Goal: Task Accomplishment & Management: Manage account settings

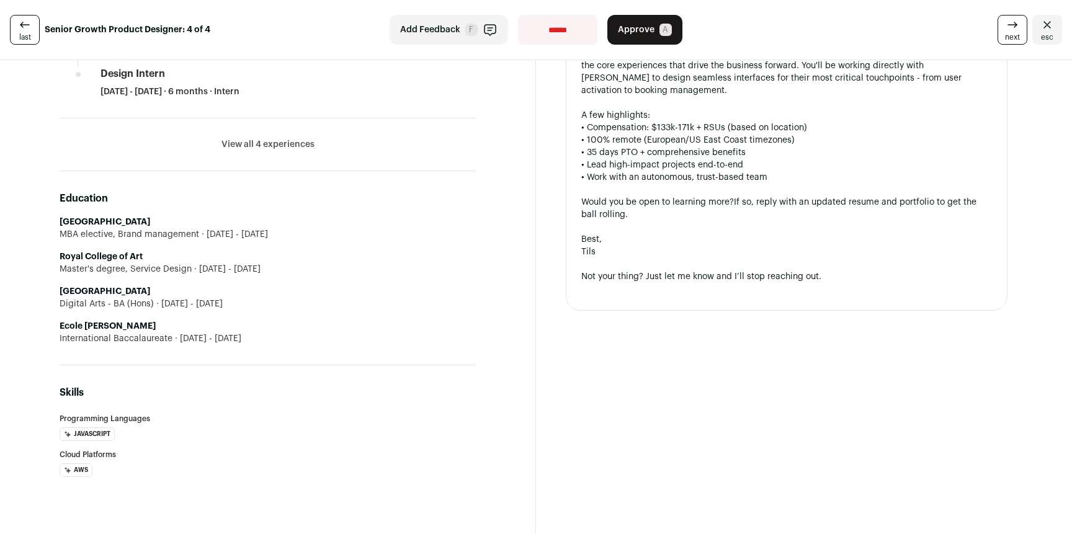
scroll to position [1089, 0]
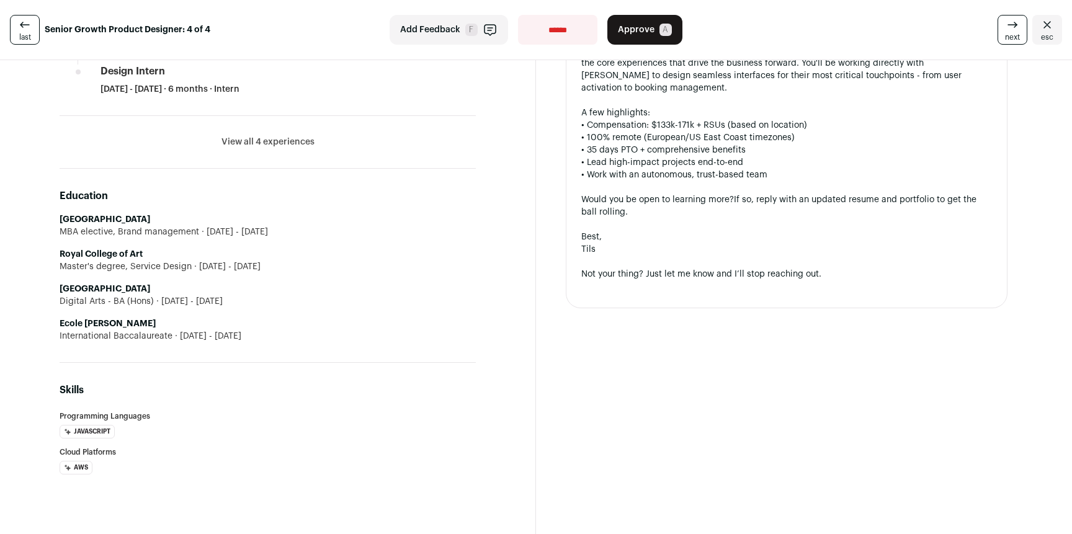
click at [257, 146] on button "View all 4 experiences" at bounding box center [267, 142] width 93 height 12
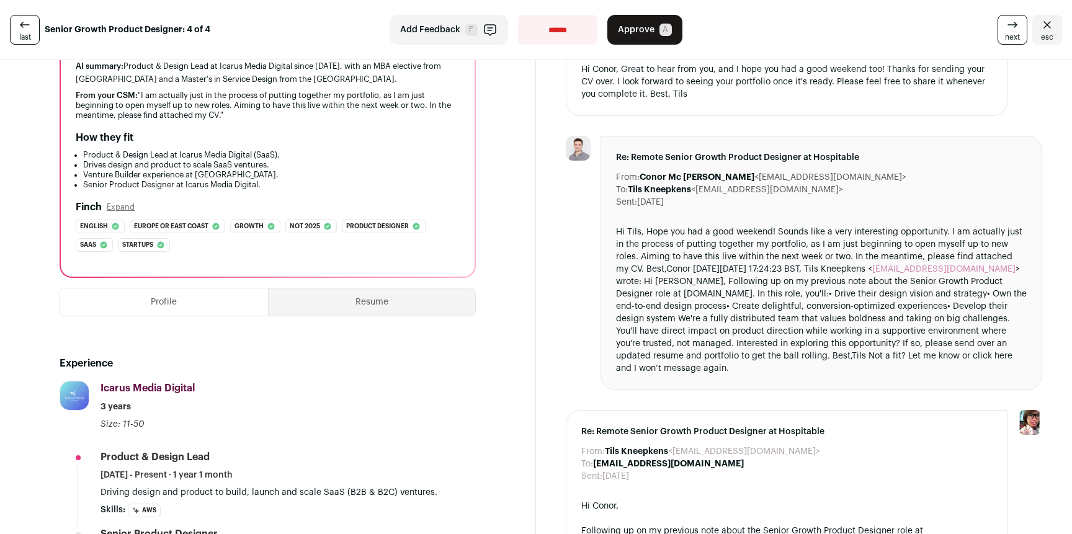
scroll to position [0, 0]
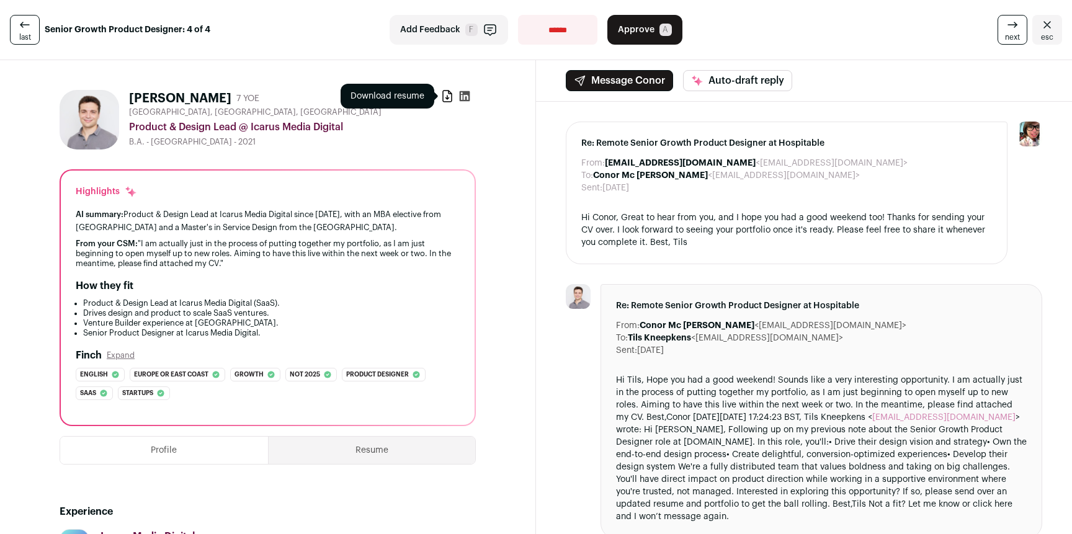
click at [442, 99] on icon at bounding box center [447, 96] width 12 height 12
click at [1005, 38] on span "next" at bounding box center [1012, 37] width 15 height 10
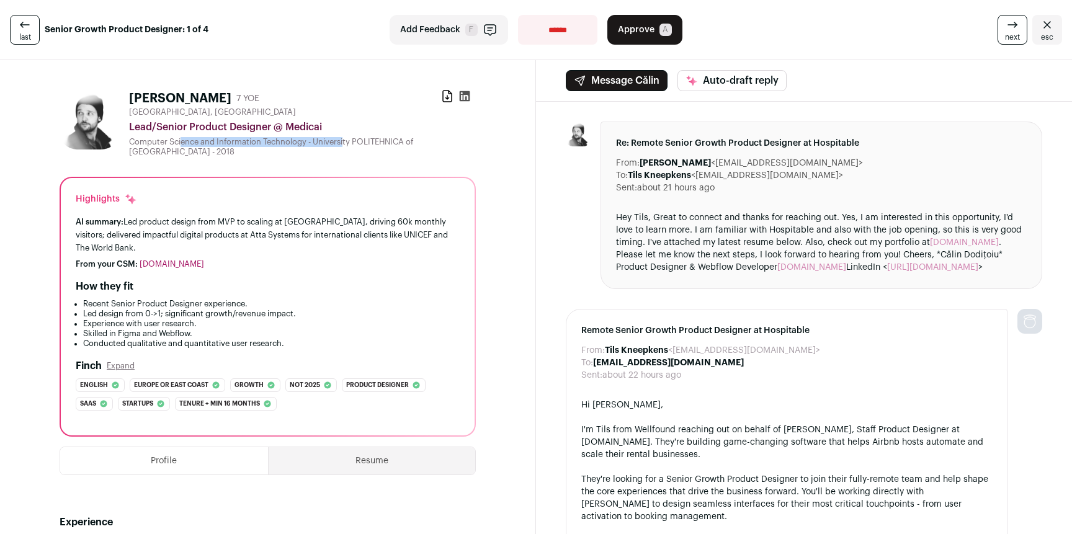
drag, startPoint x: 136, startPoint y: 144, endPoint x: 308, endPoint y: 145, distance: 171.8
click at [308, 145] on div "Computer Science and Information Technology - University POLITEHNICA of Buchare…" at bounding box center [302, 147] width 347 height 20
click at [310, 145] on div "Computer Science and Information Technology - University POLITEHNICA of Buchare…" at bounding box center [302, 147] width 347 height 20
click at [460, 93] on icon at bounding box center [465, 96] width 11 height 11
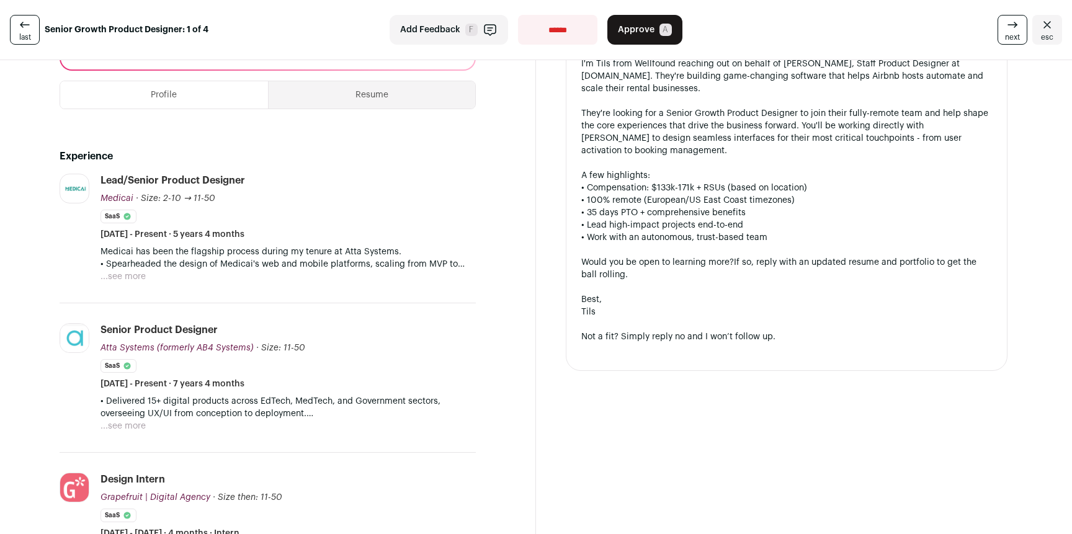
scroll to position [382, 0]
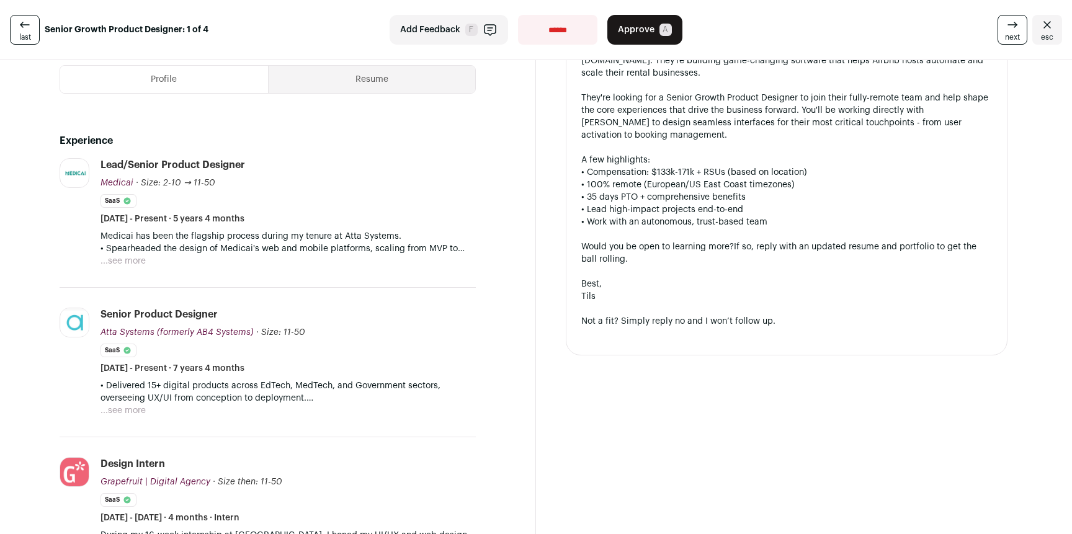
click at [137, 260] on button "...see more" at bounding box center [122, 261] width 45 height 12
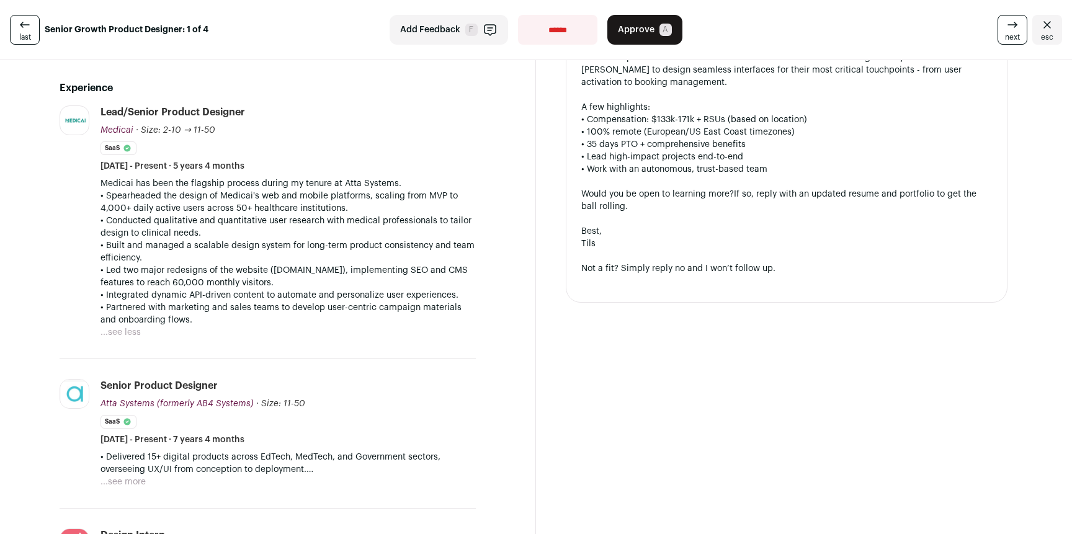
scroll to position [470, 0]
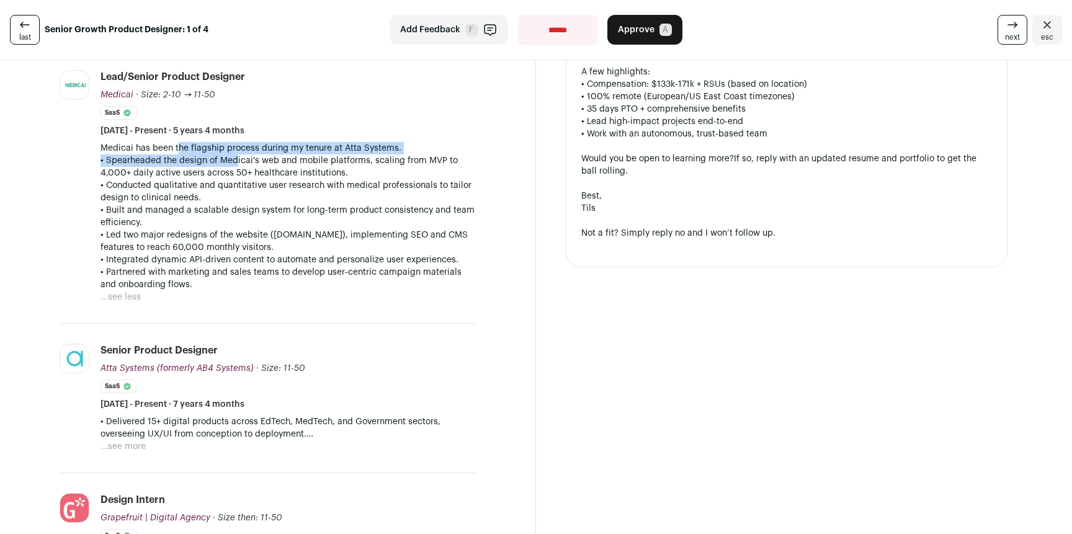
drag, startPoint x: 177, startPoint y: 148, endPoint x: 235, endPoint y: 163, distance: 60.0
click at [235, 163] on div "Medicai has been the flagship process during my tenure at Atta Systems. • Spear…" at bounding box center [287, 216] width 375 height 149
drag, startPoint x: 247, startPoint y: 159, endPoint x: 203, endPoint y: 148, distance: 45.4
click at [203, 148] on div "Medicai has been the flagship process during my tenure at Atta Systems. • Spear…" at bounding box center [287, 216] width 375 height 149
click at [203, 148] on p "Medicai has been the flagship process during my tenure at Atta Systems." at bounding box center [287, 148] width 375 height 12
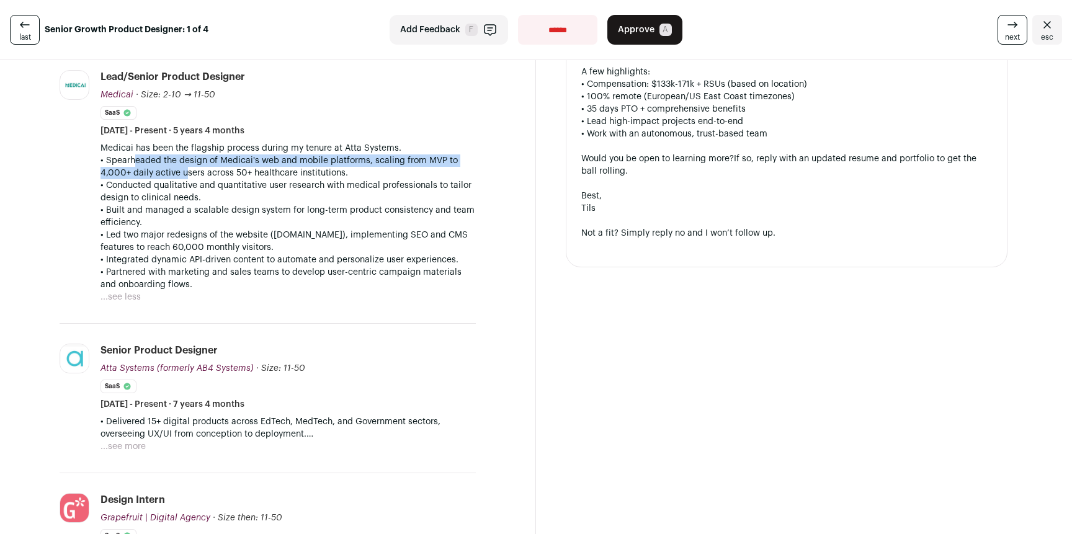
drag, startPoint x: 130, startPoint y: 161, endPoint x: 208, endPoint y: 174, distance: 78.5
click at [181, 171] on p "• Spearheaded the design of Medicai's web and mobile platforms, scaling from MV…" at bounding box center [287, 166] width 375 height 25
drag, startPoint x: 234, startPoint y: 175, endPoint x: 158, endPoint y: 160, distance: 77.1
click at [158, 160] on p "• Spearheaded the design of Medicai's web and mobile platforms, scaling from MV…" at bounding box center [287, 166] width 375 height 25
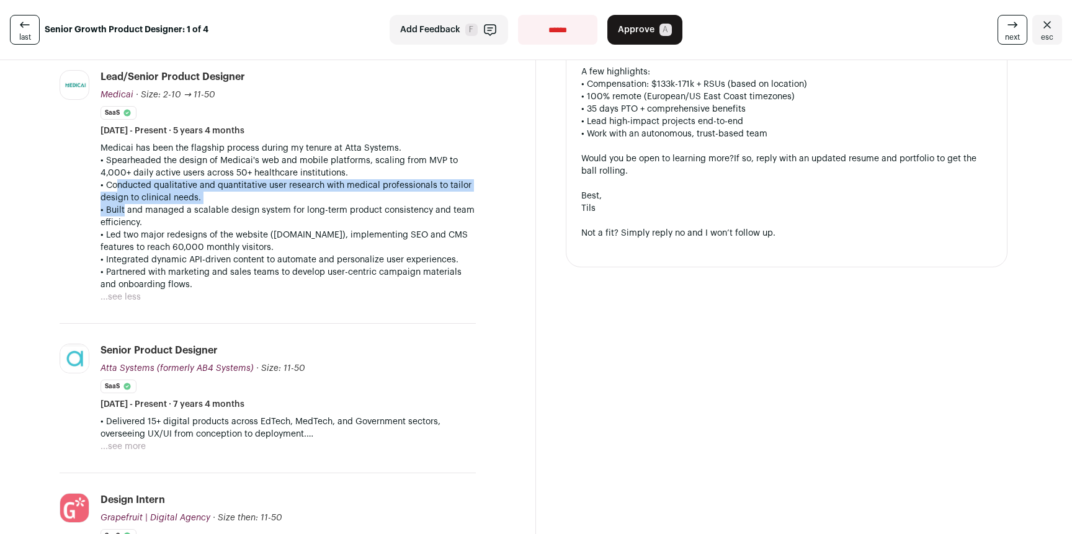
drag, startPoint x: 114, startPoint y: 184, endPoint x: 128, endPoint y: 210, distance: 29.4
click at [120, 212] on div "Medicai has been the flagship process during my tenure at Atta Systems. • Spear…" at bounding box center [287, 216] width 375 height 149
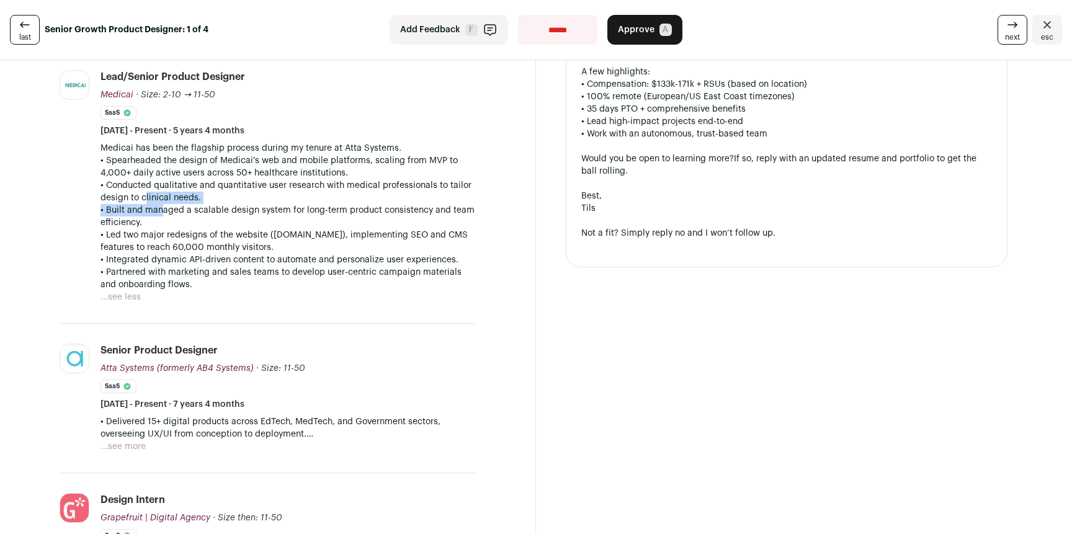
drag, startPoint x: 158, startPoint y: 206, endPoint x: 140, endPoint y: 194, distance: 22.0
click at [141, 194] on div "Medicai has been the flagship process during my tenure at Atta Systems. • Spear…" at bounding box center [287, 216] width 375 height 149
click at [140, 194] on p "• Conducted qualitative and quantitative user research with medical professiona…" at bounding box center [287, 191] width 375 height 25
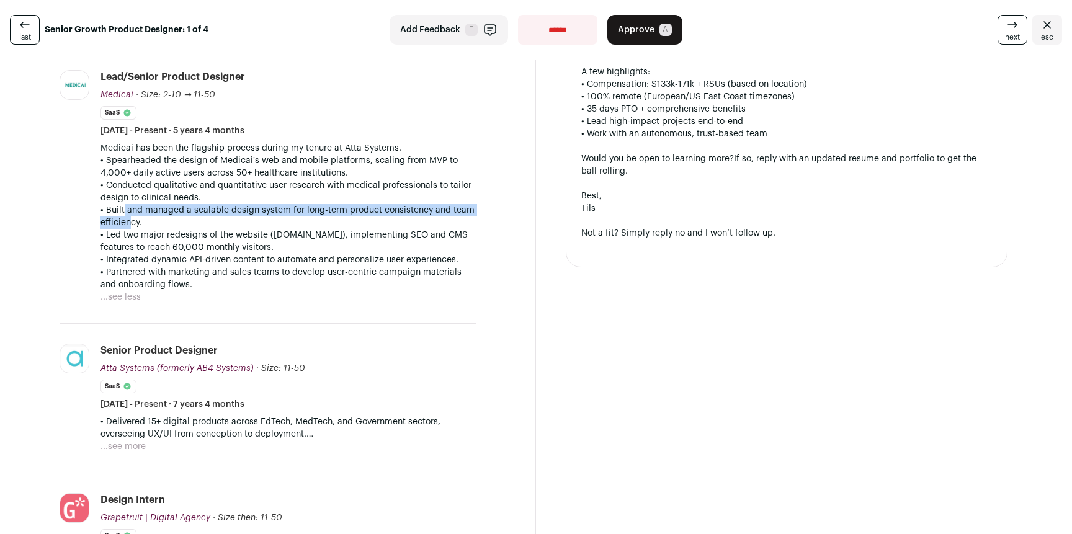
drag, startPoint x: 122, startPoint y: 213, endPoint x: 130, endPoint y: 225, distance: 14.3
click at [127, 223] on p "• Built and managed a scalable design system for long-term product consistency …" at bounding box center [287, 216] width 375 height 25
drag, startPoint x: 127, startPoint y: 221, endPoint x: 115, endPoint y: 212, distance: 15.0
click at [115, 212] on p "• Built and managed a scalable design system for long-term product consistency …" at bounding box center [287, 216] width 375 height 25
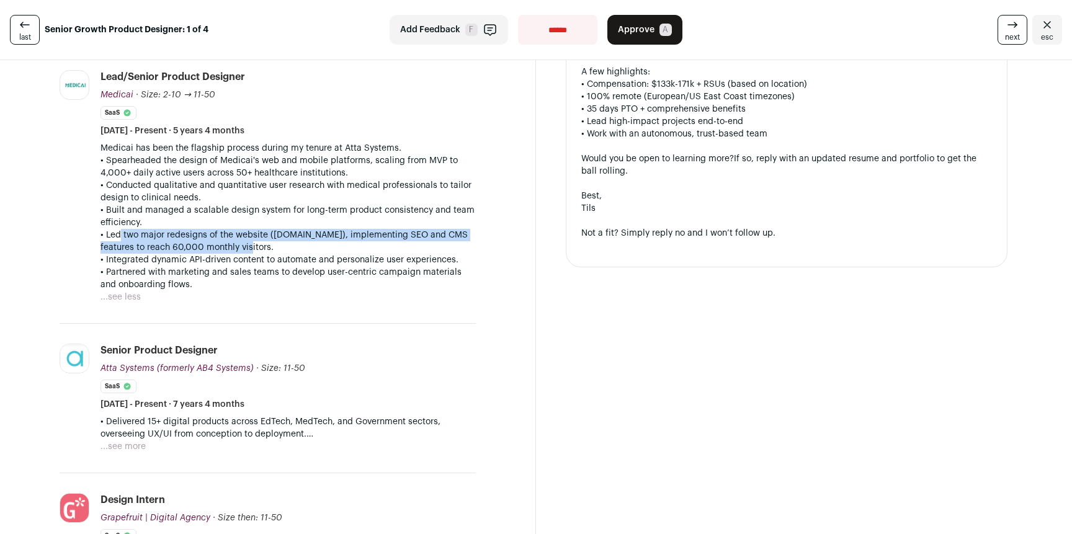
drag, startPoint x: 118, startPoint y: 236, endPoint x: 243, endPoint y: 243, distance: 124.8
click at [246, 243] on p "• Led two major redesigns of the website (www.medicai.io), implementing SEO and…" at bounding box center [287, 241] width 375 height 25
drag, startPoint x: 243, startPoint y: 243, endPoint x: 161, endPoint y: 237, distance: 81.5
click at [188, 236] on p "• Led two major redesigns of the website (www.medicai.io), implementing SEO and…" at bounding box center [287, 241] width 375 height 25
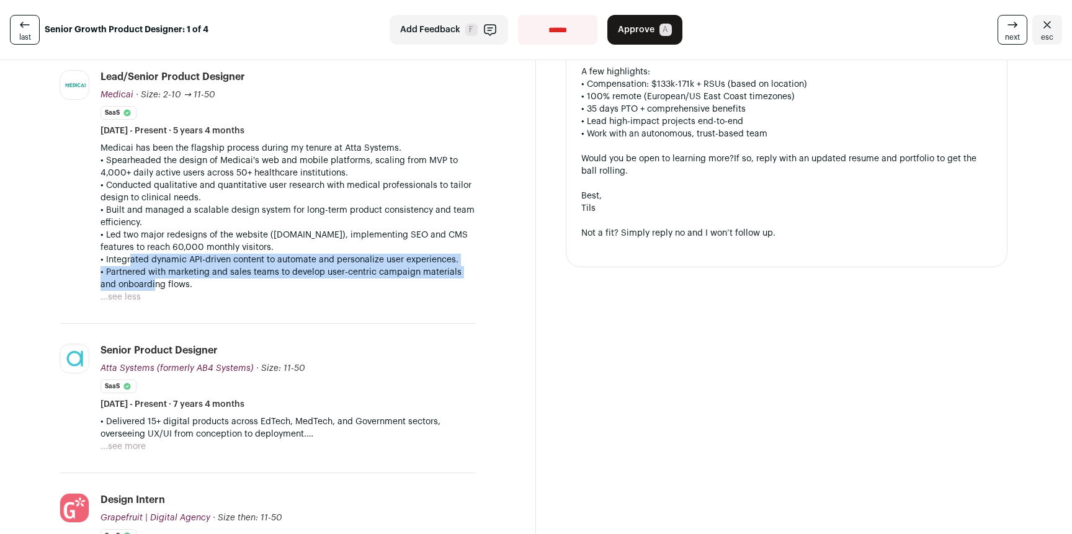
drag, startPoint x: 126, startPoint y: 257, endPoint x: 156, endPoint y: 285, distance: 40.9
click at [154, 283] on div "Medicai has been the flagship process during my tenure at Atta Systems. • Spear…" at bounding box center [287, 216] width 375 height 149
drag, startPoint x: 156, startPoint y: 285, endPoint x: 144, endPoint y: 256, distance: 31.1
click at [144, 256] on div "Medicai has been the flagship process during my tenure at Atta Systems. • Spear…" at bounding box center [287, 216] width 375 height 149
click at [144, 256] on p "• Integrated dynamic API-driven content to automate and personalize user experi…" at bounding box center [287, 260] width 375 height 12
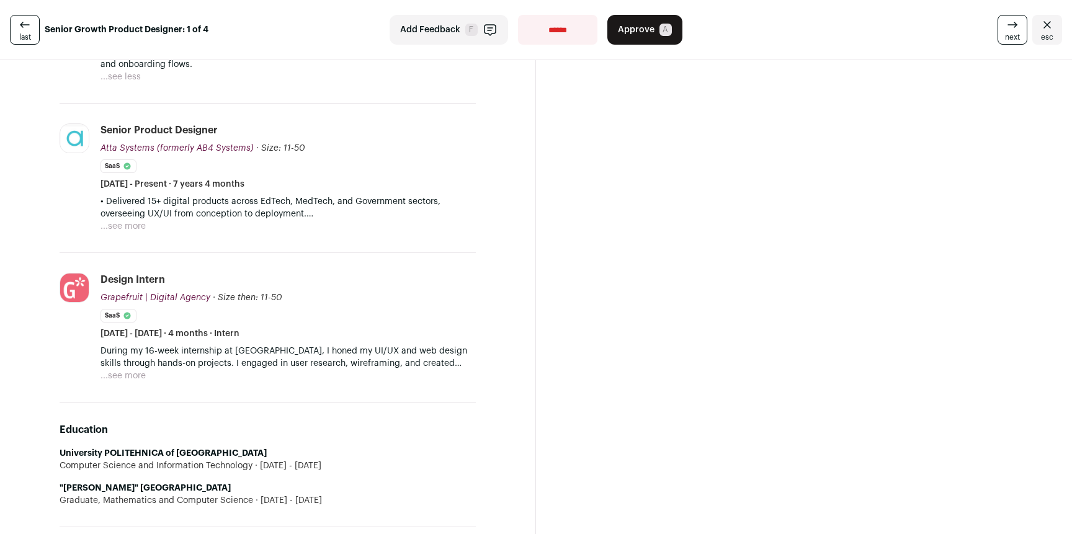
scroll to position [696, 0]
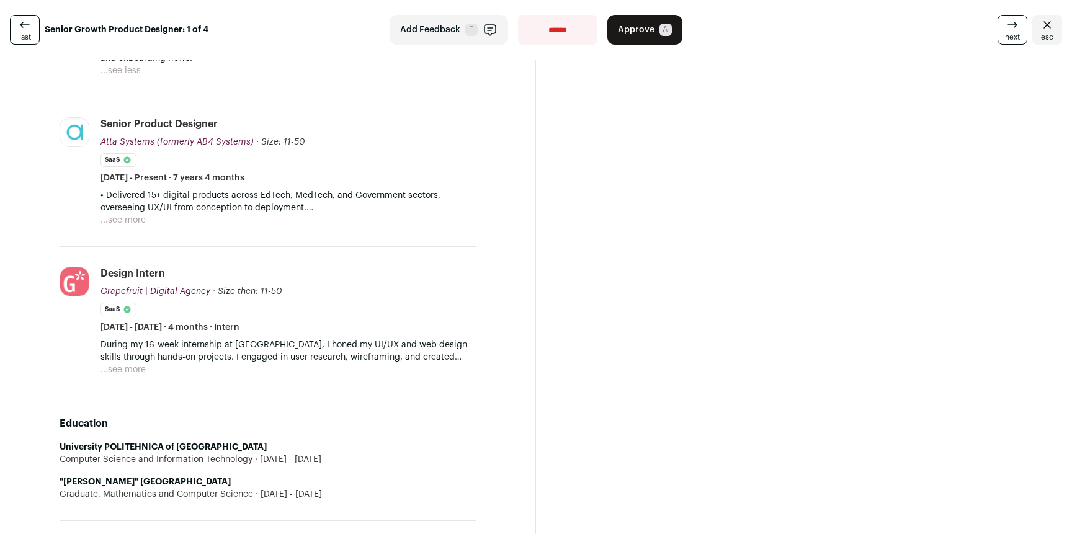
click at [122, 216] on button "...see more" at bounding box center [122, 220] width 45 height 12
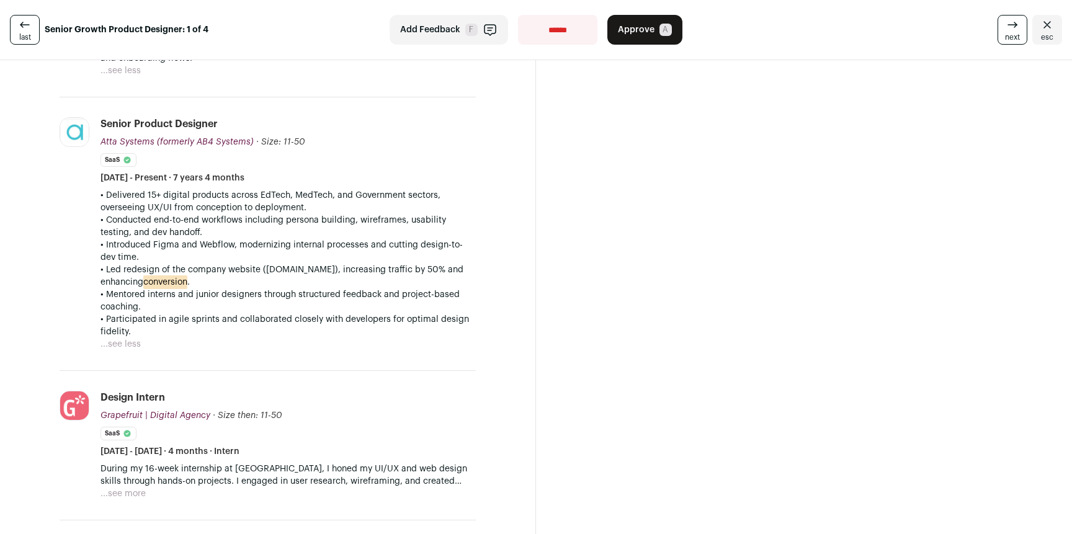
click at [538, 219] on div "Message Călin Auto-draft reply From: Tils Kneepkens <hospitable@wellfound.us> T…" at bounding box center [804, 371] width 536 height 2014
click at [530, 200] on section "Călin Dodițoiu 7 YOE Download resume Bucharest, Romania Lead/Senior Product Des…" at bounding box center [268, 371] width 536 height 2014
click at [536, 196] on div "Message Călin Auto-draft reply From: Tils Kneepkens <hospitable@wellfound.us> T…" at bounding box center [804, 371] width 536 height 2014
click at [536, 194] on div "Message Călin Auto-draft reply From: Tils Kneepkens <hospitable@wellfound.us> T…" at bounding box center [804, 371] width 536 height 2014
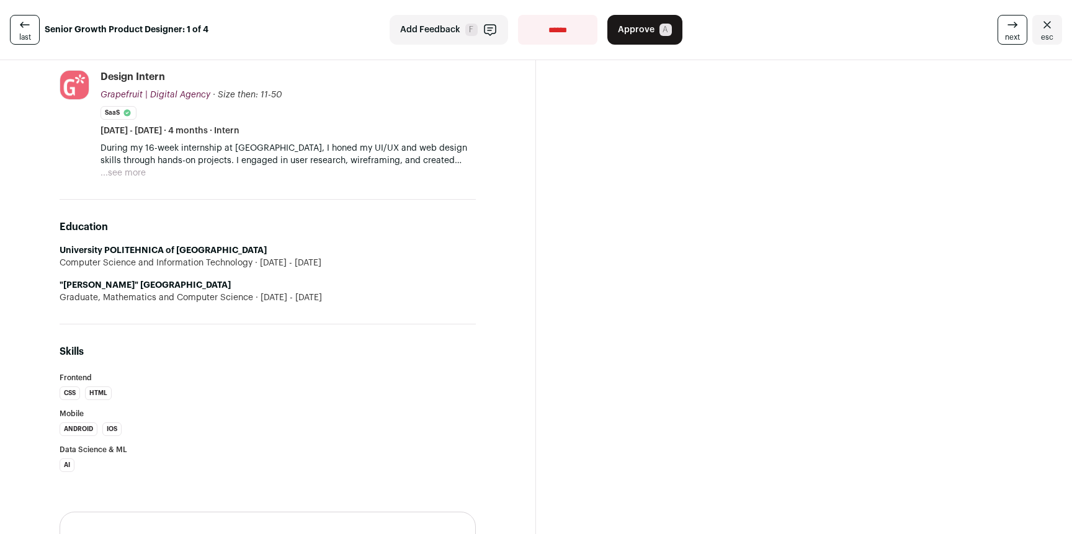
scroll to position [1017, 0]
click at [128, 167] on button "...see more" at bounding box center [122, 173] width 45 height 12
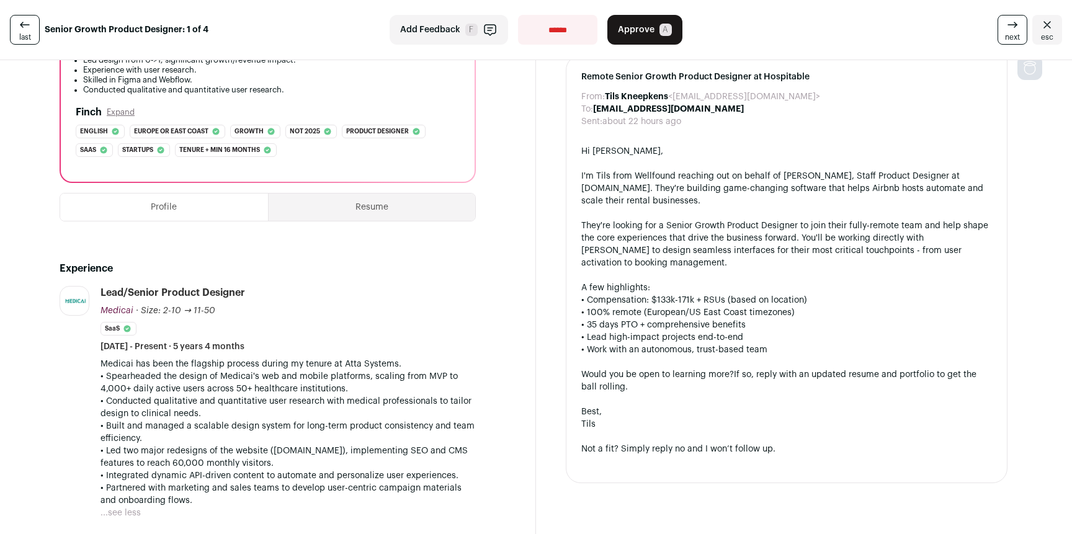
scroll to position [0, 0]
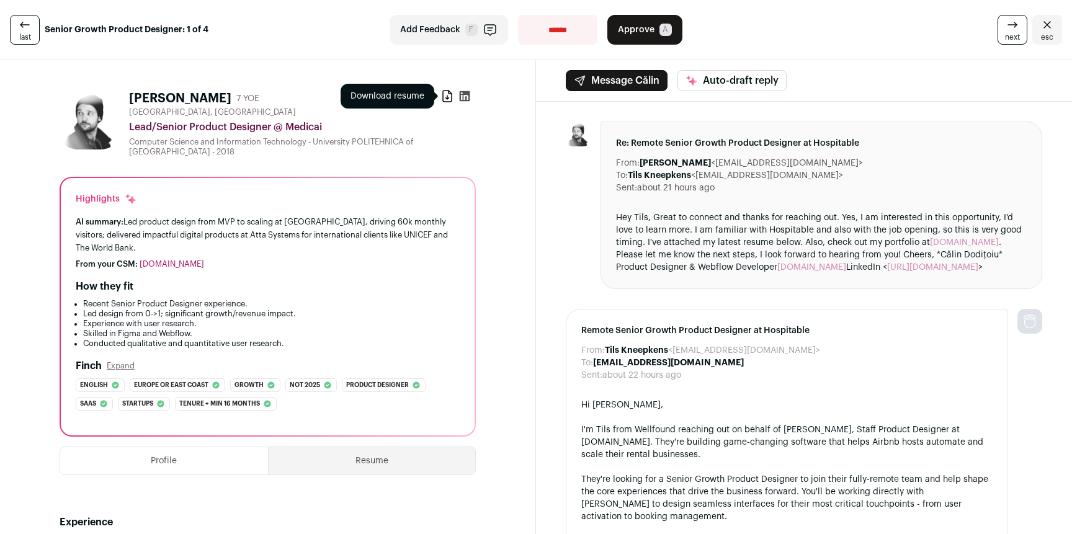
click at [445, 96] on icon at bounding box center [447, 96] width 12 height 12
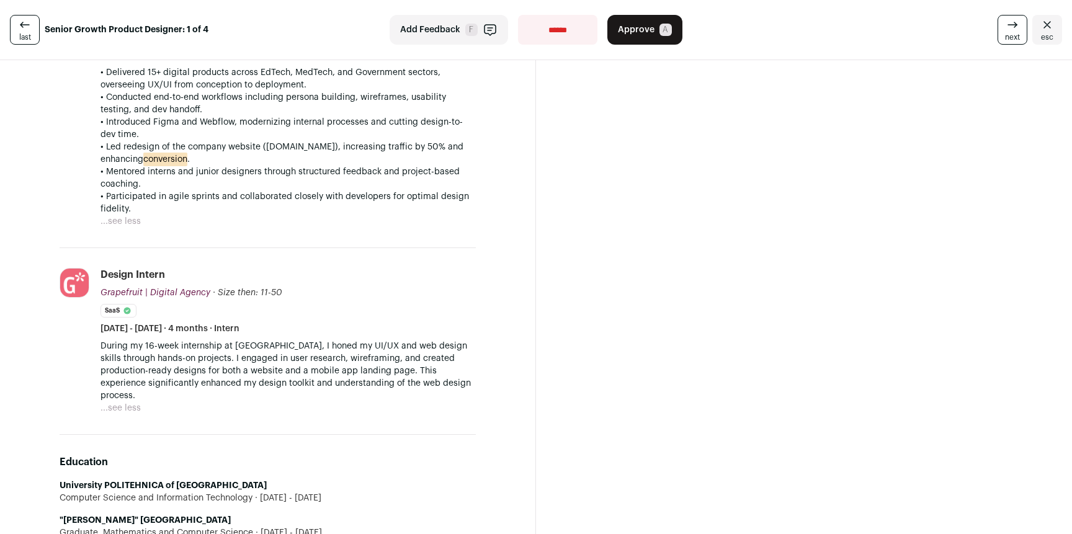
scroll to position [707, 0]
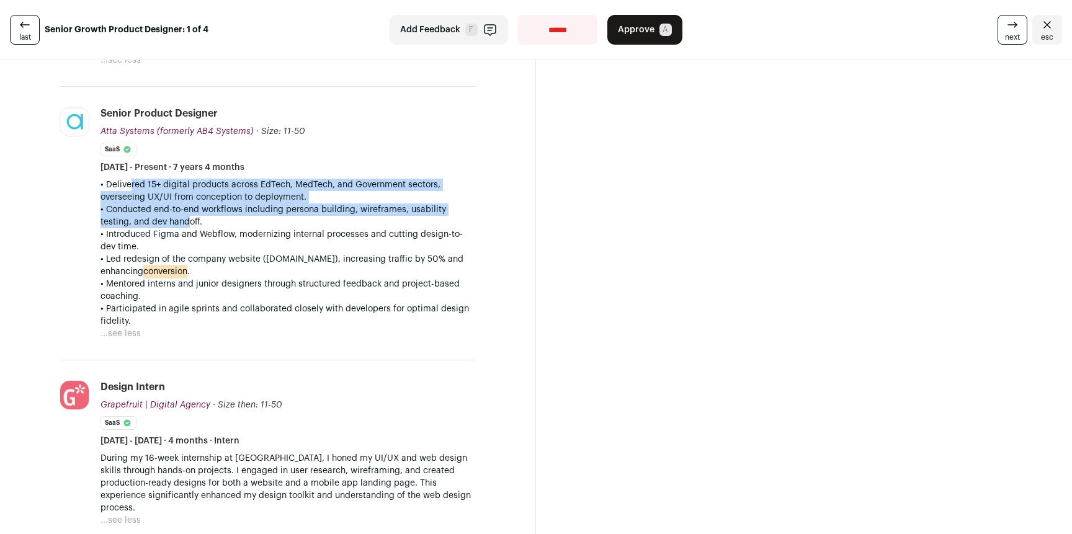
drag, startPoint x: 121, startPoint y: 183, endPoint x: 187, endPoint y: 225, distance: 78.6
click at [186, 226] on div "• Delivered 15+ digital products across EdTech, MedTech, and Government sectors…" at bounding box center [287, 253] width 375 height 149
drag, startPoint x: 145, startPoint y: 190, endPoint x: 135, endPoint y: 182, distance: 12.4
click at [135, 182] on div "• Delivered 15+ digital products across EdTech, MedTech, and Government sectors…" at bounding box center [287, 253] width 375 height 149
click at [134, 182] on p "• Delivered 15+ digital products across EdTech, MedTech, and Government sectors…" at bounding box center [287, 191] width 375 height 25
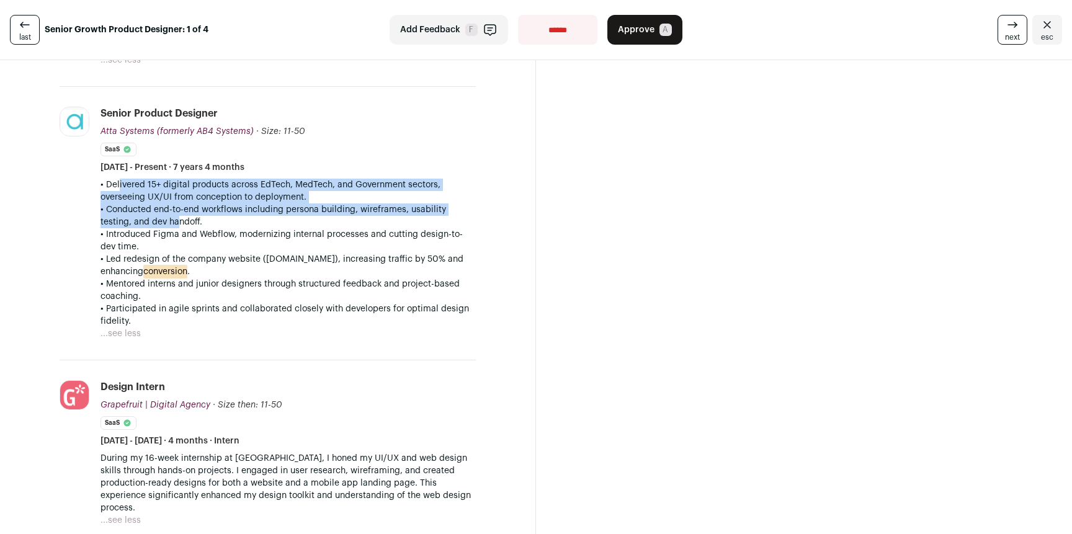
drag, startPoint x: 161, startPoint y: 216, endPoint x: 177, endPoint y: 224, distance: 18.3
click at [177, 224] on div "• Delivered 15+ digital products across EdTech, MedTech, and Government sectors…" at bounding box center [287, 253] width 375 height 149
drag, startPoint x: 181, startPoint y: 223, endPoint x: 123, endPoint y: 184, distance: 69.3
click at [123, 184] on div "• Delivered 15+ digital products across EdTech, MedTech, and Government sectors…" at bounding box center [287, 253] width 375 height 149
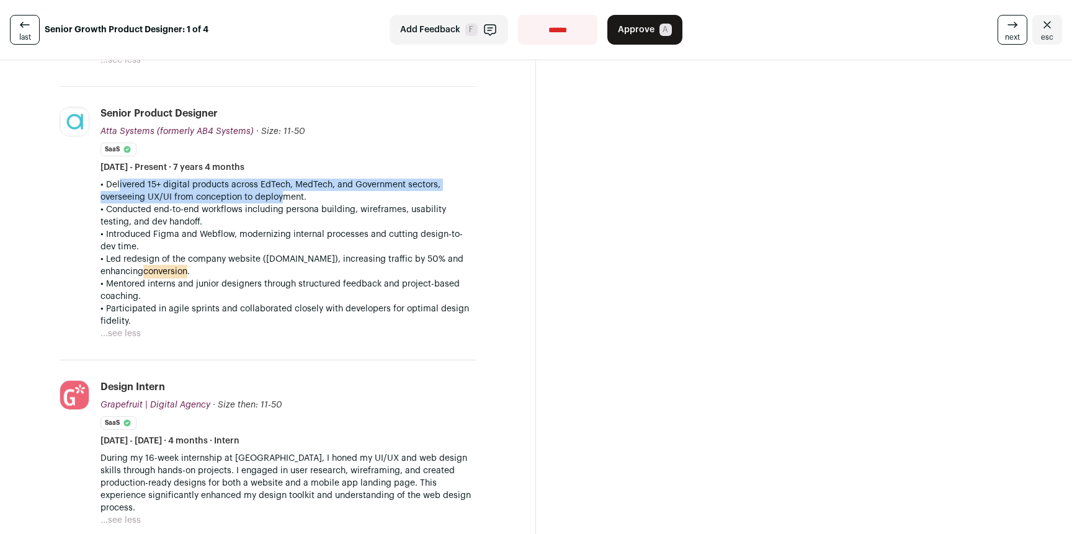
drag, startPoint x: 109, startPoint y: 183, endPoint x: 286, endPoint y: 201, distance: 177.7
click at [278, 203] on p "• Delivered 15+ digital products across EdTech, MedTech, and Government sectors…" at bounding box center [287, 191] width 375 height 25
drag, startPoint x: 286, startPoint y: 201, endPoint x: 136, endPoint y: 188, distance: 150.7
click at [136, 188] on p "• Delivered 15+ digital products across EdTech, MedTech, and Government sectors…" at bounding box center [287, 191] width 375 height 25
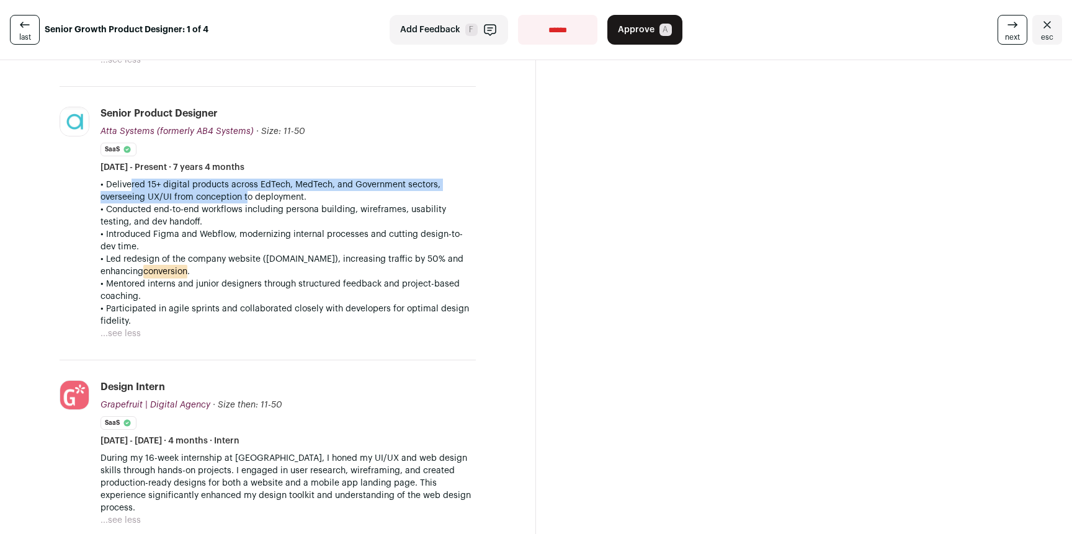
drag, startPoint x: 122, startPoint y: 185, endPoint x: 247, endPoint y: 197, distance: 125.2
click at [239, 197] on p "• Delivered 15+ digital products across EdTech, MedTech, and Government sectors…" at bounding box center [287, 191] width 375 height 25
drag, startPoint x: 261, startPoint y: 197, endPoint x: 132, endPoint y: 187, distance: 129.4
click at [132, 187] on p "• Delivered 15+ digital products across EdTech, MedTech, and Government sectors…" at bounding box center [287, 191] width 375 height 25
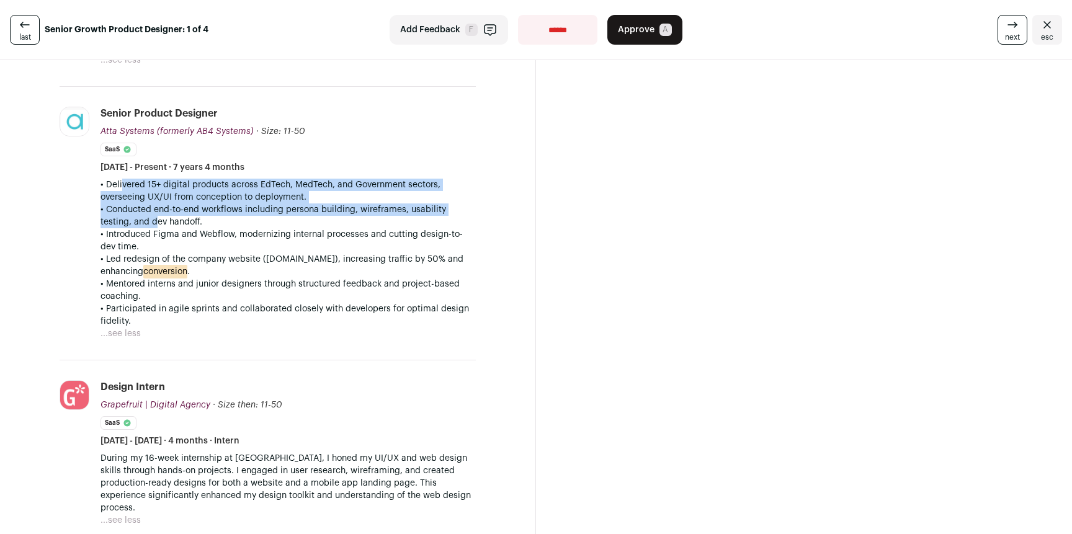
drag, startPoint x: 116, startPoint y: 187, endPoint x: 159, endPoint y: 230, distance: 60.5
click at [153, 228] on div "• Delivered 15+ digital products across EdTech, MedTech, and Government sectors…" at bounding box center [287, 253] width 375 height 149
drag, startPoint x: 165, startPoint y: 231, endPoint x: 127, endPoint y: 184, distance: 60.5
click at [127, 184] on div "• Delivered 15+ digital products across EdTech, MedTech, and Government sectors…" at bounding box center [287, 253] width 375 height 149
click at [127, 184] on p "• Delivered 15+ digital products across EdTech, MedTech, and Government sectors…" at bounding box center [287, 191] width 375 height 25
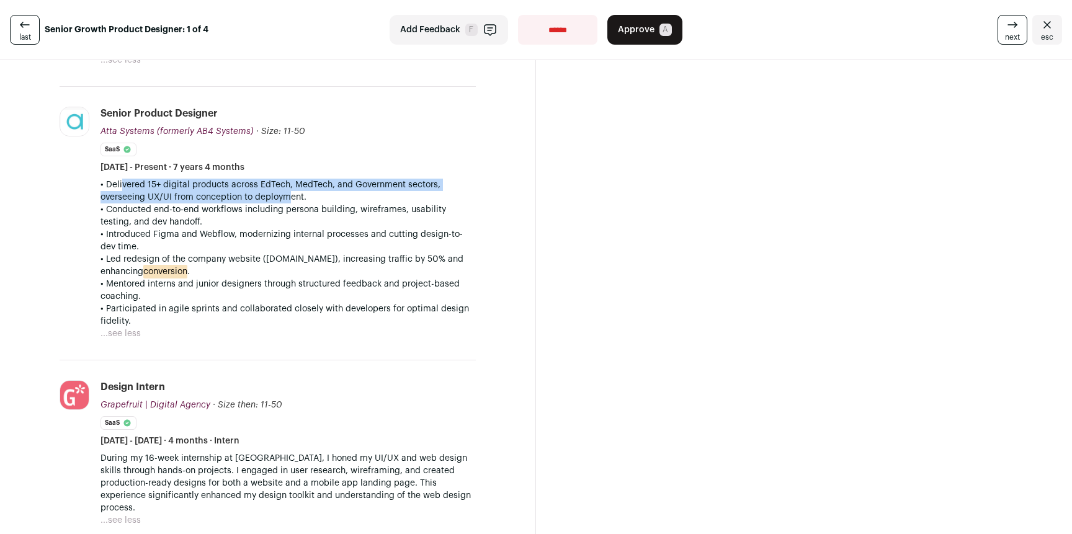
drag, startPoint x: 117, startPoint y: 184, endPoint x: 287, endPoint y: 197, distance: 170.5
click at [284, 197] on p "• Delivered 15+ digital products across EdTech, MedTech, and Government sectors…" at bounding box center [287, 191] width 375 height 25
drag, startPoint x: 287, startPoint y: 197, endPoint x: 140, endPoint y: 177, distance: 147.8
click at [140, 177] on li "Senior Product Designer Atta Systems (formerly AB4 Systems) Atta Systems (forme…" at bounding box center [287, 223] width 375 height 233
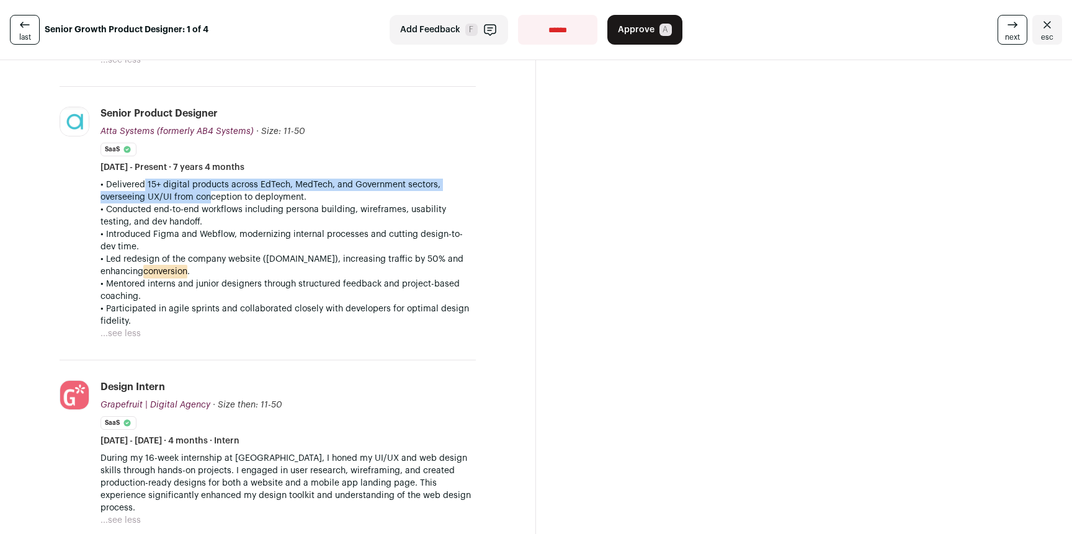
drag, startPoint x: 133, startPoint y: 180, endPoint x: 233, endPoint y: 201, distance: 101.5
click at [216, 200] on p "• Delivered 15+ digital products across EdTech, MedTech, and Government sectors…" at bounding box center [287, 191] width 375 height 25
drag, startPoint x: 233, startPoint y: 200, endPoint x: 180, endPoint y: 183, distance: 55.5
click at [180, 183] on p "• Delivered 15+ digital products across EdTech, MedTech, and Government sectors…" at bounding box center [287, 191] width 375 height 25
click at [179, 183] on p "• Delivered 15+ digital products across EdTech, MedTech, and Government sectors…" at bounding box center [287, 191] width 375 height 25
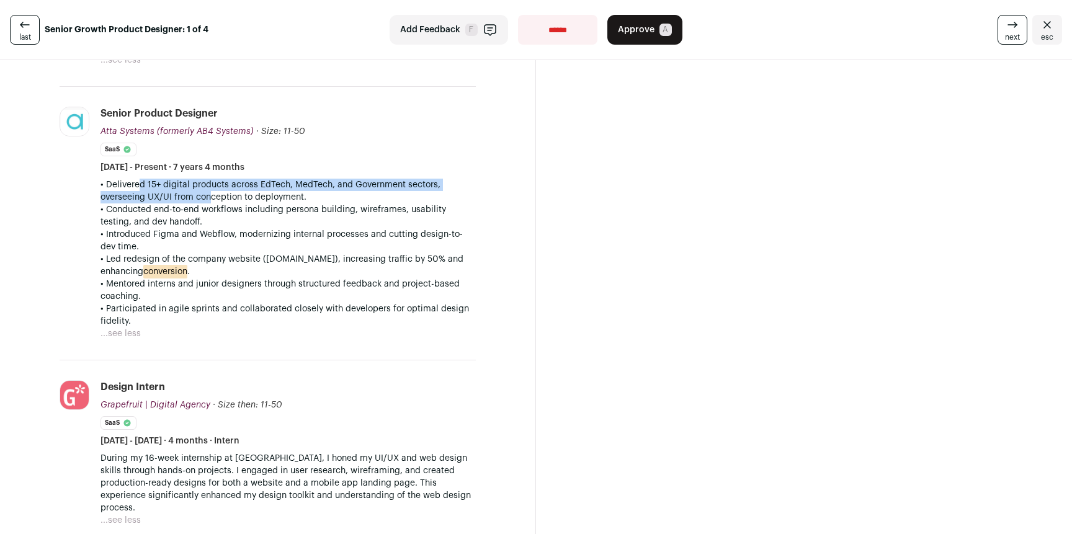
drag, startPoint x: 151, startPoint y: 189, endPoint x: 238, endPoint y: 200, distance: 87.6
click at [213, 199] on p "• Delivered 15+ digital products across EdTech, MedTech, and Government sectors…" at bounding box center [287, 191] width 375 height 25
click at [183, 184] on p "• Delivered 15+ digital products across EdTech, MedTech, and Government sectors…" at bounding box center [287, 191] width 375 height 25
drag, startPoint x: 114, startPoint y: 209, endPoint x: 175, endPoint y: 223, distance: 62.4
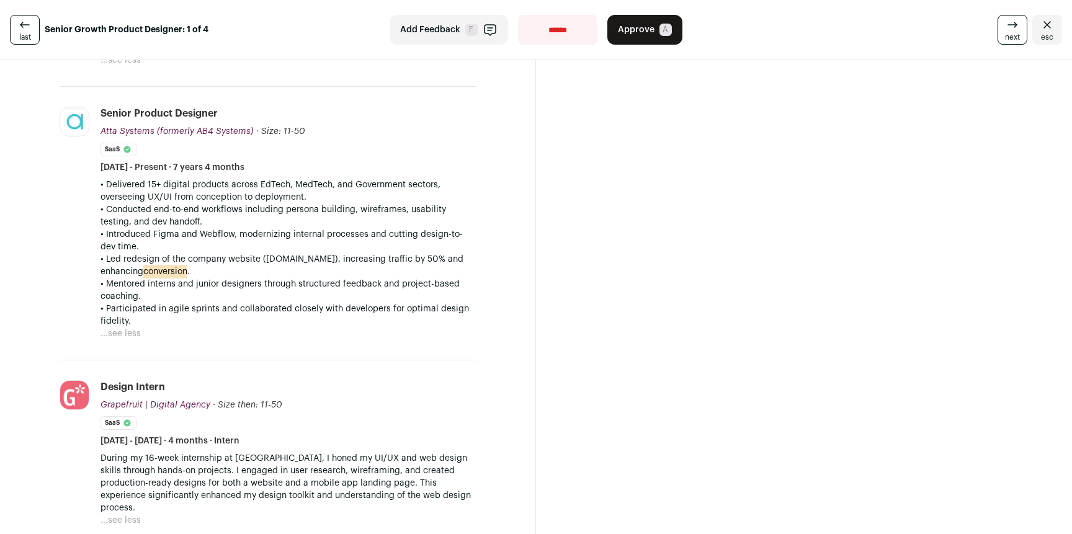
click at [173, 223] on p "• Conducted end-to-end workflows including persona building, wireframes, usabil…" at bounding box center [287, 215] width 375 height 25
drag, startPoint x: 175, startPoint y: 223, endPoint x: 129, endPoint y: 205, distance: 49.3
click at [129, 205] on p "• Conducted end-to-end workflows including persona building, wireframes, usabil…" at bounding box center [287, 215] width 375 height 25
click at [128, 205] on p "• Conducted end-to-end workflows including persona building, wireframes, usabil…" at bounding box center [287, 215] width 375 height 25
click at [121, 244] on p "• Introduced Figma and Webflow, modernizing internal processes and cutting desi…" at bounding box center [287, 240] width 375 height 25
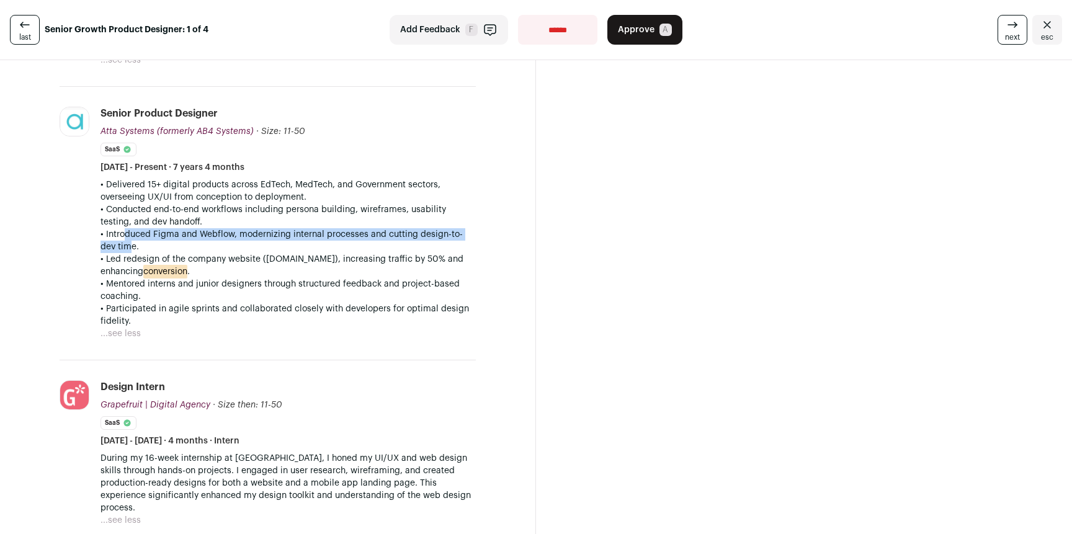
drag, startPoint x: 122, startPoint y: 246, endPoint x: 120, endPoint y: 230, distance: 16.2
click at [120, 230] on p "• Introduced Figma and Webflow, modernizing internal processes and cutting desi…" at bounding box center [287, 240] width 375 height 25
drag, startPoint x: 120, startPoint y: 250, endPoint x: 145, endPoint y: 271, distance: 32.6
click at [143, 272] on div "• Delivered 15+ digital products across EdTech, MedTech, and Government sectors…" at bounding box center [287, 253] width 375 height 149
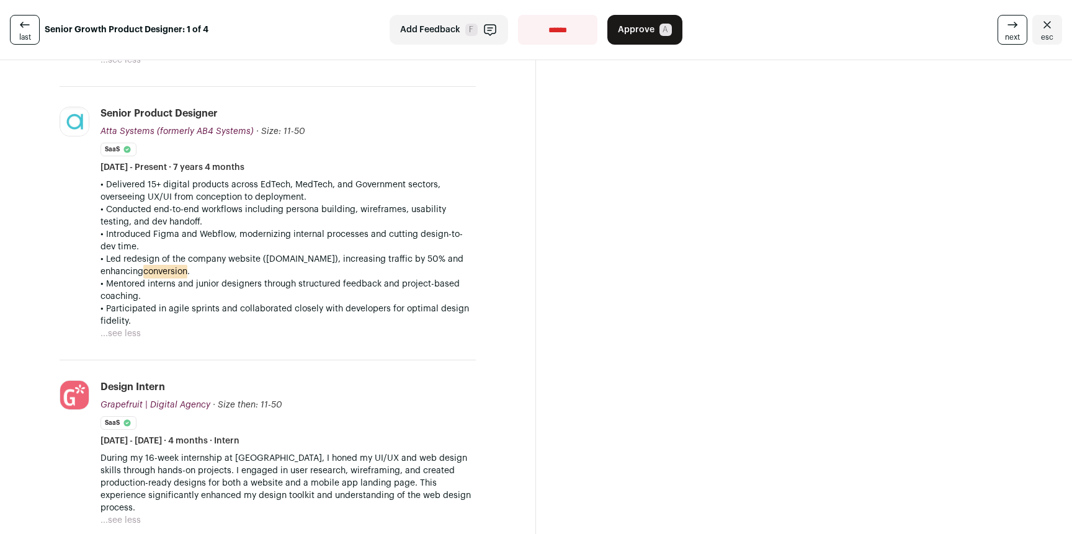
drag, startPoint x: 145, startPoint y: 270, endPoint x: 131, endPoint y: 247, distance: 27.6
click at [131, 247] on div "• Delivered 15+ digital products across EdTech, MedTech, and Government sectors…" at bounding box center [287, 253] width 375 height 149
click at [155, 246] on p "• Introduced Figma and Webflow, modernizing internal processes and cutting desi…" at bounding box center [287, 240] width 375 height 25
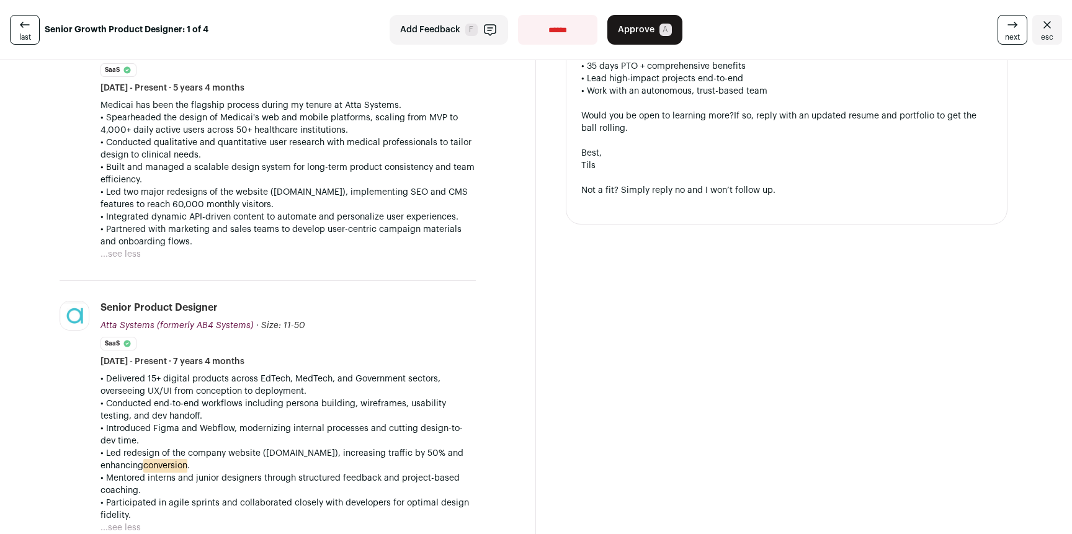
scroll to position [0, 0]
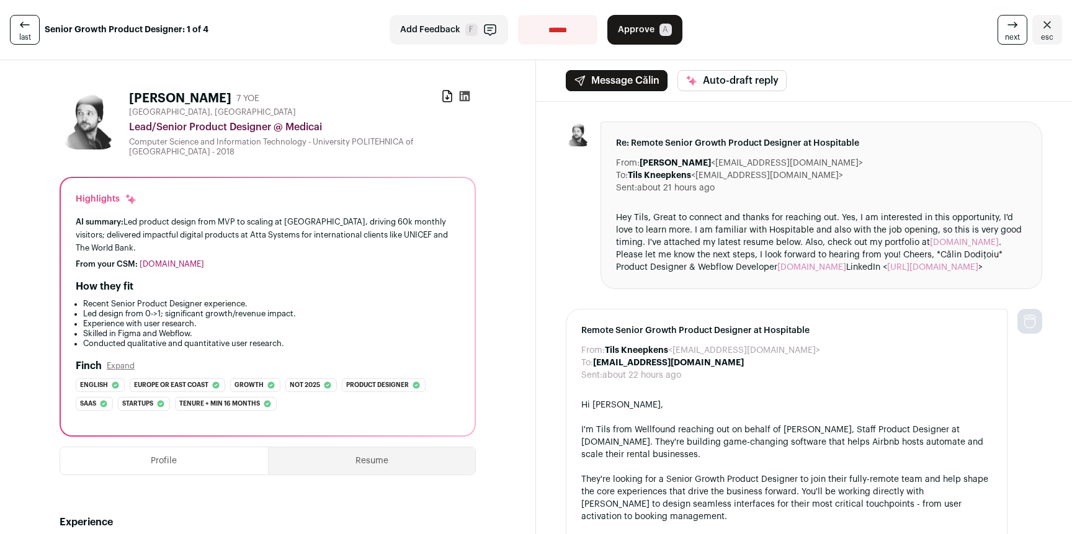
click at [138, 94] on h1 "Călin Dodițoiu" at bounding box center [180, 98] width 102 height 17
copy div "Călin Dodițoiu"
click at [462, 100] on icon at bounding box center [465, 96] width 11 height 11
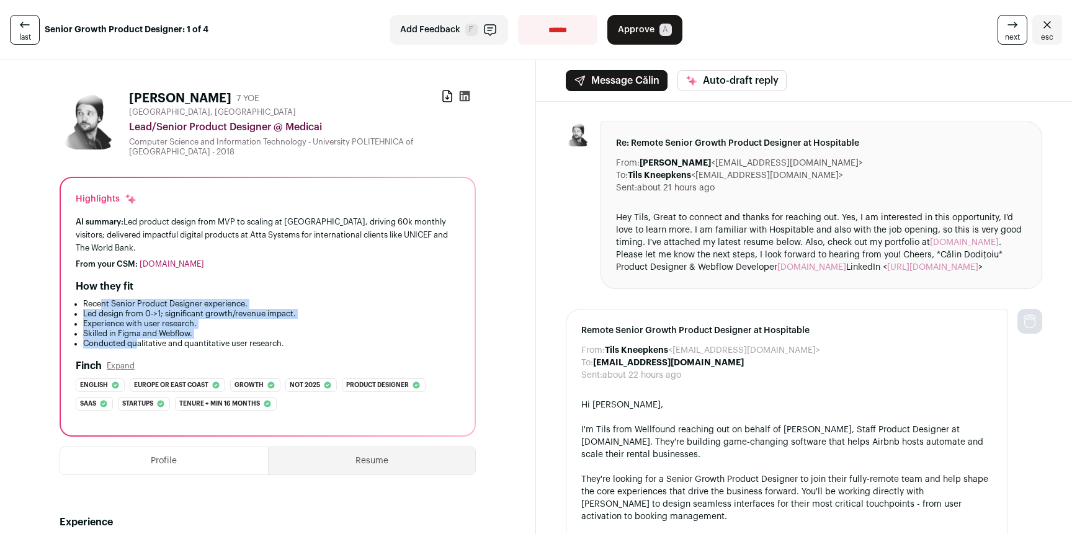
drag, startPoint x: 100, startPoint y: 308, endPoint x: 140, endPoint y: 343, distance: 53.2
click at [140, 343] on ul "Recent Senior Product Designer experience. Led design from 0->1; significant gr…" at bounding box center [268, 324] width 384 height 50
drag, startPoint x: 140, startPoint y: 343, endPoint x: 128, endPoint y: 303, distance: 41.4
click at [128, 303] on ul "Recent Senior Product Designer experience. Led design from 0->1; significant gr…" at bounding box center [268, 324] width 384 height 50
click at [128, 303] on li "Recent Senior Product Designer experience." at bounding box center [271, 304] width 377 height 10
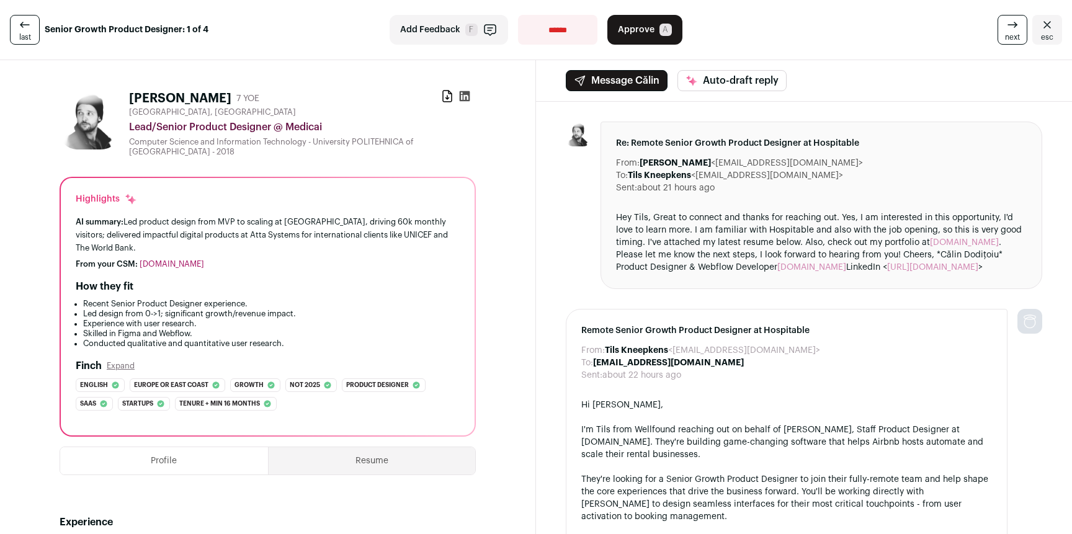
click at [998, 18] on link "next" at bounding box center [1013, 30] width 30 height 30
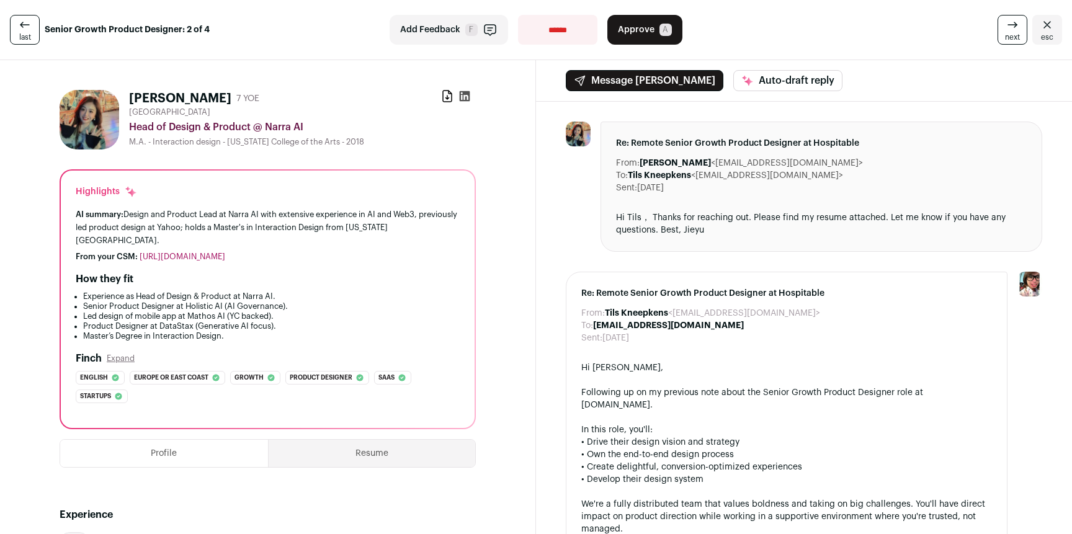
click at [170, 91] on h1 "Jieyu Yang" at bounding box center [180, 98] width 102 height 17
copy div "Jieyu Yang"
click at [36, 26] on link "last" at bounding box center [25, 30] width 30 height 30
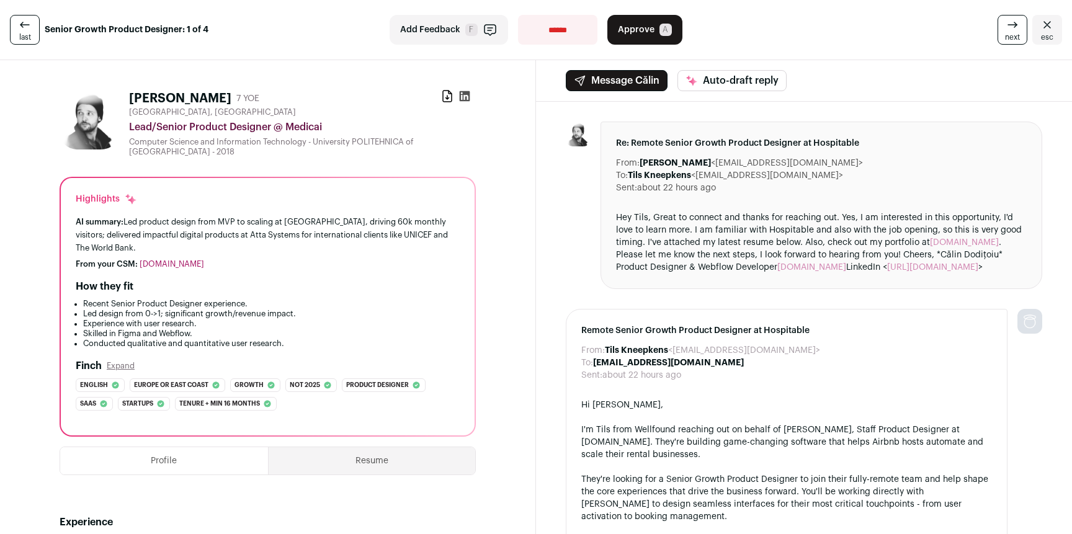
click at [551, 26] on select "**********" at bounding box center [557, 30] width 79 height 30
select select "**********"
click at [518, 15] on select "**********" at bounding box center [557, 30] width 79 height 30
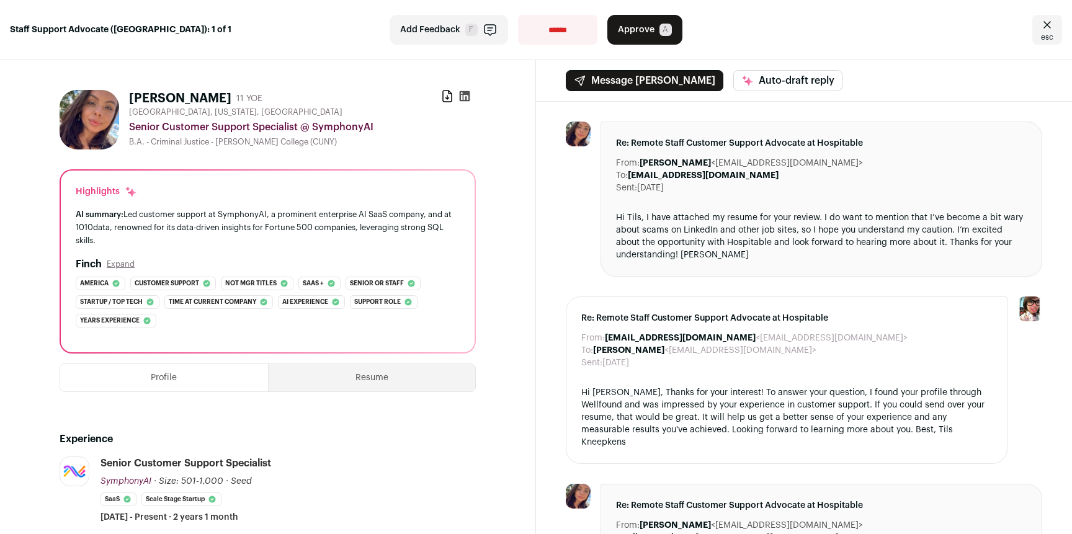
click at [441, 100] on icon at bounding box center [447, 96] width 12 height 12
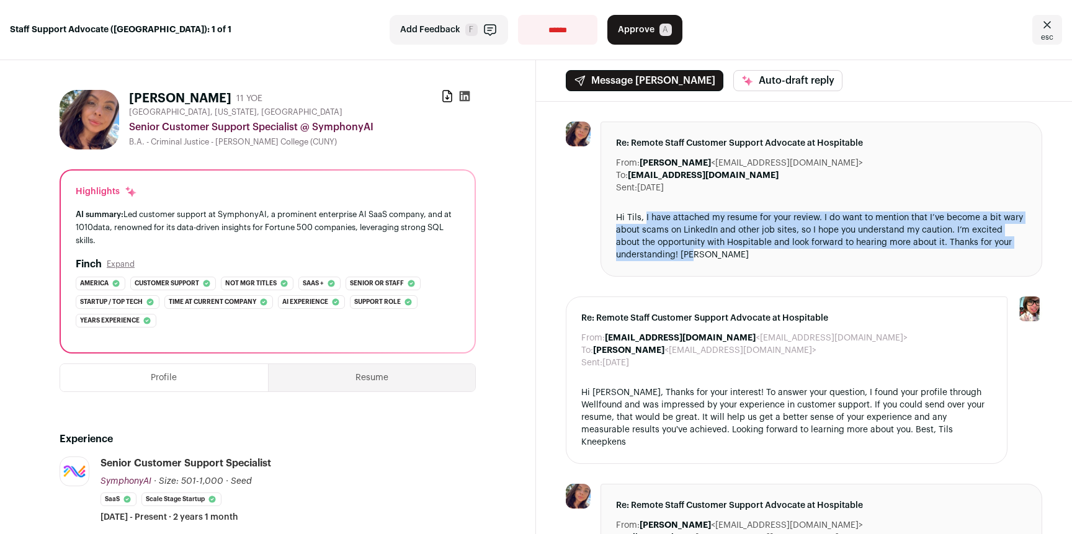
drag, startPoint x: 640, startPoint y: 218, endPoint x: 696, endPoint y: 255, distance: 67.1
click at [692, 255] on div "Hi Tils, I have attached my resume for your review. I do want to mention that I…" at bounding box center [821, 237] width 411 height 50
drag, startPoint x: 695, startPoint y: 252, endPoint x: 655, endPoint y: 216, distance: 53.6
click at [655, 216] on div "Hi Tils, I have attached my resume for your review. I do want to mention that I…" at bounding box center [821, 237] width 411 height 50
click at [654, 216] on div "Hi Tils, I have attached my resume for your review. I do want to mention that I…" at bounding box center [821, 237] width 411 height 50
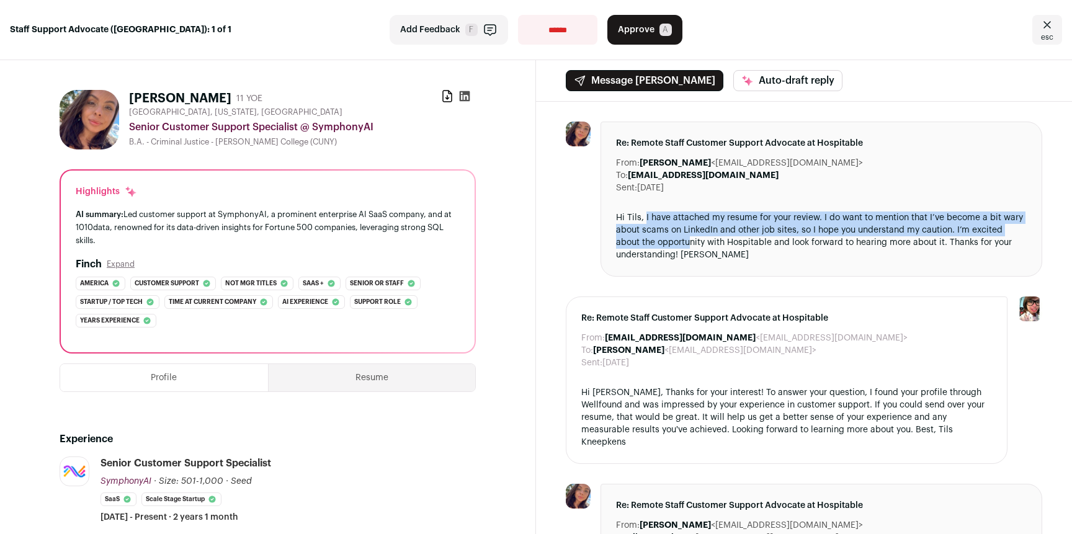
drag, startPoint x: 640, startPoint y: 215, endPoint x: 695, endPoint y: 249, distance: 64.7
click at [688, 247] on div "Hi Tils, I have attached my resume for your review. I do want to mention that I…" at bounding box center [821, 237] width 411 height 50
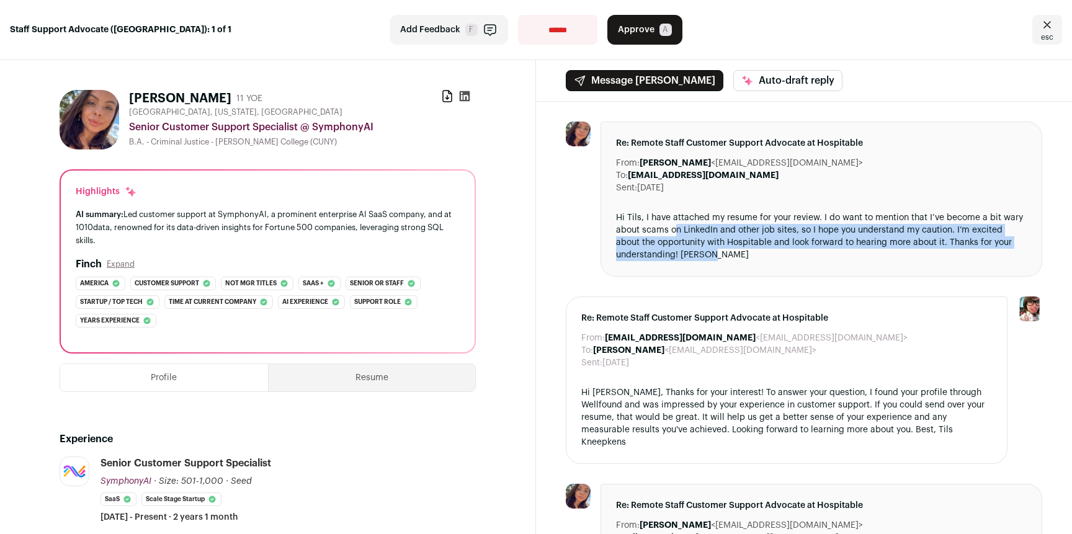
drag, startPoint x: 705, startPoint y: 251, endPoint x: 651, endPoint y: 222, distance: 61.6
click at [654, 223] on div "Hi Tils, I have attached my resume for your review. I do want to mention that I…" at bounding box center [821, 237] width 411 height 50
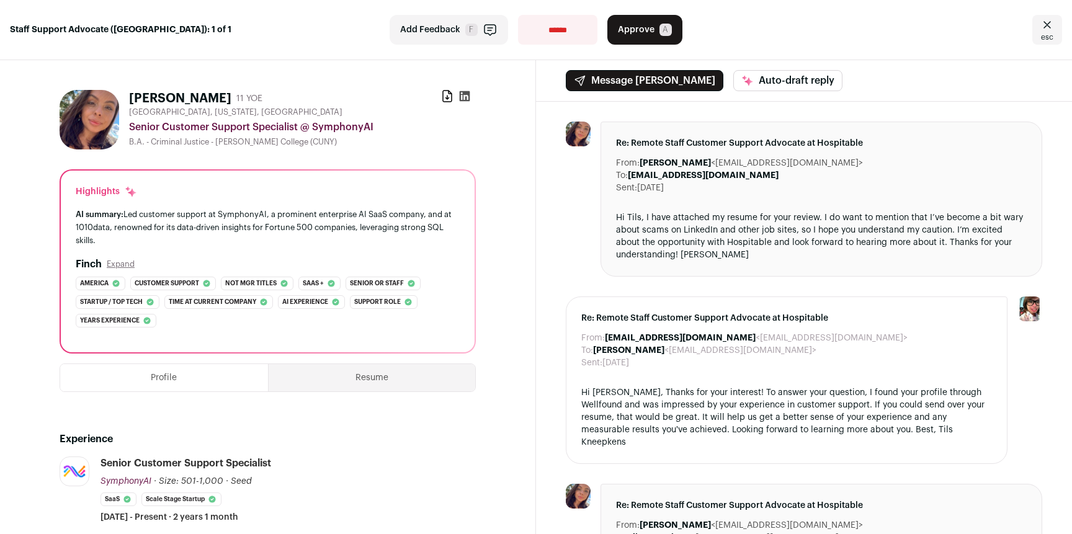
click at [648, 221] on div "Hi Tils, I have attached my resume for your review. I do want to mention that I…" at bounding box center [821, 237] width 411 height 50
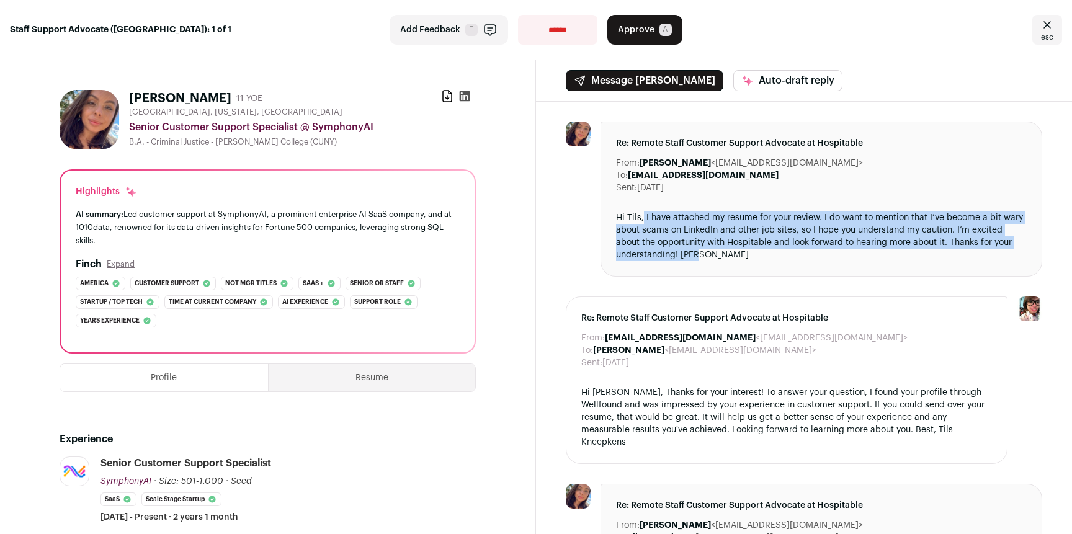
drag, startPoint x: 637, startPoint y: 216, endPoint x: 700, endPoint y: 252, distance: 72.8
click at [694, 251] on div "Hi Tils, I have attached my resume for your review. I do want to mention that I…" at bounding box center [821, 237] width 411 height 50
drag, startPoint x: 702, startPoint y: 251, endPoint x: 639, endPoint y: 214, distance: 73.1
click at [640, 214] on div "Hi Tils, I have attached my resume for your review. I do want to mention that I…" at bounding box center [821, 237] width 411 height 50
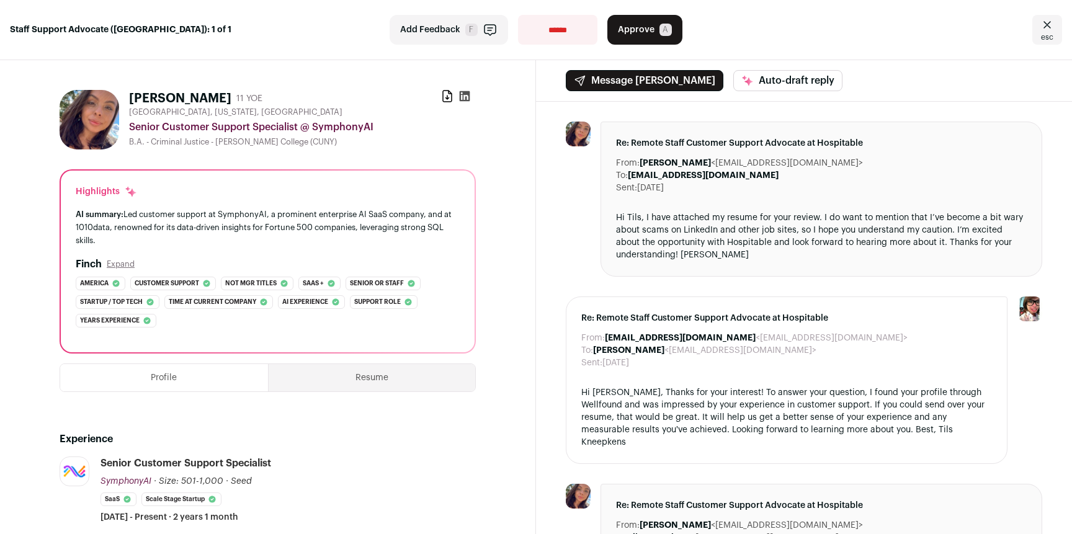
click at [639, 214] on div "Hi Tils, I have attached my resume for your review. I do want to mention that I…" at bounding box center [821, 237] width 411 height 50
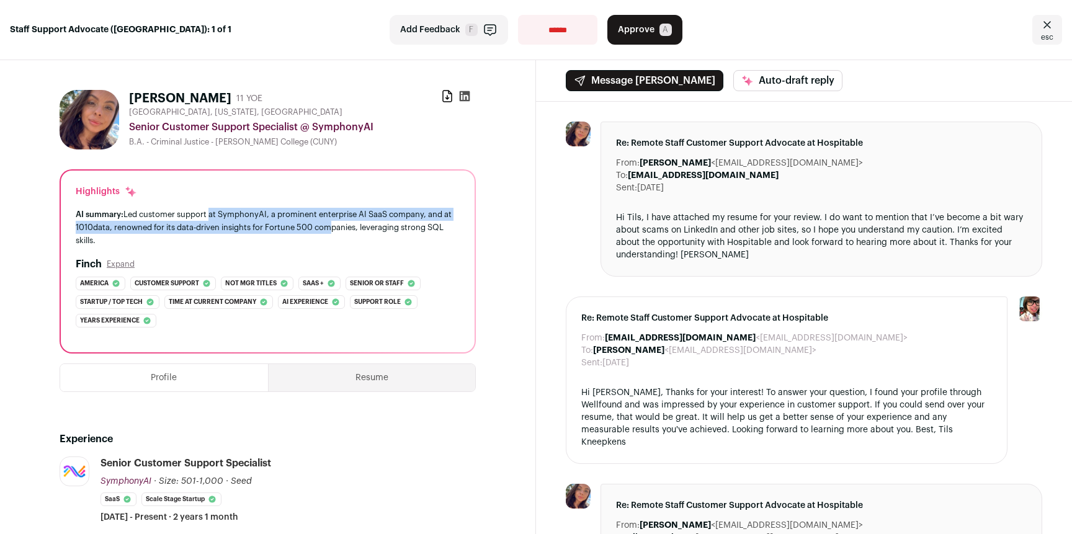
drag, startPoint x: 209, startPoint y: 215, endPoint x: 347, endPoint y: 225, distance: 138.7
click at [346, 225] on div "AI summary: Led customer support at SymphonyAI, a prominent enterprise AI SaaS …" at bounding box center [268, 227] width 384 height 39
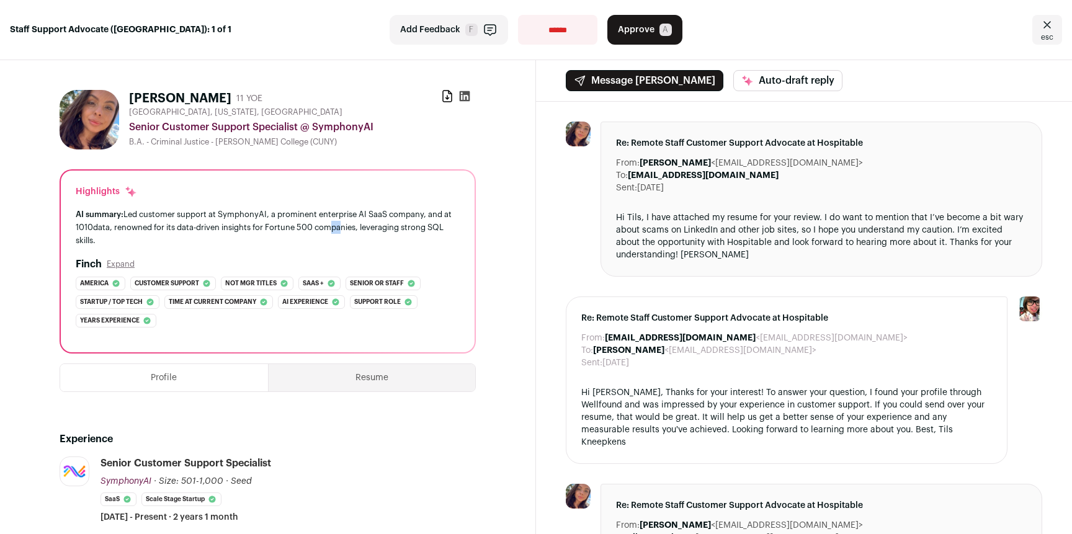
drag, startPoint x: 347, startPoint y: 225, endPoint x: 328, endPoint y: 221, distance: 20.1
click at [336, 223] on div "AI summary: Led customer support at SymphonyAI, a prominent enterprise AI SaaS …" at bounding box center [268, 227] width 384 height 39
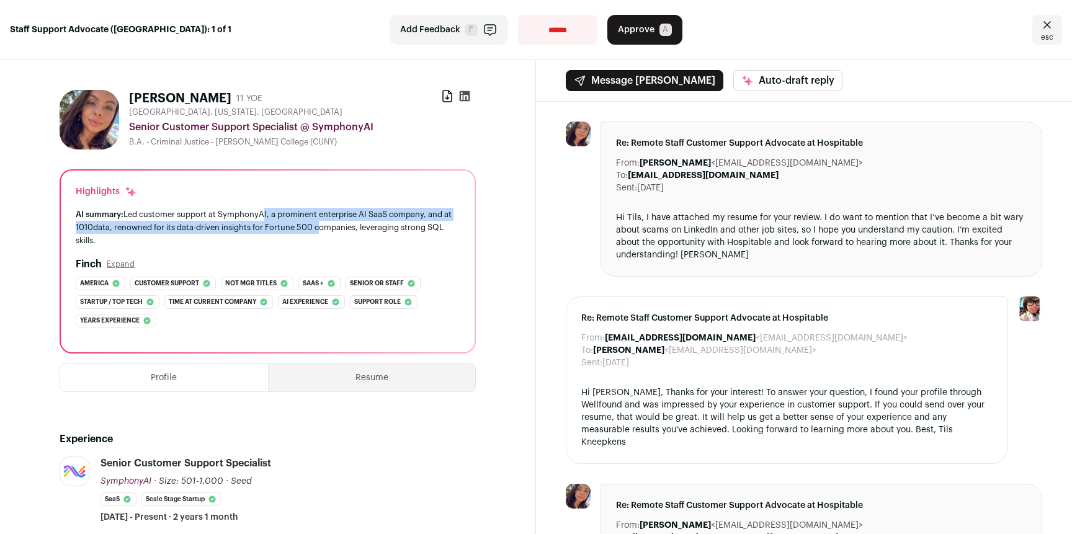
drag, startPoint x: 328, startPoint y: 221, endPoint x: 262, endPoint y: 214, distance: 65.6
click at [262, 214] on div "AI summary: Led customer support at SymphonyAI, a prominent enterprise AI SaaS …" at bounding box center [268, 227] width 384 height 39
click at [268, 216] on div "AI summary: Led customer support at SymphonyAI, a prominent enterprise AI SaaS …" at bounding box center [268, 227] width 384 height 39
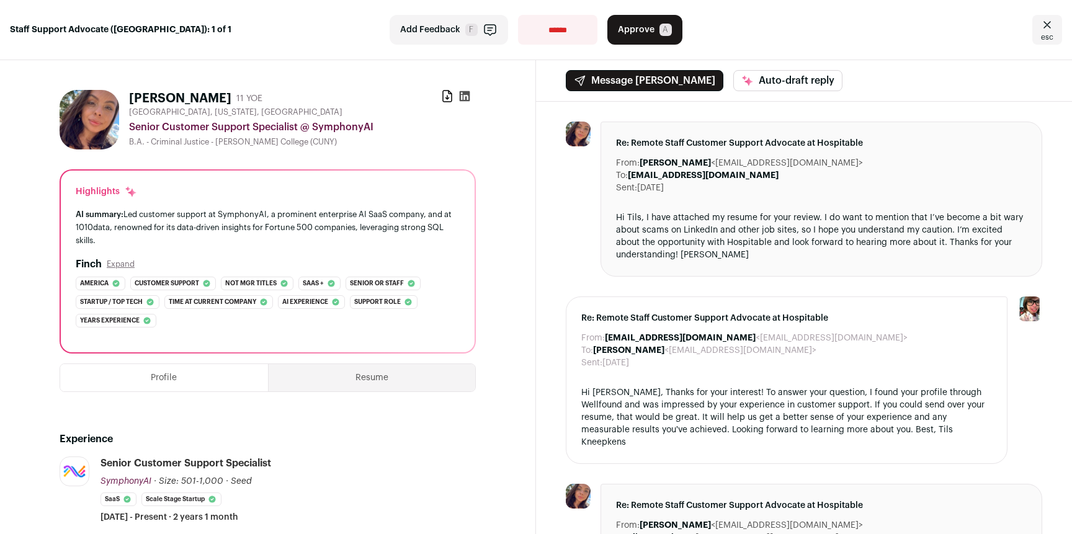
click at [269, 215] on div "AI summary: Led customer support at SymphonyAI, a prominent enterprise AI SaaS …" at bounding box center [268, 227] width 384 height 39
drag, startPoint x: 95, startPoint y: 229, endPoint x: 293, endPoint y: 230, distance: 198.5
click at [247, 229] on div "AI summary: Led customer support at SymphonyAI, a prominent enterprise AI SaaS …" at bounding box center [268, 227] width 384 height 39
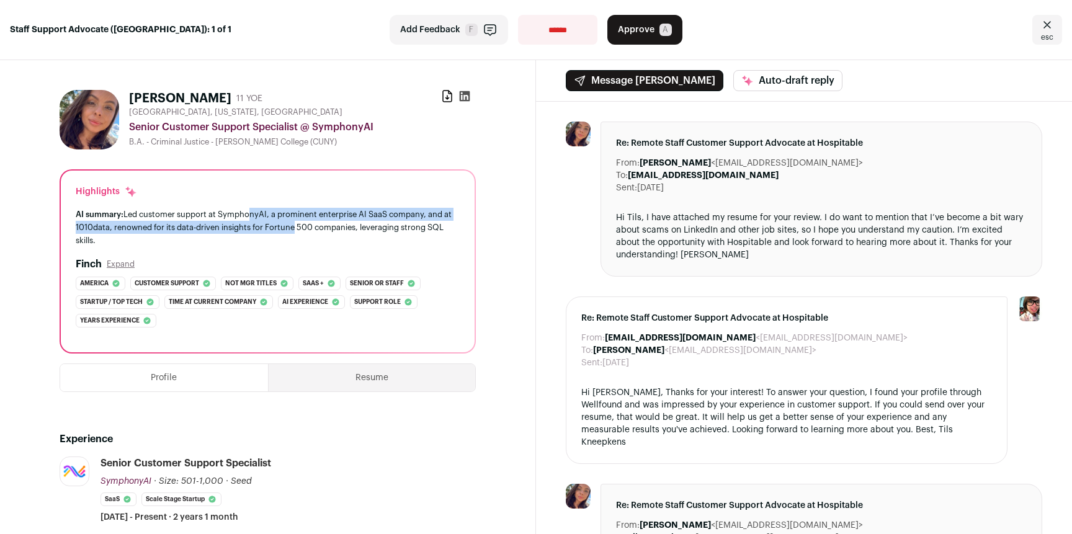
drag, startPoint x: 278, startPoint y: 219, endPoint x: 246, endPoint y: 213, distance: 32.8
click at [246, 213] on div "AI summary: Led customer support at SymphonyAI, a prominent enterprise AI SaaS …" at bounding box center [268, 227] width 384 height 39
drag, startPoint x: 206, startPoint y: 215, endPoint x: 342, endPoint y: 225, distance: 136.3
click at [310, 225] on div "AI summary: Led customer support at SymphonyAI, a prominent enterprise AI SaaS …" at bounding box center [268, 227] width 384 height 39
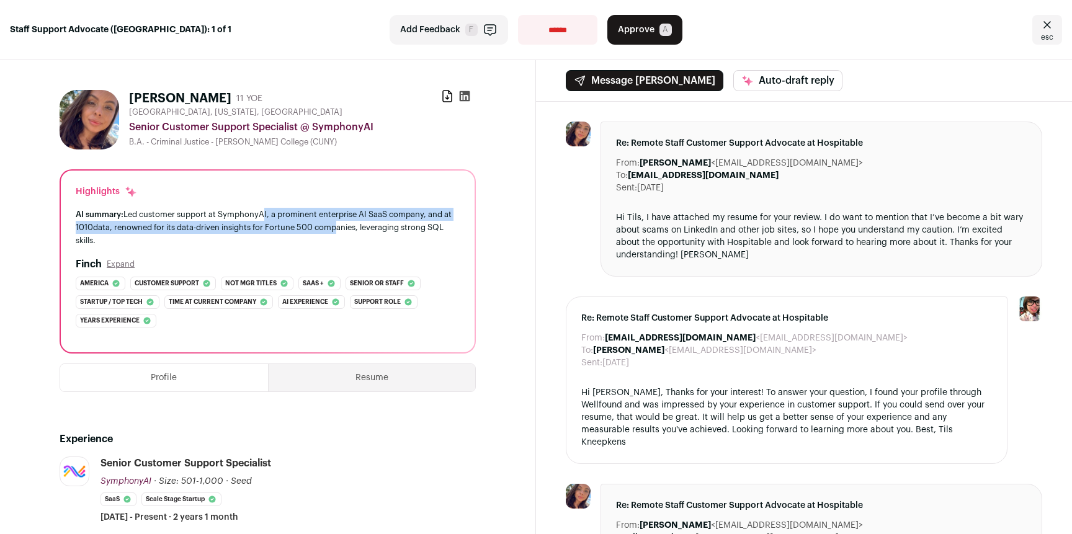
drag, startPoint x: 342, startPoint y: 225, endPoint x: 256, endPoint y: 215, distance: 86.9
click at [256, 215] on div "AI summary: Led customer support at SymphonyAI, a prominent enterprise AI SaaS …" at bounding box center [268, 227] width 384 height 39
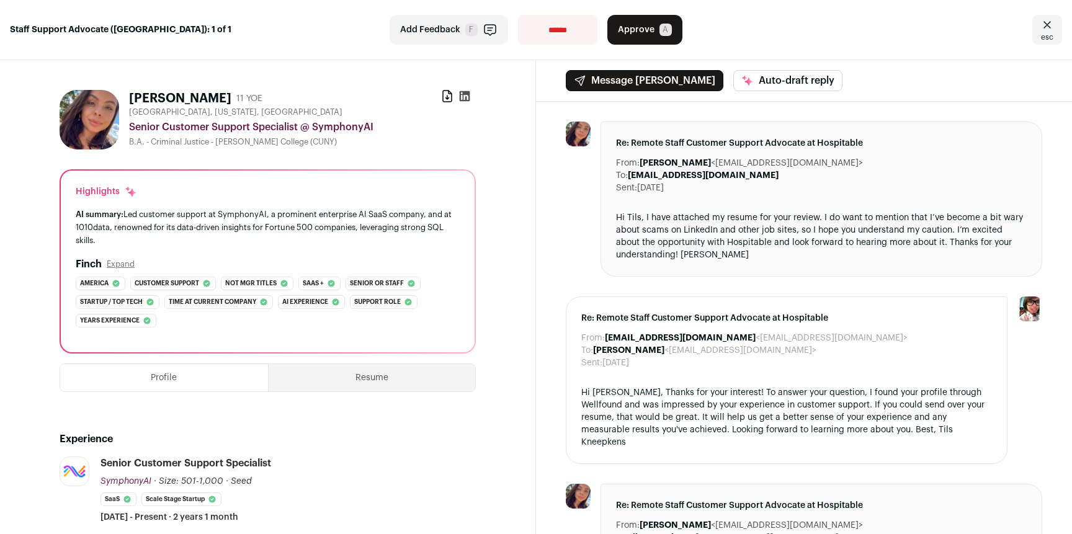
click at [253, 215] on div "AI summary: Led customer support at SymphonyAI, a prominent enterprise AI SaaS …" at bounding box center [268, 227] width 384 height 39
click at [569, 27] on select "**********" at bounding box center [557, 30] width 79 height 30
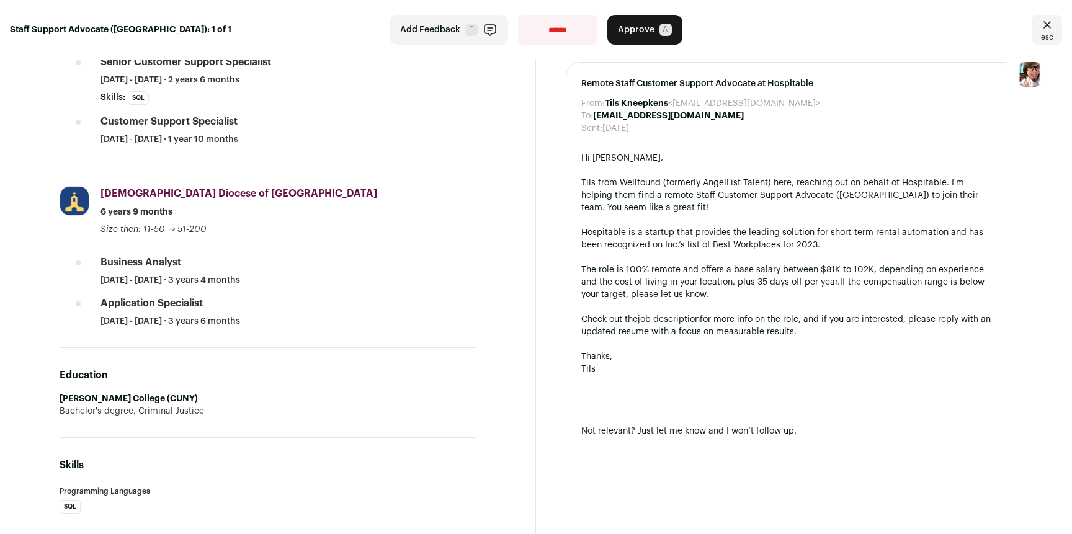
scroll to position [980, 0]
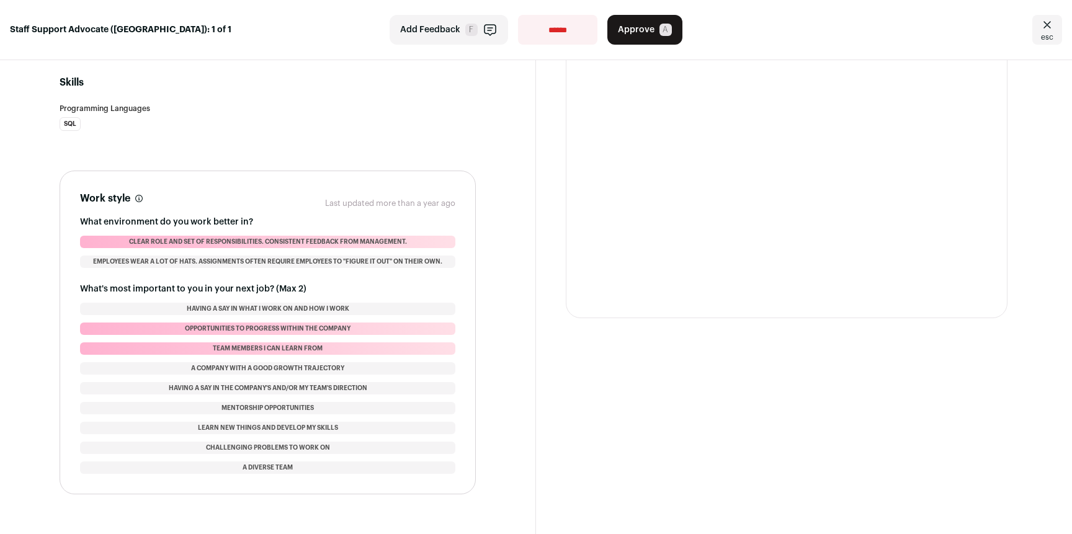
click at [557, 27] on select "**********" at bounding box center [557, 30] width 79 height 30
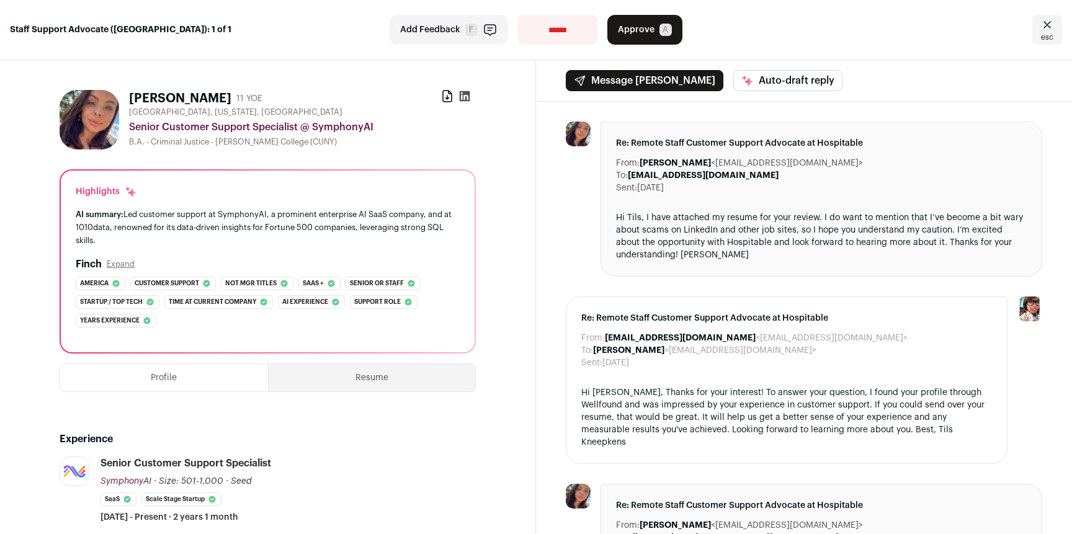
click at [672, 23] on button "Approve A" at bounding box center [644, 30] width 75 height 30
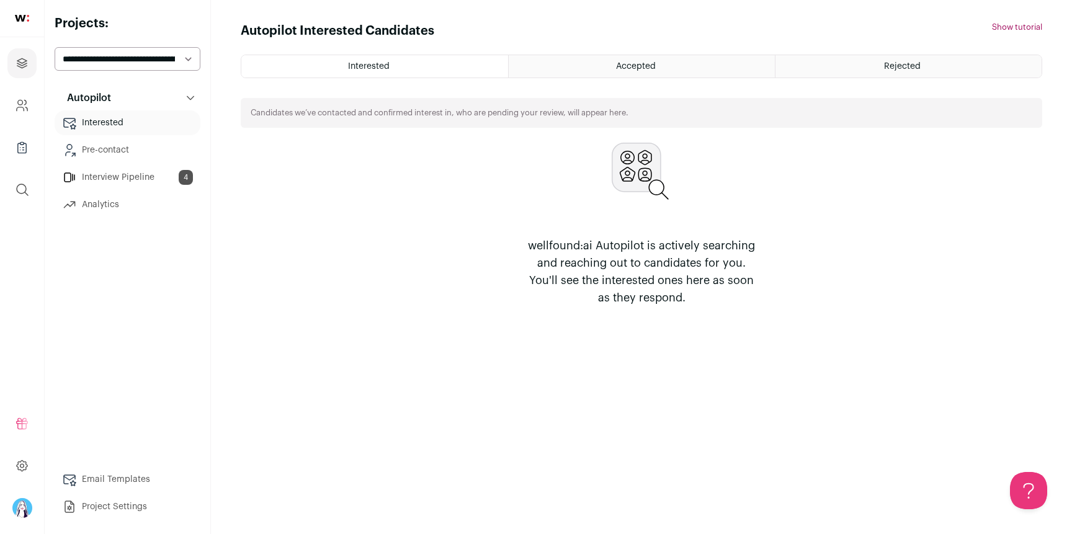
click at [163, 71] on div "**********" at bounding box center [128, 267] width 146 height 504
click at [164, 61] on select "**********" at bounding box center [128, 59] width 146 height 24
select select "*****"
click at [55, 47] on select "**********" at bounding box center [128, 59] width 146 height 24
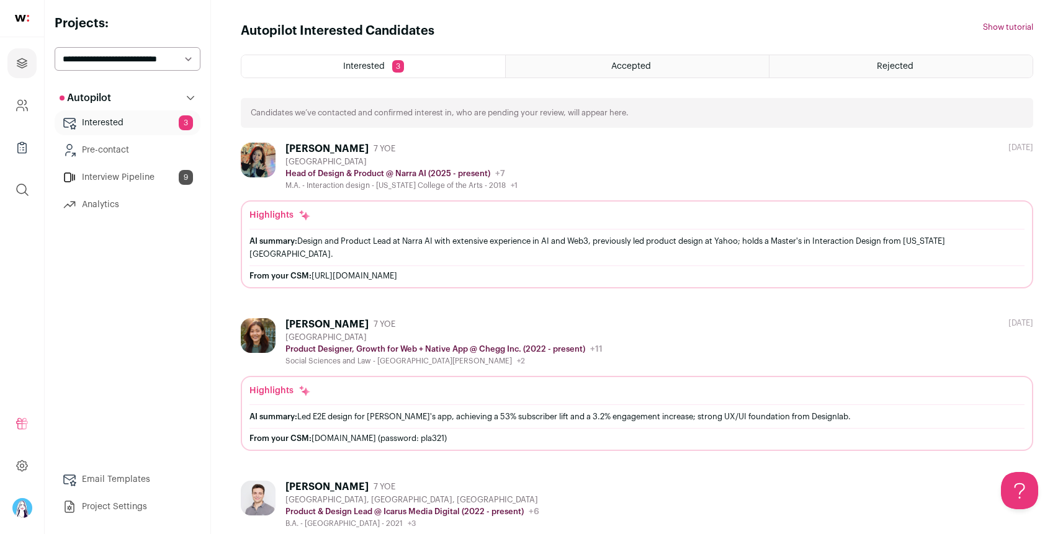
click at [381, 151] on div "[PERSON_NAME] 7 YOE" at bounding box center [401, 149] width 232 height 12
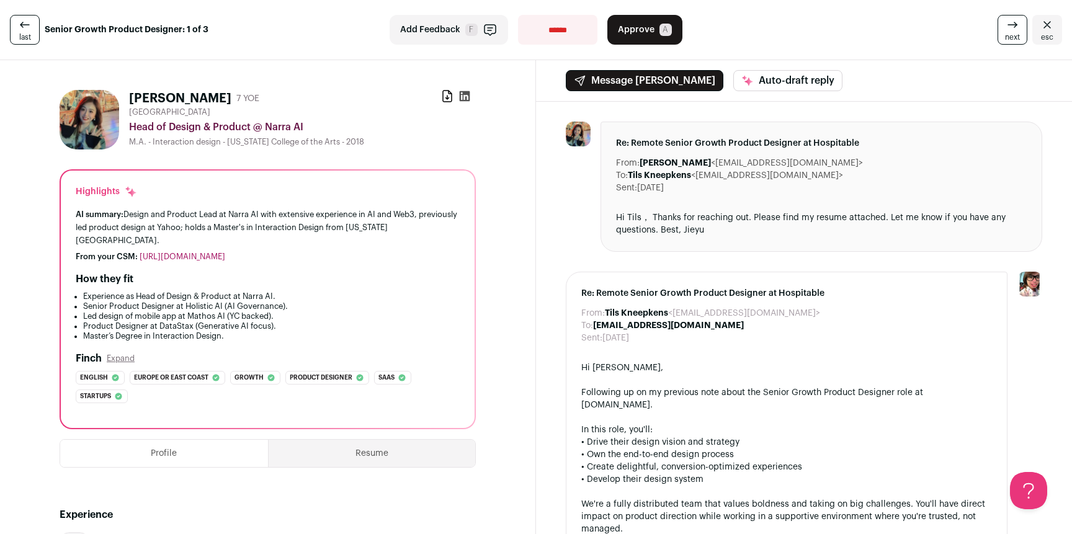
click at [460, 96] on icon at bounding box center [465, 96] width 11 height 11
click at [449, 95] on div "Download resume" at bounding box center [458, 98] width 35 height 17
click at [443, 95] on icon at bounding box center [447, 96] width 12 height 12
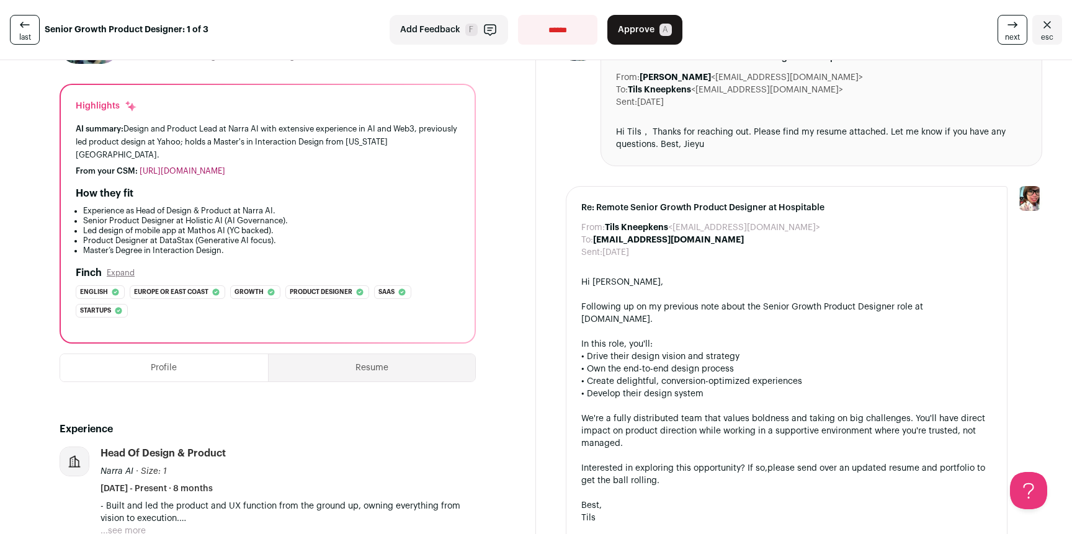
scroll to position [98, 0]
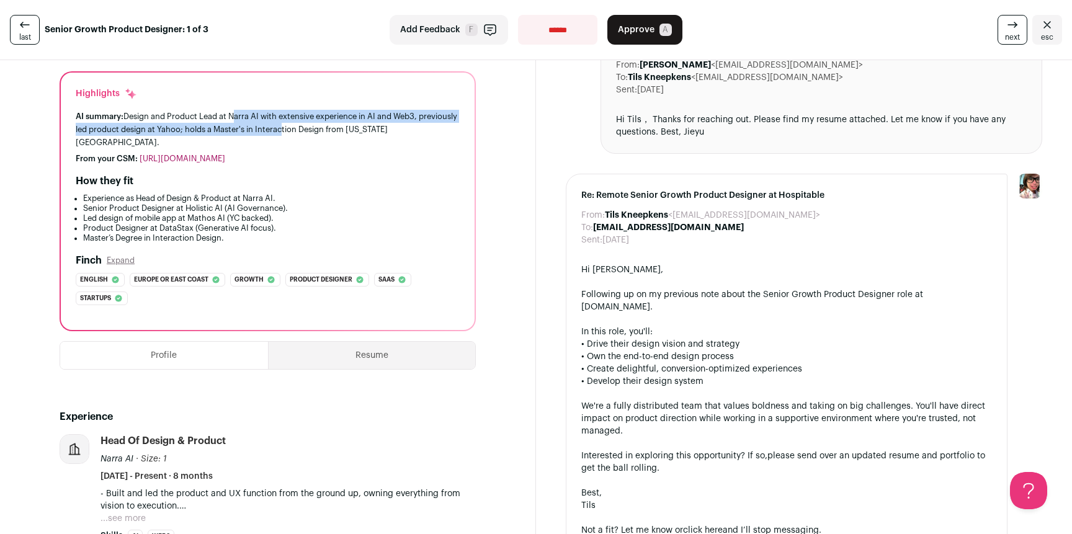
drag, startPoint x: 238, startPoint y: 120, endPoint x: 359, endPoint y: 133, distance: 122.3
click at [321, 130] on div "AI summary: Design and Product Lead at Narra AI with extensive experience in AI…" at bounding box center [268, 129] width 384 height 39
drag, startPoint x: 359, startPoint y: 133, endPoint x: 287, endPoint y: 118, distance: 73.5
click at [287, 118] on div "AI summary: Design and Product Lead at Narra AI with extensive experience in AI…" at bounding box center [268, 129] width 384 height 39
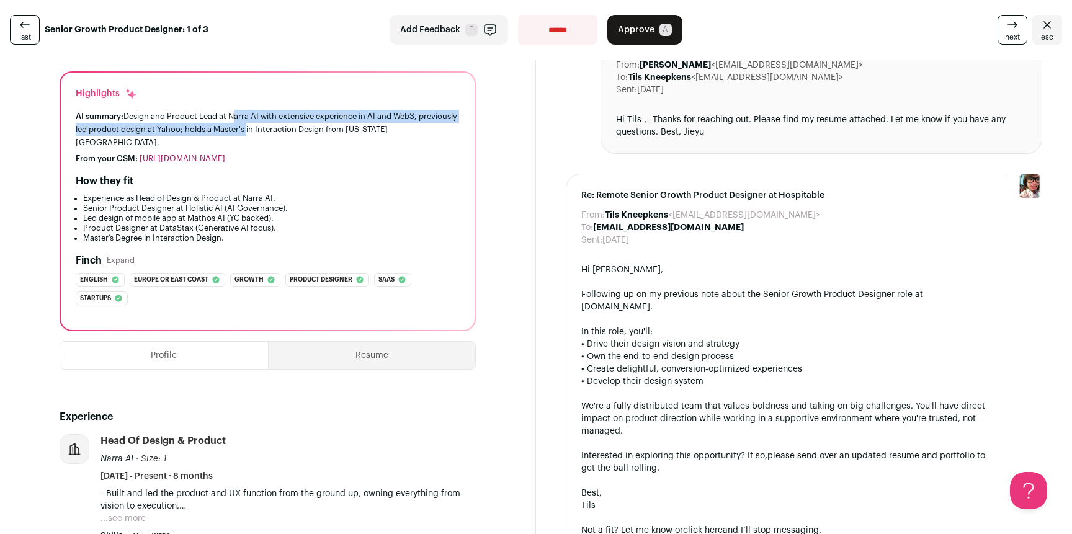
drag, startPoint x: 234, startPoint y: 114, endPoint x: 313, endPoint y: 131, distance: 81.3
click at [305, 131] on div "AI summary: Design and Product Lead at Narra AI with extensive experience in AI…" at bounding box center [268, 129] width 384 height 39
drag, startPoint x: 323, startPoint y: 131, endPoint x: 241, endPoint y: 120, distance: 82.0
click at [241, 120] on div "AI summary: Design and Product Lead at Narra AI with extensive experience in AI…" at bounding box center [268, 129] width 384 height 39
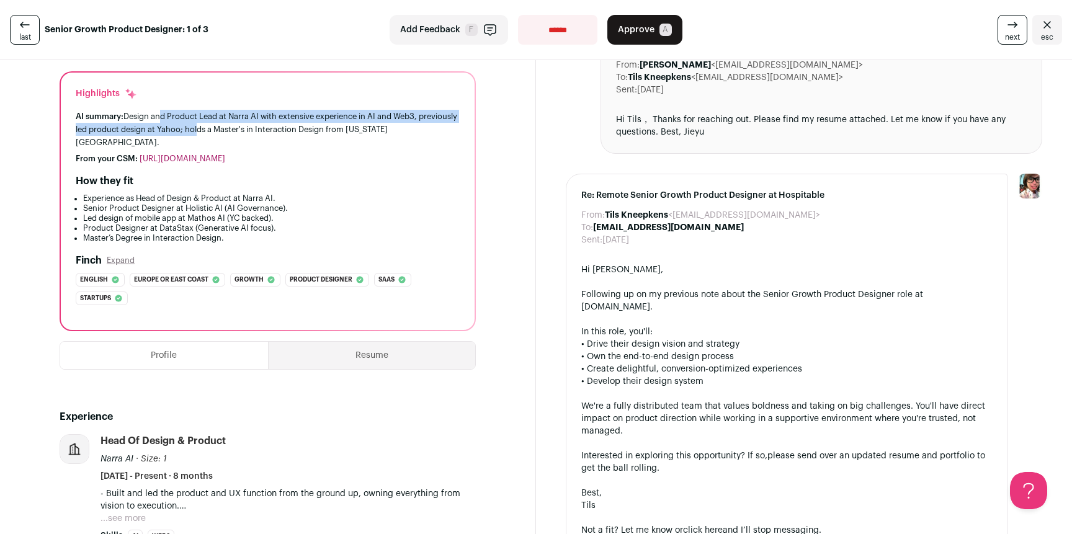
drag, startPoint x: 157, startPoint y: 117, endPoint x: 288, endPoint y: 127, distance: 131.9
click at [256, 128] on div "AI summary: Design and Product Lead at Narra AI with extensive experience in AI…" at bounding box center [268, 129] width 384 height 39
drag, startPoint x: 288, startPoint y: 127, endPoint x: 211, endPoint y: 120, distance: 77.8
click at [215, 120] on div "AI summary: Design and Product Lead at Narra AI with extensive experience in AI…" at bounding box center [268, 129] width 384 height 39
drag, startPoint x: 208, startPoint y: 123, endPoint x: 268, endPoint y: 132, distance: 60.8
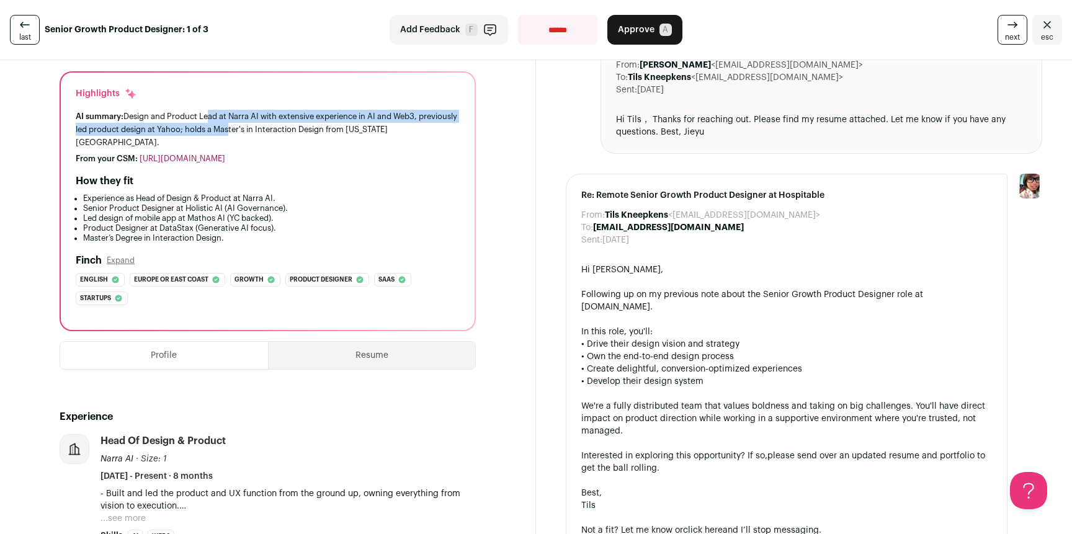
click at [268, 132] on div "AI summary: Design and Product Lead at Narra AI with extensive experience in AI…" at bounding box center [268, 129] width 384 height 39
drag, startPoint x: 254, startPoint y: 125, endPoint x: 210, endPoint y: 116, distance: 45.6
click at [210, 116] on div "AI summary: Design and Product Lead at Narra AI with extensive experience in AI…" at bounding box center [268, 129] width 384 height 39
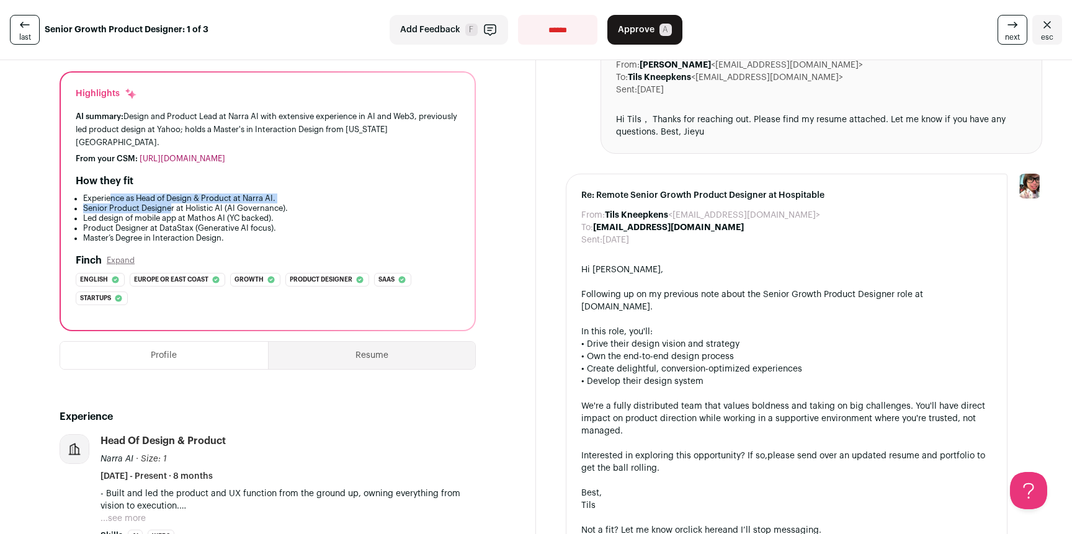
drag, startPoint x: 110, startPoint y: 197, endPoint x: 171, endPoint y: 218, distance: 64.3
click at [171, 209] on ul "Experience as Head of Design & Product at Narra AI. Senior Product Designer at …" at bounding box center [268, 219] width 384 height 50
drag, startPoint x: 172, startPoint y: 230, endPoint x: 151, endPoint y: 200, distance: 37.4
click at [151, 200] on ul "Experience as Head of Design & Product at Narra AI. Senior Product Designer at …" at bounding box center [268, 219] width 384 height 50
click at [151, 200] on li "Experience as Head of Design & Product at Narra AI." at bounding box center [271, 199] width 377 height 10
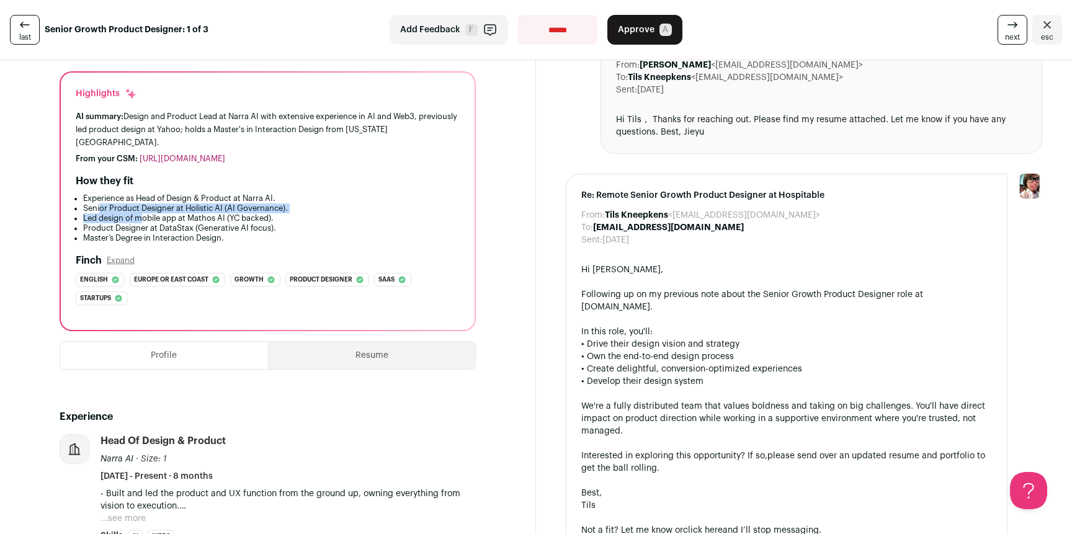
drag, startPoint x: 100, startPoint y: 206, endPoint x: 174, endPoint y: 229, distance: 77.3
click at [164, 226] on ul "Experience as Head of Design & Product at Narra AI. Senior Product Designer at …" at bounding box center [268, 219] width 384 height 50
drag, startPoint x: 186, startPoint y: 233, endPoint x: 118, endPoint y: 203, distance: 73.6
click at [140, 206] on ul "Experience as Head of Design & Product at Narra AI. Senior Product Designer at …" at bounding box center [268, 219] width 384 height 50
drag, startPoint x: 117, startPoint y: 202, endPoint x: 181, endPoint y: 232, distance: 69.9
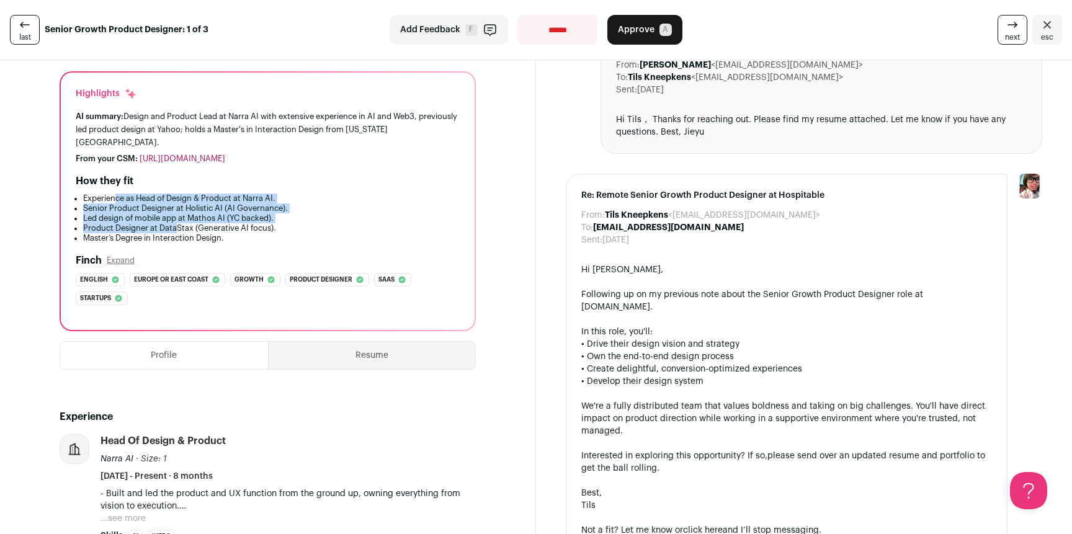
click at [181, 232] on ul "Experience as Head of Design & Product at Narra AI. Senior Product Designer at …" at bounding box center [268, 219] width 384 height 50
drag, startPoint x: 181, startPoint y: 231, endPoint x: 131, endPoint y: 205, distance: 56.9
click at [131, 205] on ul "Experience as Head of Design & Product at Narra AI. Senior Product Designer at …" at bounding box center [268, 219] width 384 height 50
drag, startPoint x: 111, startPoint y: 198, endPoint x: 186, endPoint y: 234, distance: 83.5
click at [171, 234] on ul "Experience as Head of Design & Product at Narra AI. Senior Product Designer at …" at bounding box center [268, 219] width 384 height 50
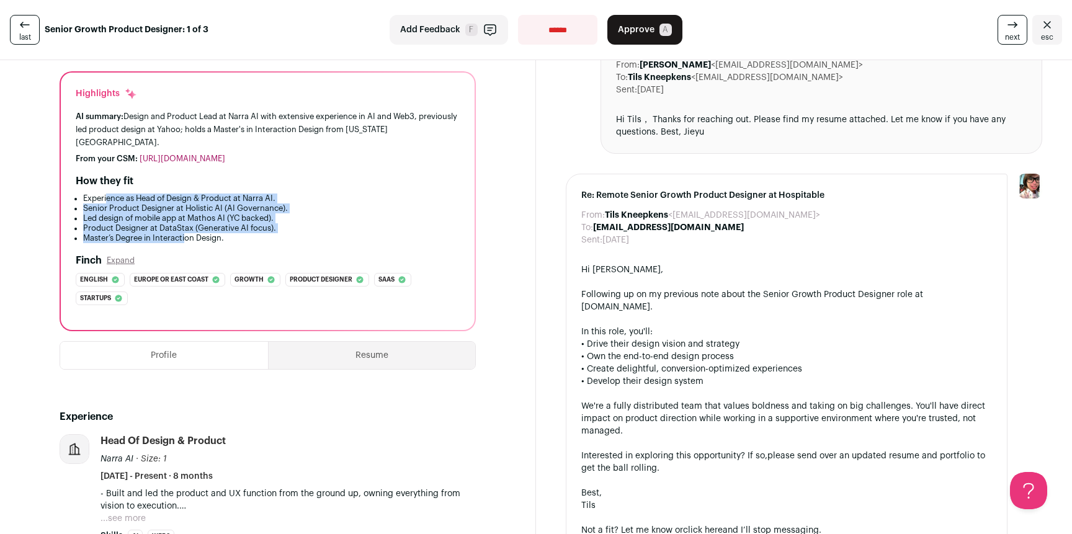
drag, startPoint x: 188, startPoint y: 234, endPoint x: 107, endPoint y: 201, distance: 87.3
click at [107, 201] on ul "Experience as Head of Design & Product at Narra AI. Senior Product Designer at …" at bounding box center [268, 219] width 384 height 50
drag, startPoint x: 102, startPoint y: 201, endPoint x: 197, endPoint y: 235, distance: 100.9
click at [197, 236] on ul "Experience as Head of Design & Product at Narra AI. Senior Product Designer at …" at bounding box center [268, 219] width 384 height 50
drag, startPoint x: 199, startPoint y: 235, endPoint x: 104, endPoint y: 201, distance: 100.9
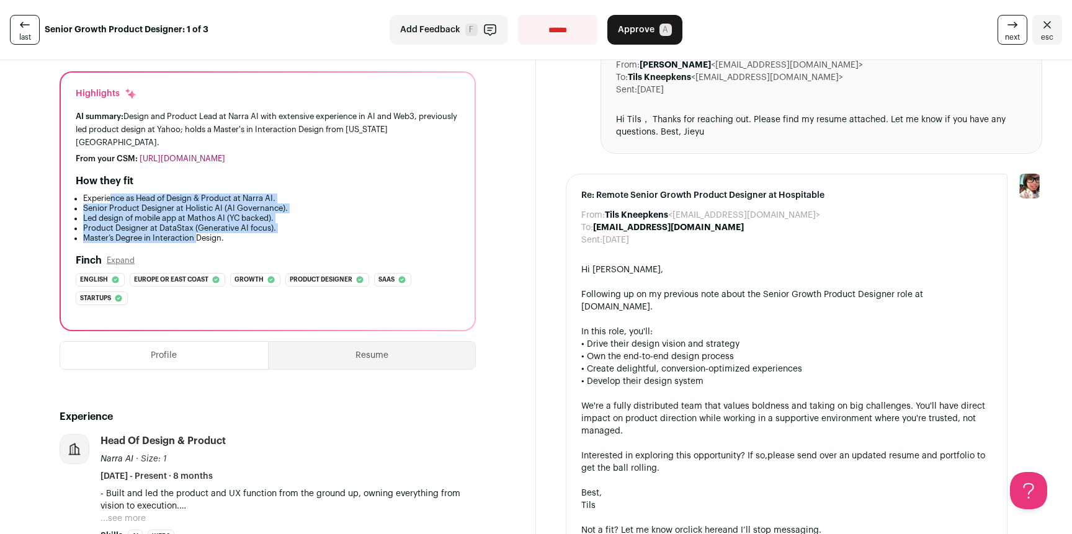
click at [111, 202] on ul "Experience as Head of Design & Product at Narra AI. Senior Product Designer at …" at bounding box center [268, 219] width 384 height 50
drag, startPoint x: 104, startPoint y: 201, endPoint x: 210, endPoint y: 239, distance: 113.2
click at [207, 239] on ul "Experience as Head of Design & Product at Narra AI. Senior Product Designer at …" at bounding box center [268, 219] width 384 height 50
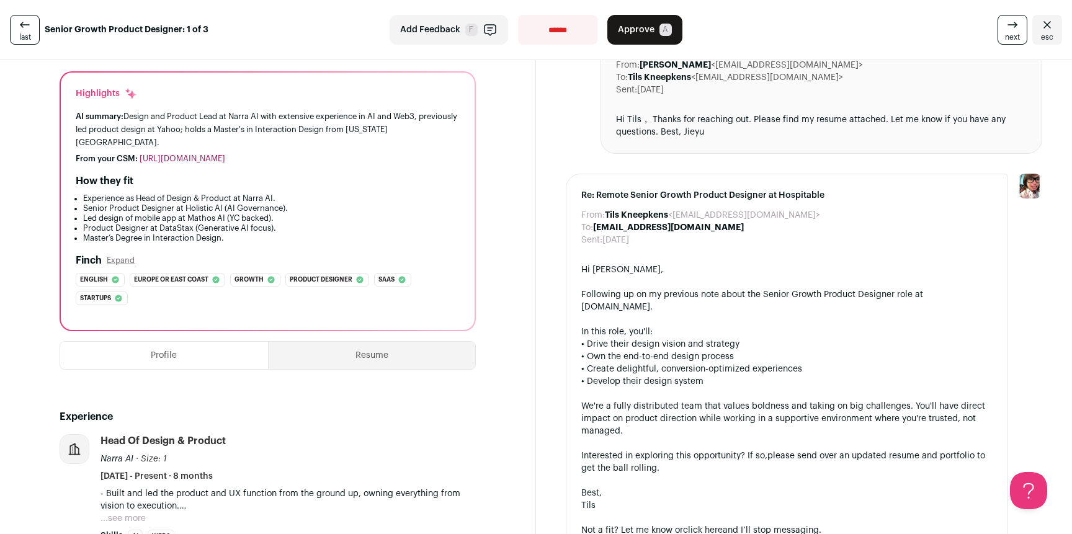
click at [542, 207] on div "From: Tils Kneepkens <hospitable@wellfound.us> To: Jieyu Yang <jyang1002@gmail.…" at bounding box center [804, 518] width 536 height 1029
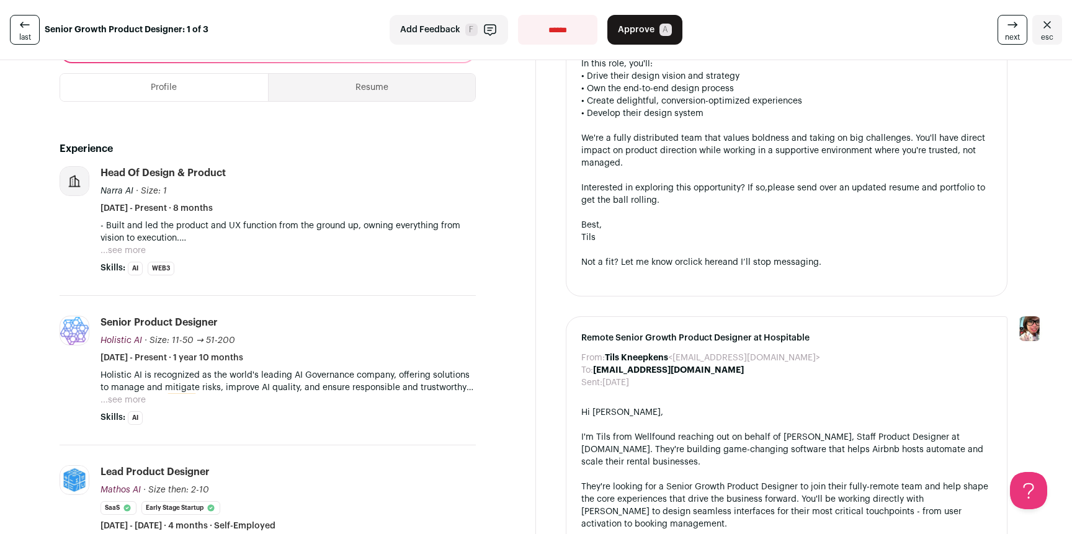
click at [143, 245] on button "...see more" at bounding box center [122, 250] width 45 height 12
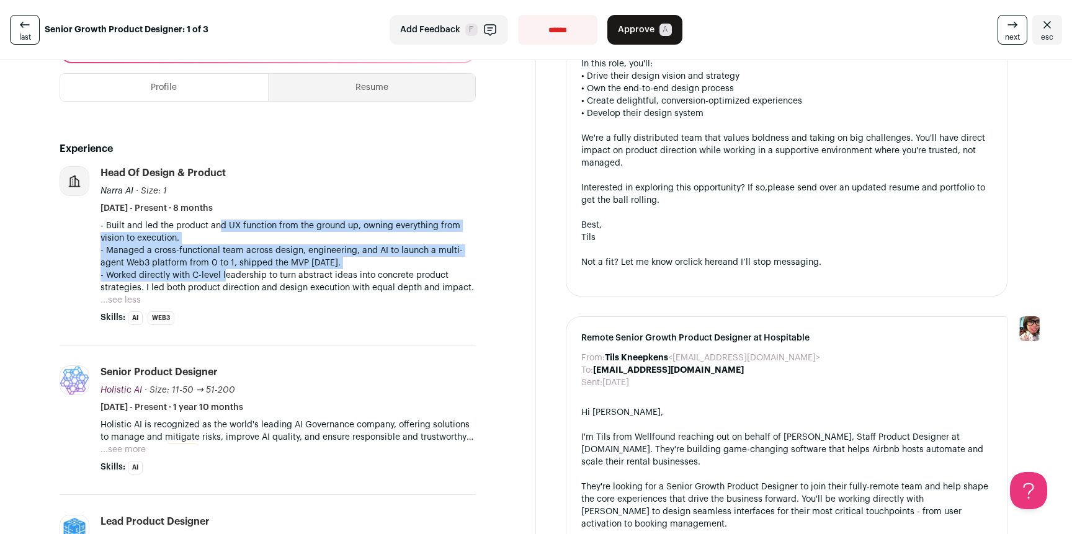
drag, startPoint x: 216, startPoint y: 227, endPoint x: 226, endPoint y: 275, distance: 48.8
click at [225, 275] on div "- Built and led the product and UX function from the ground up, owning everythi…" at bounding box center [287, 257] width 375 height 74
click at [226, 275] on p "- Worked directly with C-level leadership to turn abstract ideas into concrete …" at bounding box center [287, 281] width 375 height 25
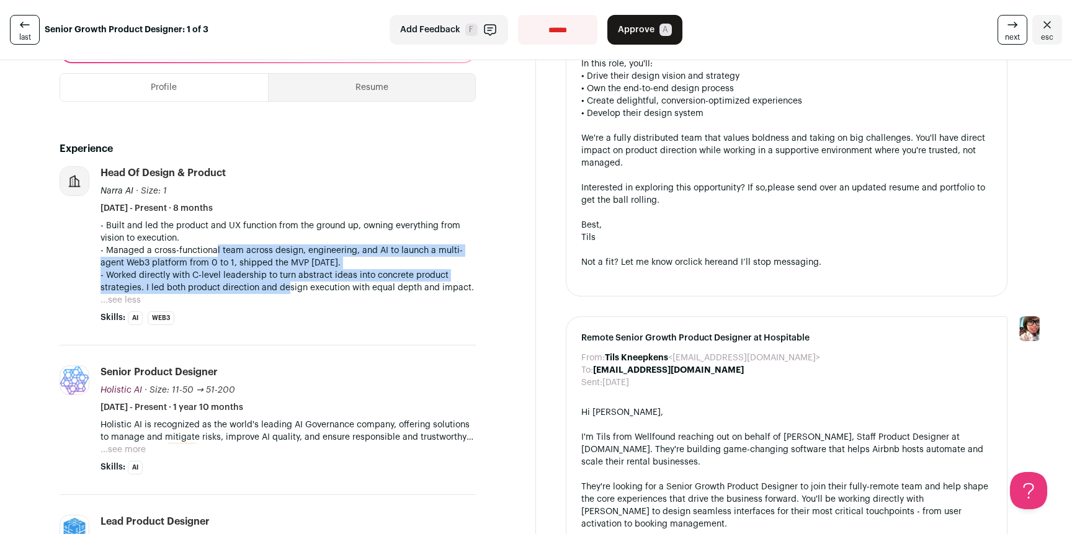
drag, startPoint x: 276, startPoint y: 278, endPoint x: 215, endPoint y: 255, distance: 65.6
click at [215, 255] on div "- Built and led the product and UX function from the ground up, owning everythi…" at bounding box center [287, 257] width 375 height 74
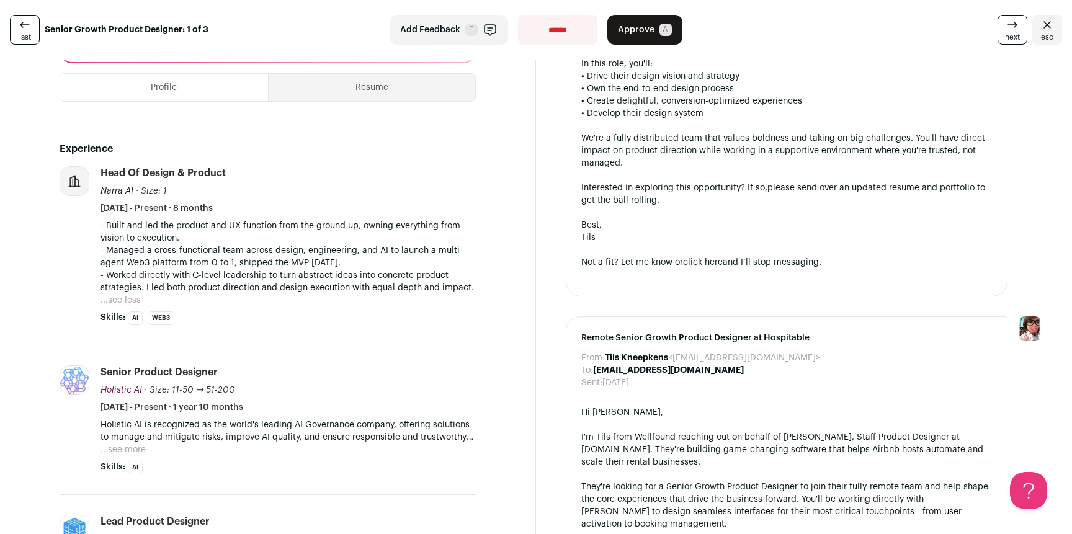
click at [213, 255] on p "- Managed a cross-functional team across design, engineering, and AI to launch …" at bounding box center [287, 256] width 375 height 25
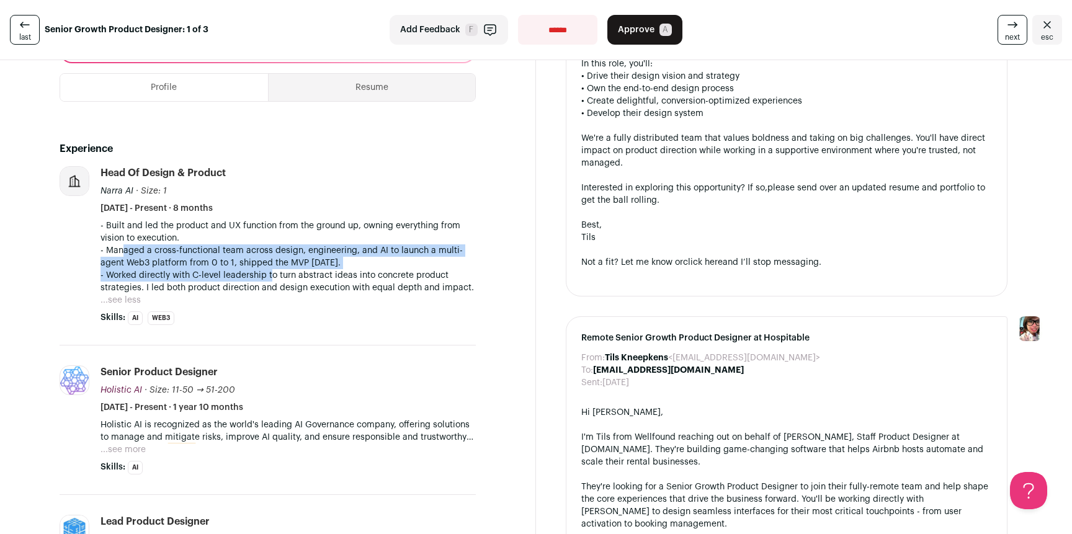
drag, startPoint x: 125, startPoint y: 247, endPoint x: 298, endPoint y: 274, distance: 175.1
click at [270, 270] on div "- Built and led the product and UX function from the ground up, owning everythi…" at bounding box center [287, 257] width 375 height 74
drag, startPoint x: 323, startPoint y: 273, endPoint x: 264, endPoint y: 250, distance: 63.8
click at [264, 250] on div "- Built and led the product and UX function from the ground up, owning everythi…" at bounding box center [287, 257] width 375 height 74
click at [264, 250] on p "- Managed a cross-functional team across design, engineering, and AI to launch …" at bounding box center [287, 256] width 375 height 25
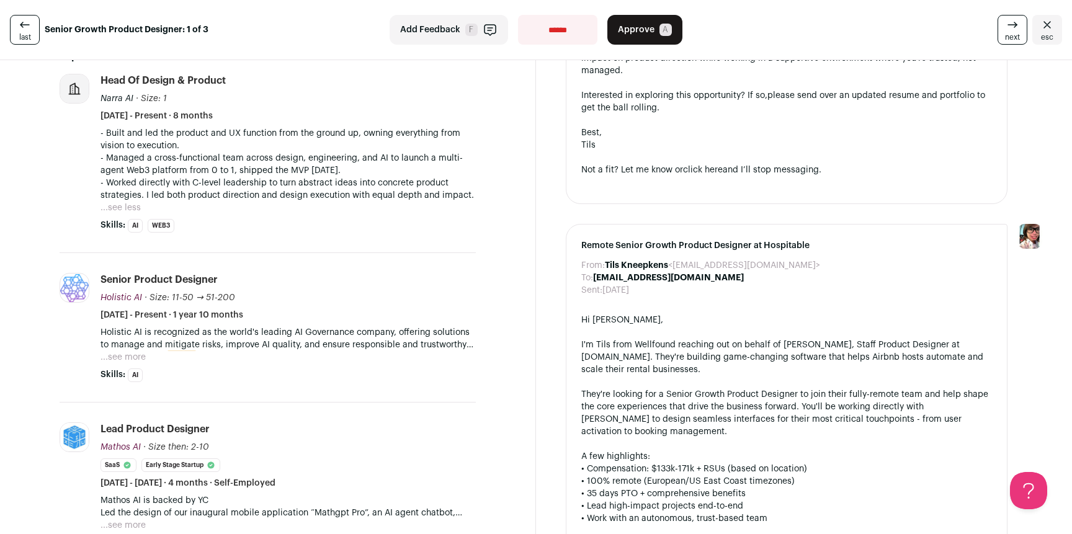
scroll to position [466, 0]
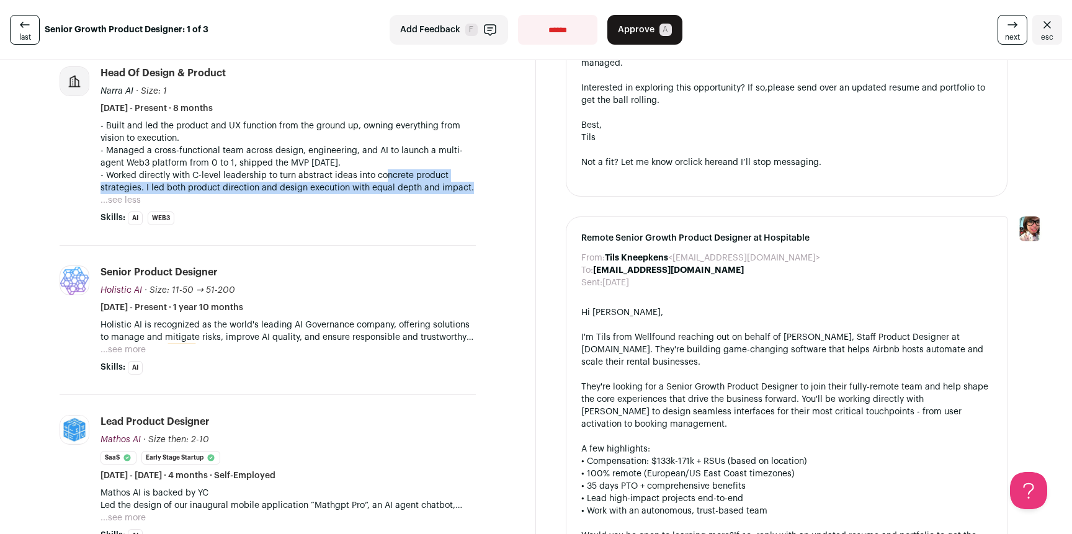
drag, startPoint x: 400, startPoint y: 188, endPoint x: 383, endPoint y: 177, distance: 20.6
click at [383, 177] on div "- Built and led the product and UX function from the ground up, owning everythi…" at bounding box center [287, 163] width 375 height 87
click at [383, 177] on p "- Worked directly with C-level leadership to turn abstract ideas into concrete …" at bounding box center [287, 181] width 375 height 25
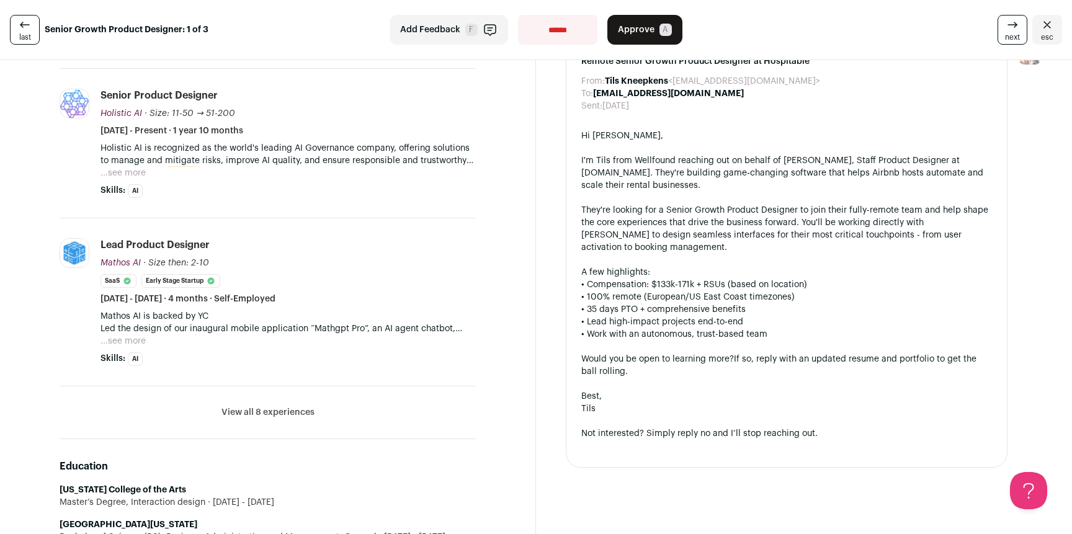
scroll to position [675, 0]
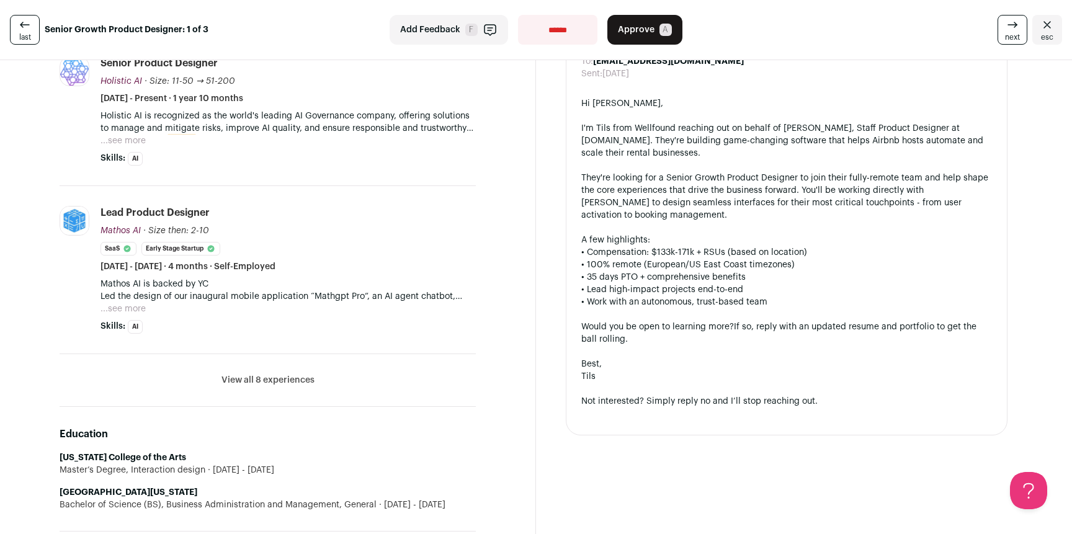
click at [279, 377] on button "View all 8 experiences" at bounding box center [267, 380] width 93 height 12
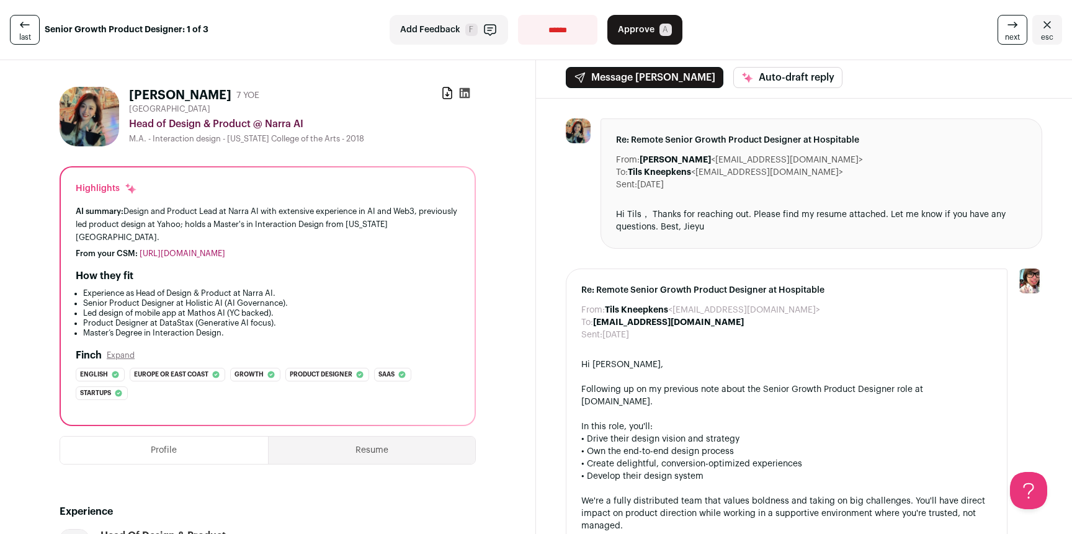
scroll to position [0, 0]
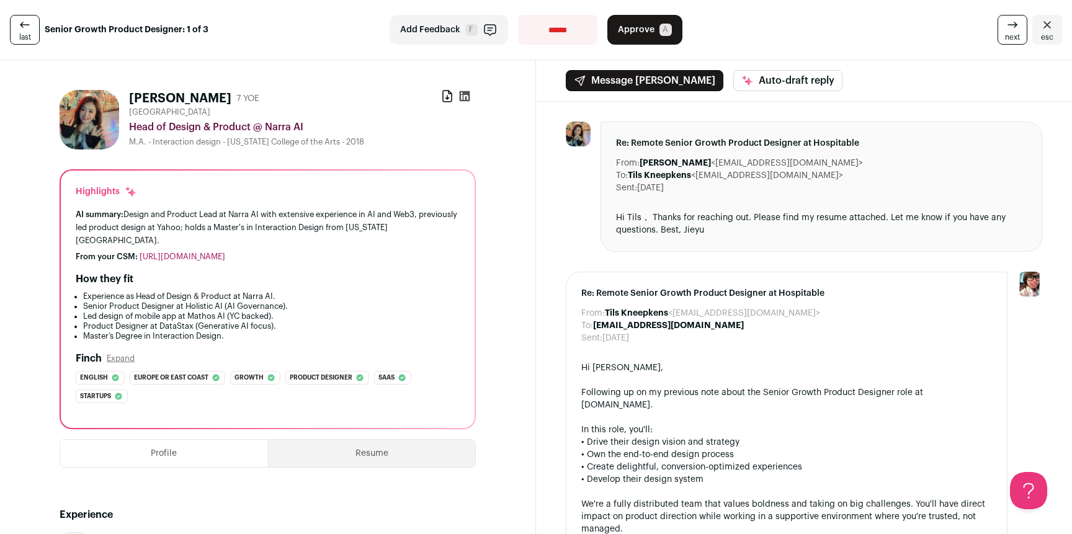
click at [1005, 28] on icon at bounding box center [1012, 24] width 15 height 15
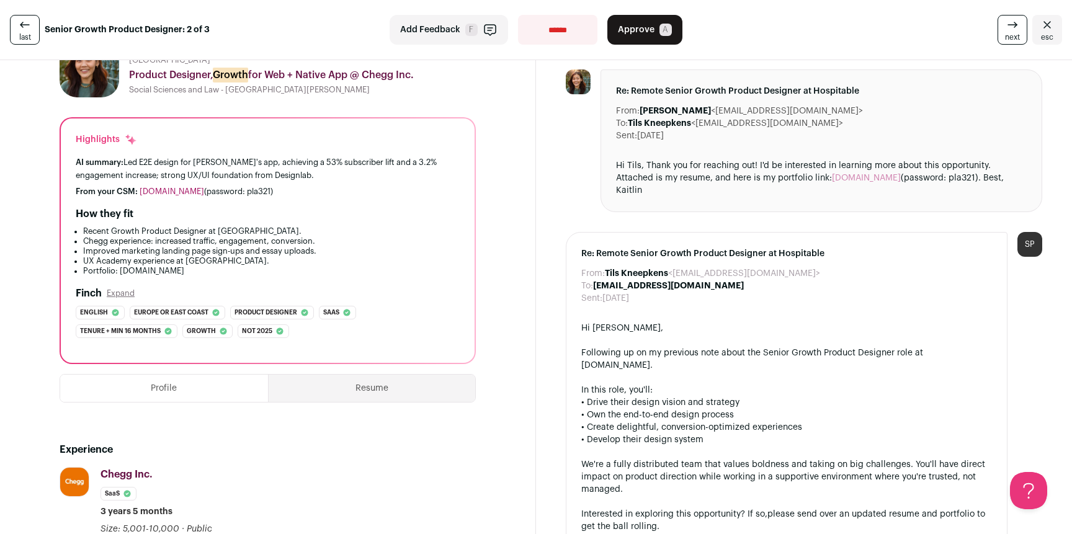
scroll to position [81, 0]
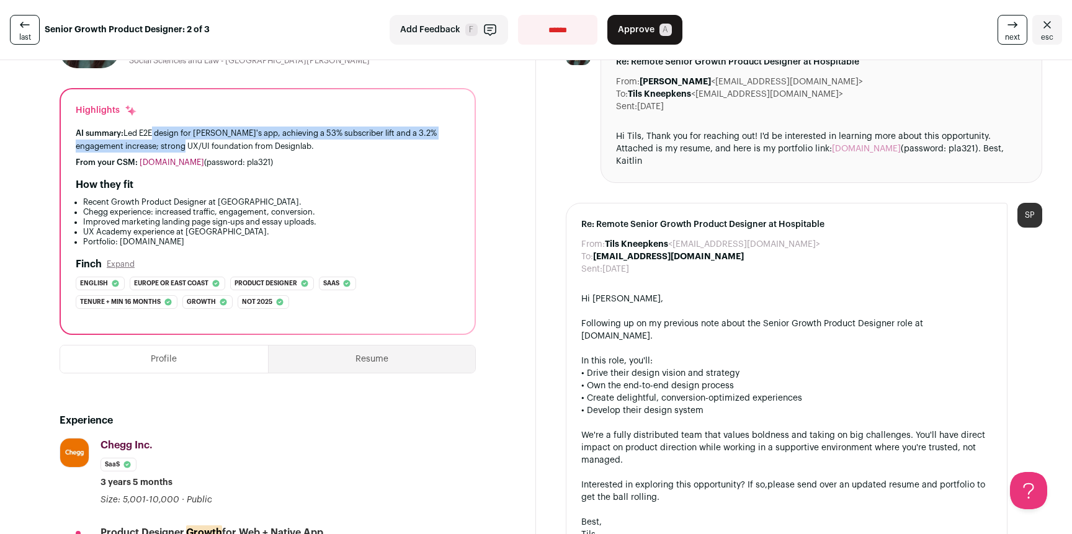
drag, startPoint x: 151, startPoint y: 136, endPoint x: 221, endPoint y: 146, distance: 70.8
click at [221, 146] on div "AI summary: Led E2E design for Chegg's app, achieving a 53% subscriber lift and…" at bounding box center [268, 140] width 384 height 26
drag, startPoint x: 226, startPoint y: 144, endPoint x: 189, endPoint y: 139, distance: 37.5
click at [188, 138] on div "AI summary: Led E2E design for Chegg's app, achieving a 53% subscriber lift and…" at bounding box center [268, 140] width 384 height 26
click at [189, 139] on div "AI summary: Led E2E design for Chegg's app, achieving a 53% subscriber lift and…" at bounding box center [268, 140] width 384 height 26
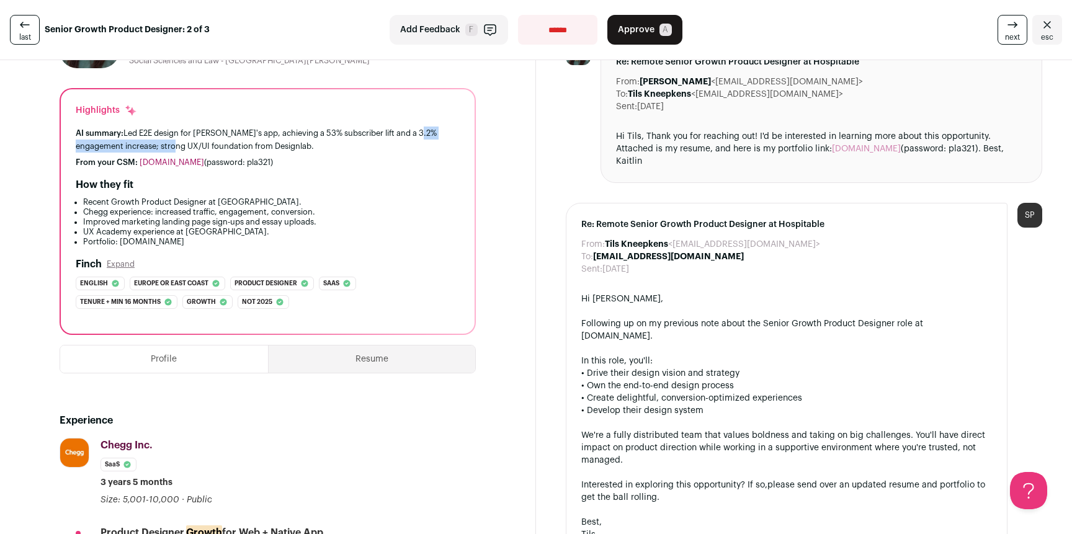
drag, startPoint x: 91, startPoint y: 142, endPoint x: 225, endPoint y: 141, distance: 134.0
click at [220, 141] on div "AI summary: Led E2E design for Chegg's app, achieving a 53% subscriber lift and…" at bounding box center [268, 140] width 384 height 26
drag, startPoint x: 257, startPoint y: 141, endPoint x: 192, endPoint y: 128, distance: 65.8
click at [192, 128] on div "AI summary: Led E2E design for Chegg's app, achieving a 53% subscriber lift and…" at bounding box center [268, 140] width 384 height 26
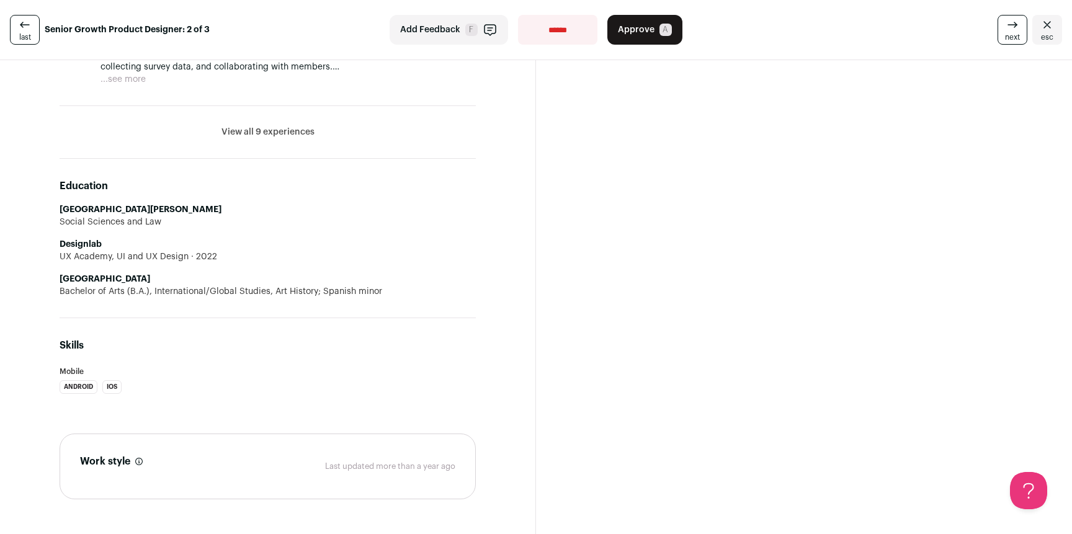
scroll to position [1105, 0]
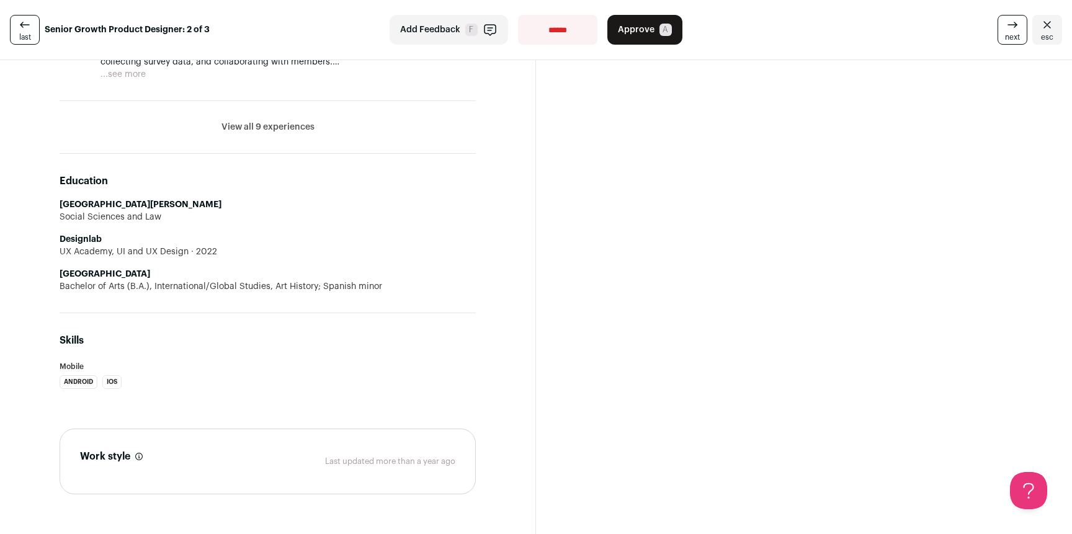
click at [300, 136] on li "View all 9 experiences View less" at bounding box center [268, 127] width 416 height 53
click at [301, 125] on button "View all 9 experiences" at bounding box center [267, 127] width 93 height 12
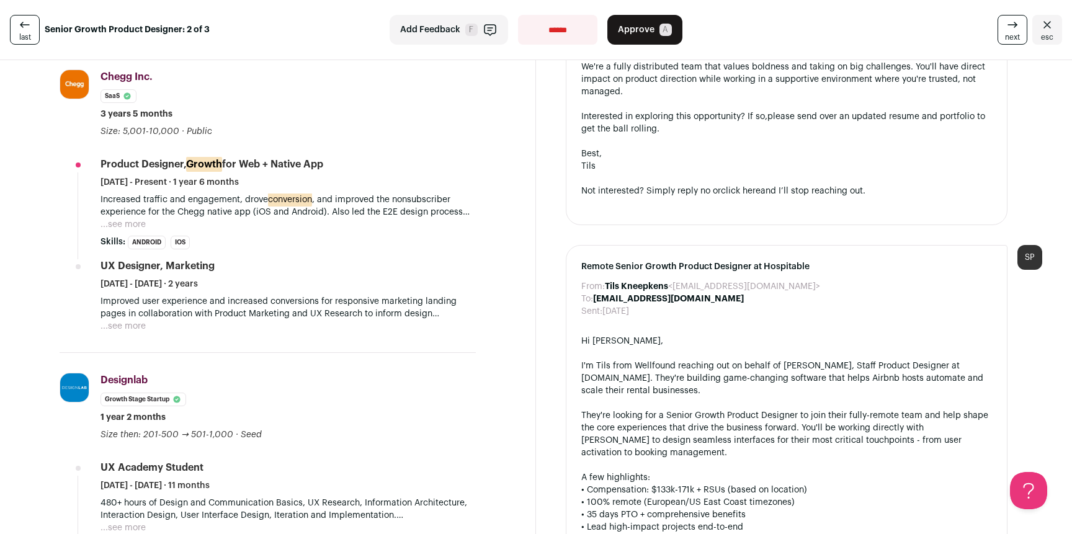
scroll to position [0, 0]
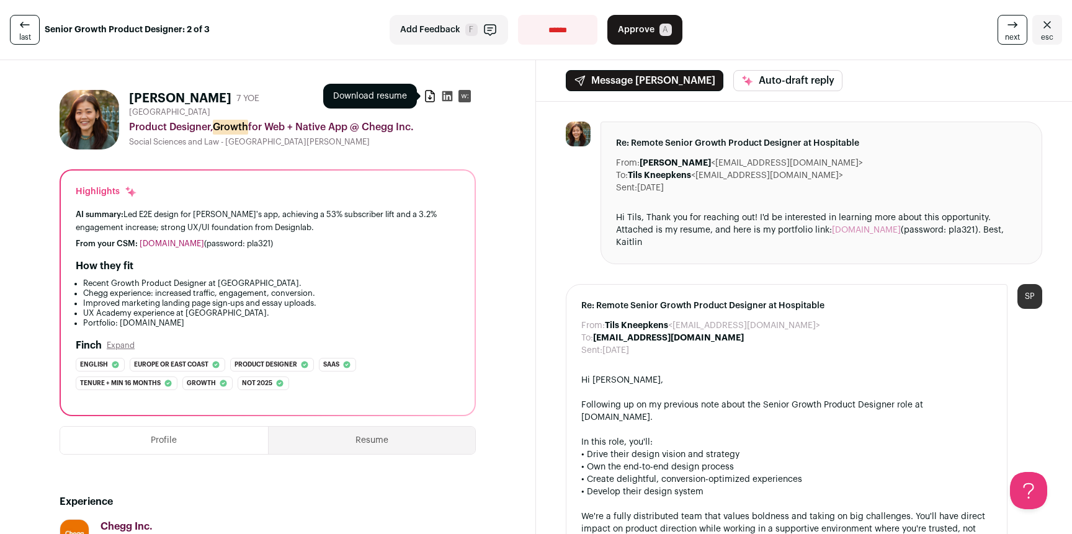
click at [426, 97] on icon at bounding box center [430, 96] width 9 height 11
click at [975, 224] on div "Hi Tils, Thank you for reaching out! I'd be interested in learning more about t…" at bounding box center [821, 230] width 411 height 37
click at [955, 232] on div "Hi Tils, Thank you for reaching out! I'd be interested in learning more about t…" at bounding box center [821, 230] width 411 height 37
copy div "pla321"
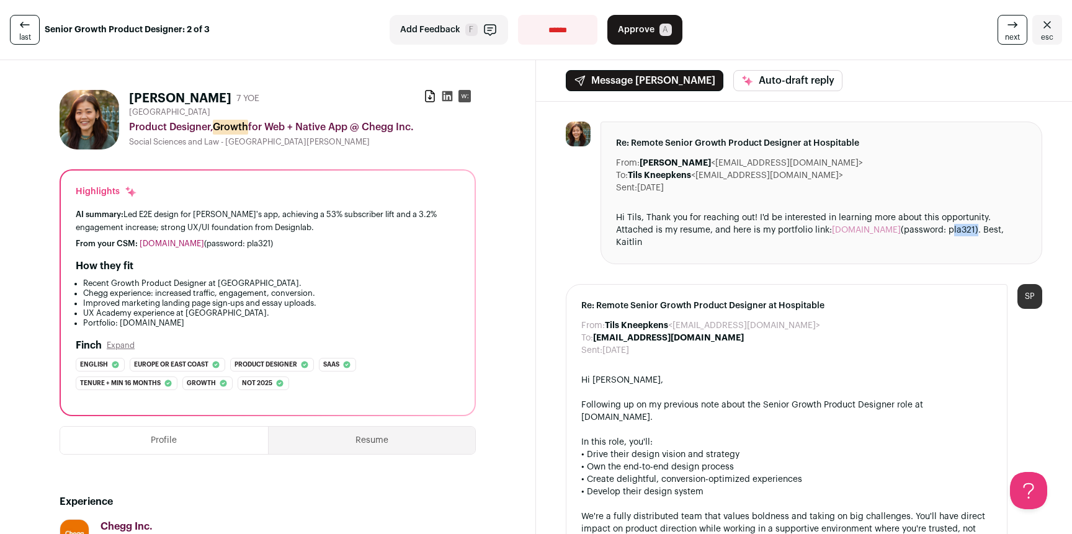
click at [546, 26] on select "**********" at bounding box center [557, 30] width 79 height 30
select select "**********"
click at [518, 15] on select "**********" at bounding box center [557, 30] width 79 height 30
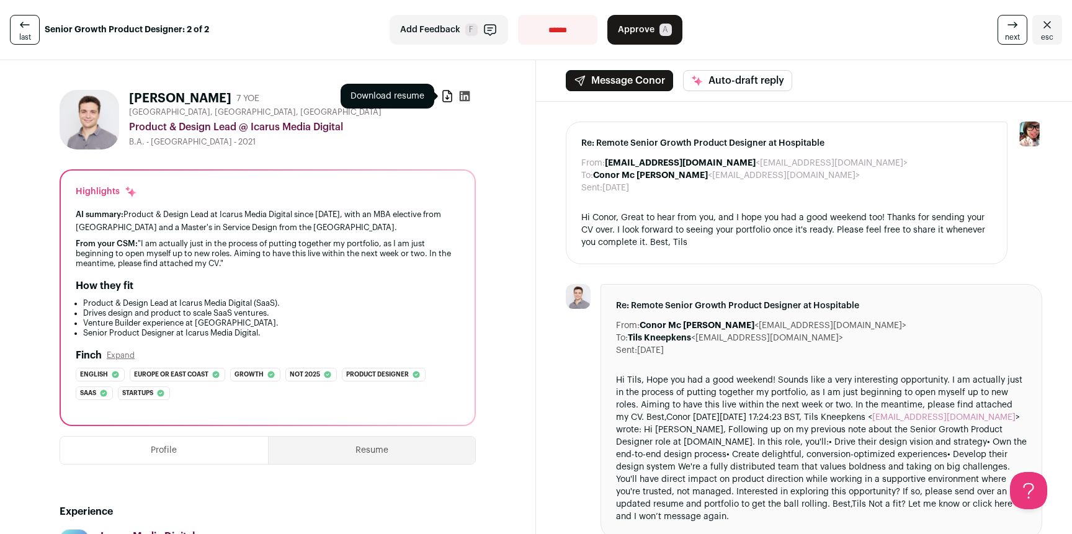
click at [447, 100] on icon at bounding box center [447, 96] width 9 height 11
click at [1045, 35] on link "esc" at bounding box center [1047, 30] width 30 height 30
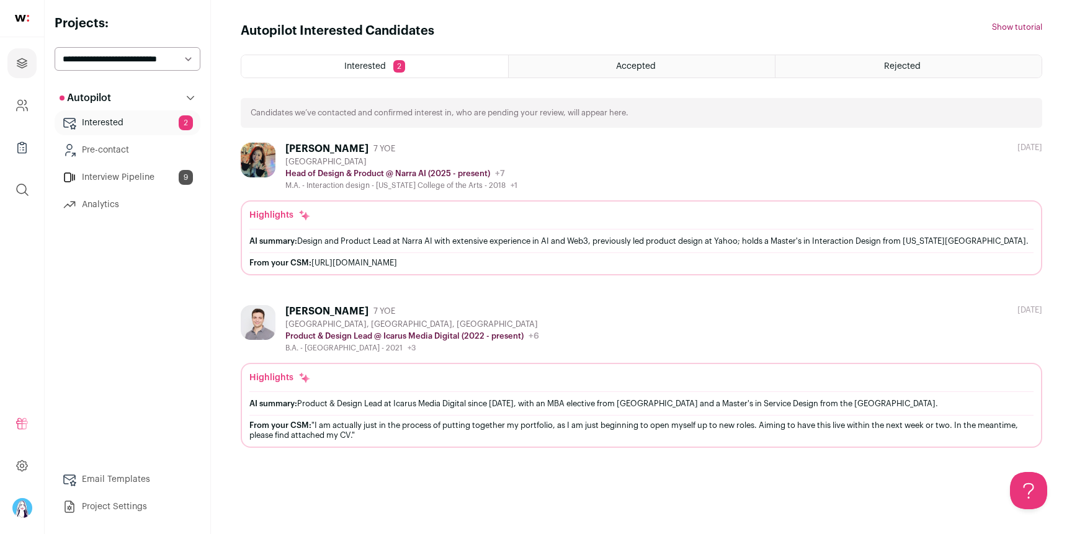
click at [159, 62] on select "**********" at bounding box center [128, 59] width 146 height 24
select select "*****"
click at [55, 47] on select "**********" at bounding box center [128, 59] width 146 height 24
click at [166, 61] on select "**********" at bounding box center [128, 59] width 146 height 24
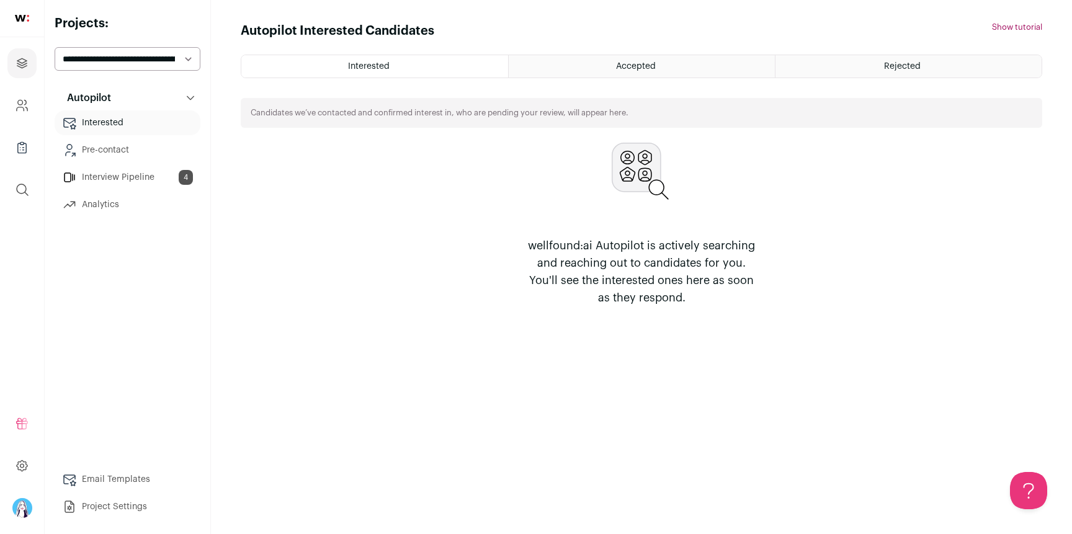
click at [169, 55] on select "**********" at bounding box center [128, 59] width 146 height 24
select select "*****"
click at [55, 47] on select "**********" at bounding box center [128, 59] width 146 height 24
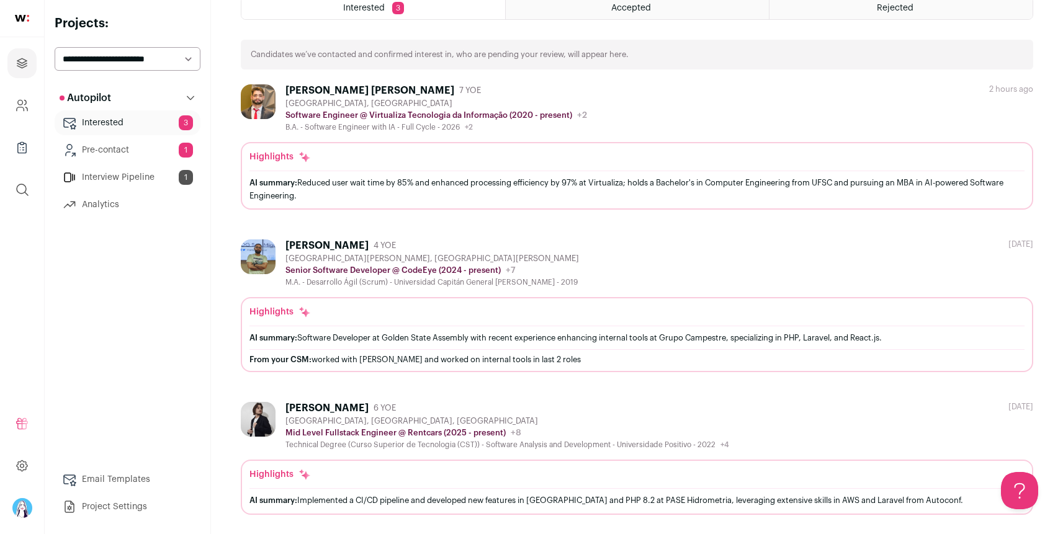
scroll to position [61, 0]
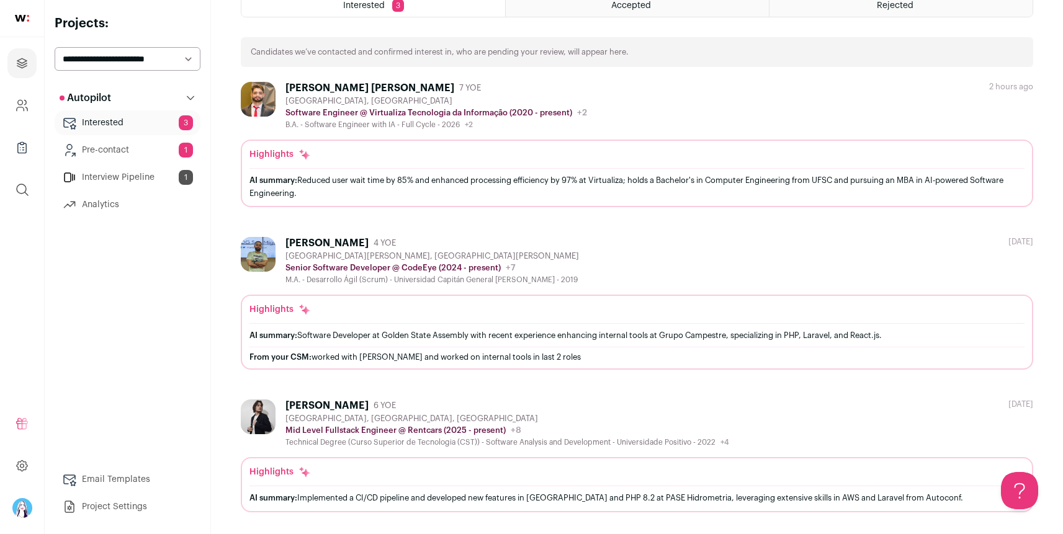
click at [348, 400] on div "[PERSON_NAME] 6 YOE" at bounding box center [507, 406] width 444 height 12
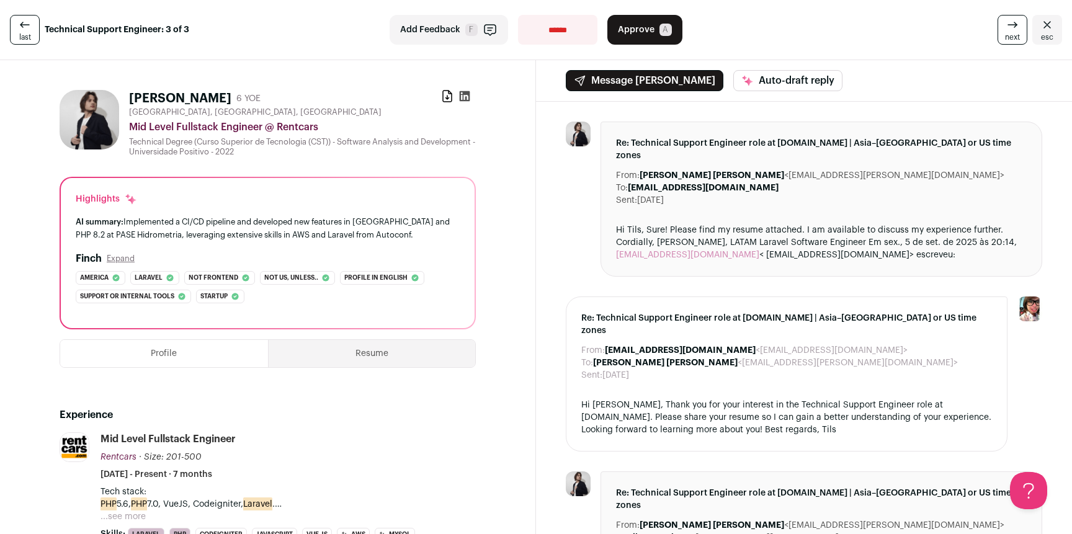
click at [460, 97] on icon at bounding box center [465, 96] width 11 height 11
click at [441, 96] on icon at bounding box center [447, 96] width 12 height 12
click at [1041, 32] on span "esc" at bounding box center [1047, 37] width 12 height 10
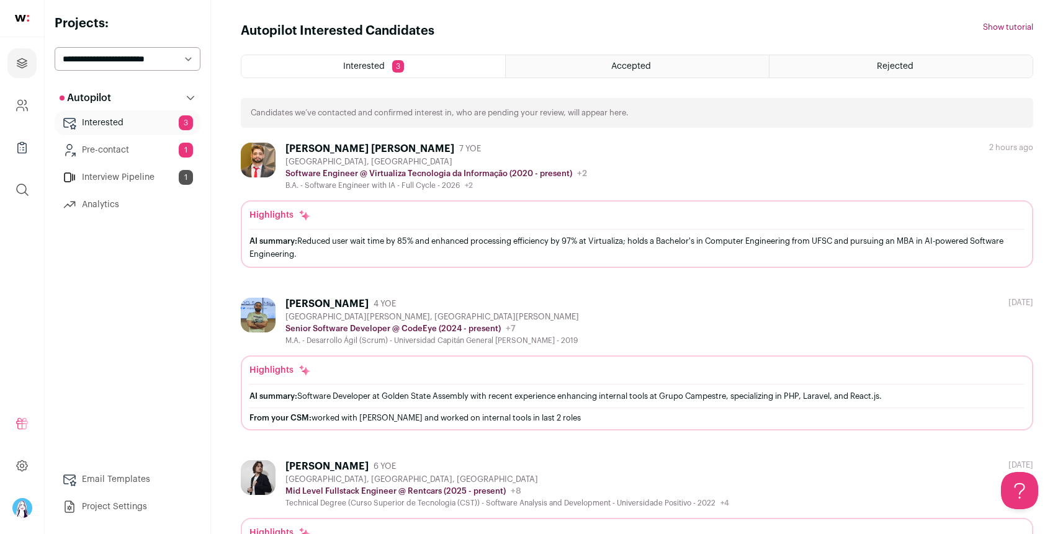
click at [583, 71] on div "Accepted" at bounding box center [637, 66] width 263 height 22
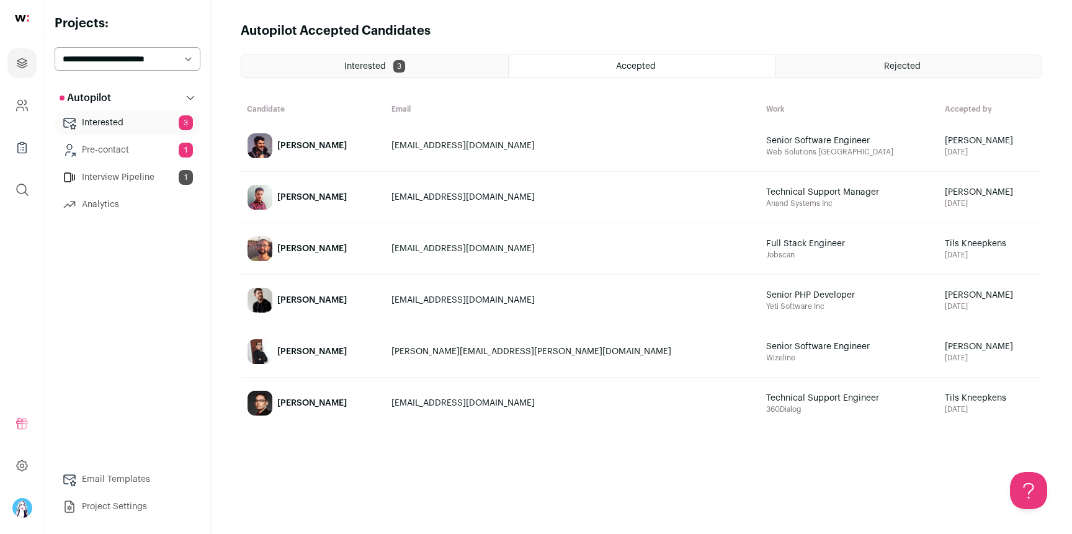
click at [291, 145] on div "[PERSON_NAME]" at bounding box center [311, 146] width 69 height 12
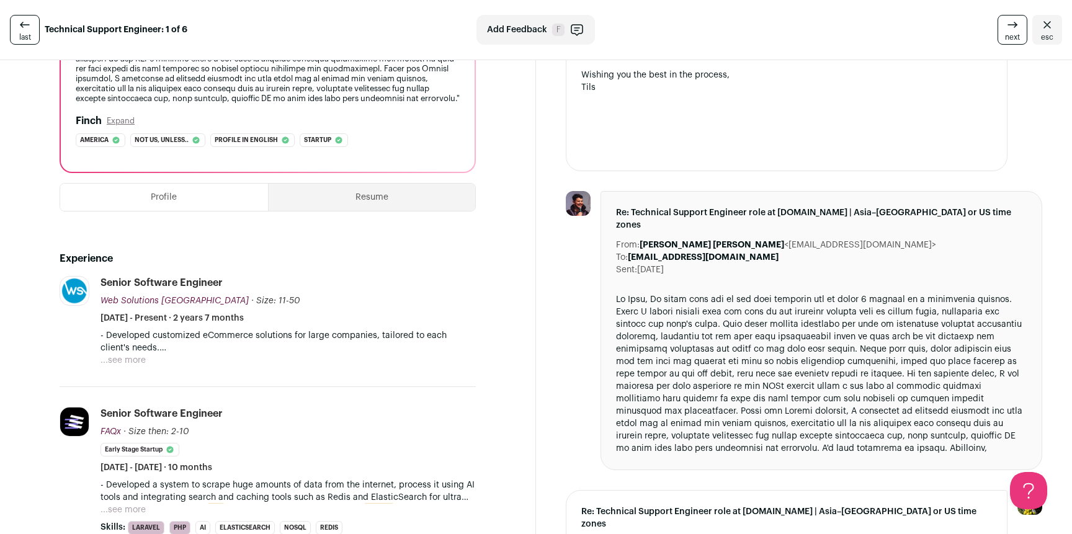
scroll to position [269, 0]
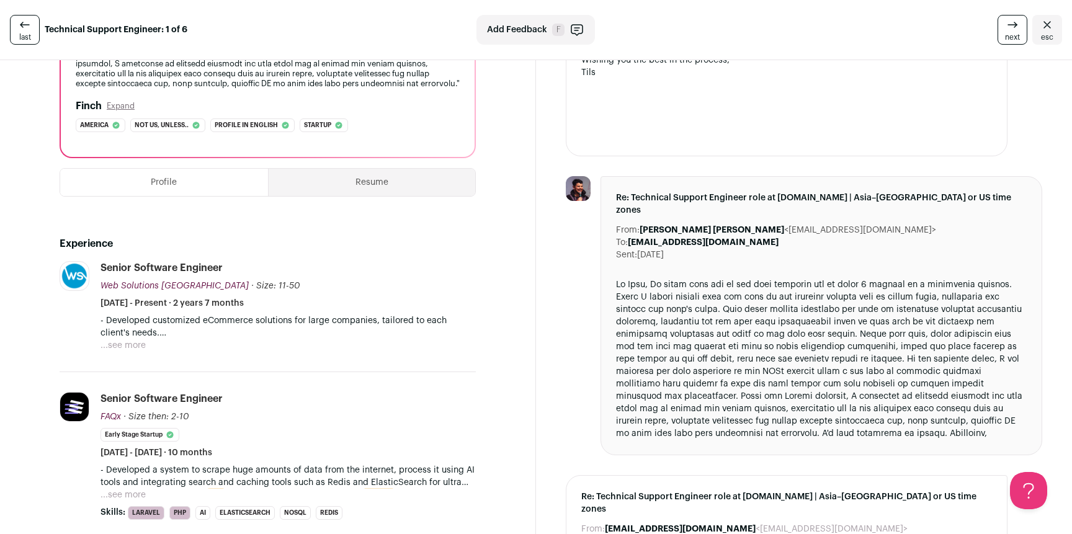
click at [127, 352] on button "...see more" at bounding box center [122, 345] width 45 height 12
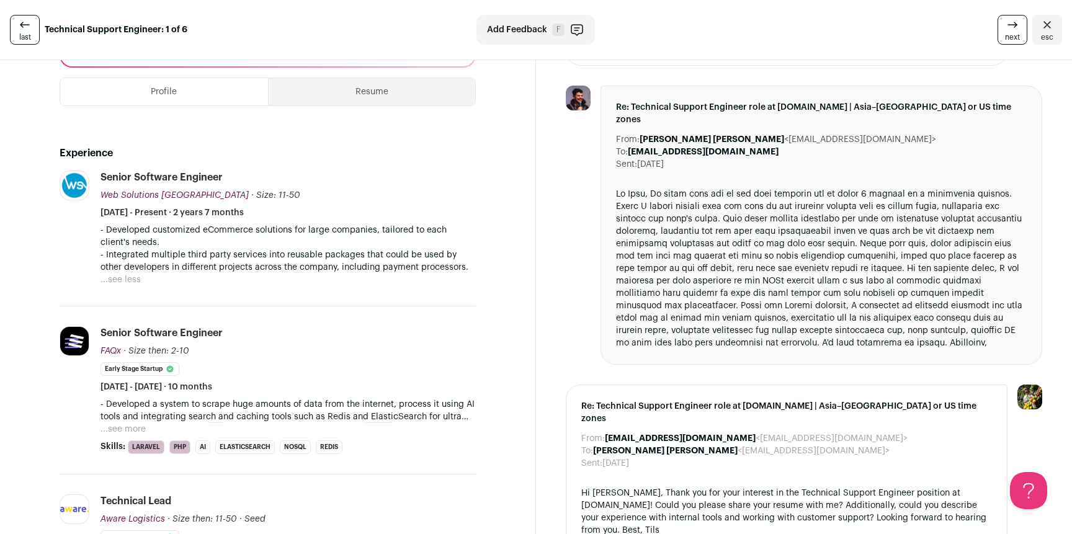
scroll to position [364, 0]
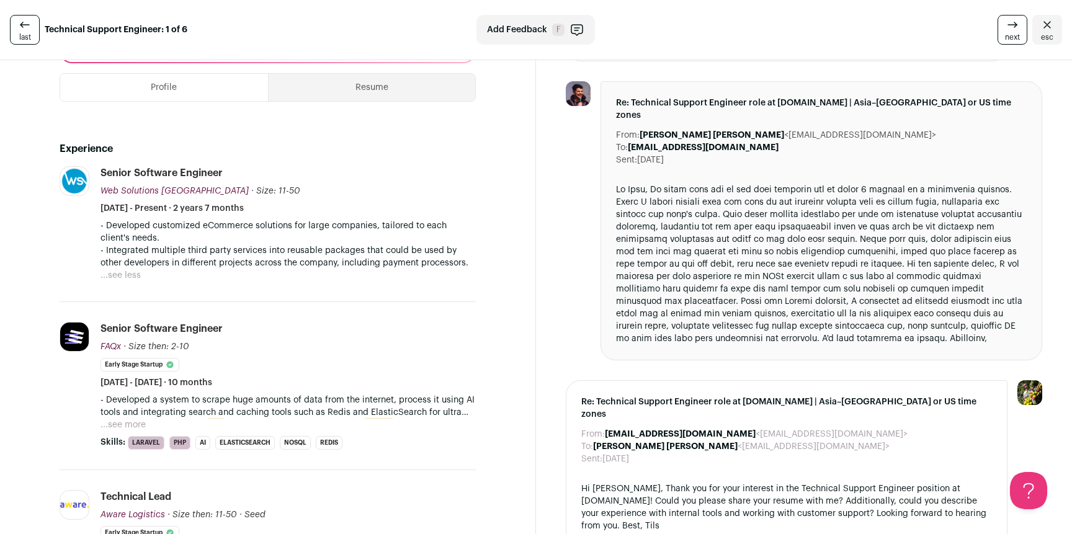
click at [136, 431] on button "...see more" at bounding box center [122, 425] width 45 height 12
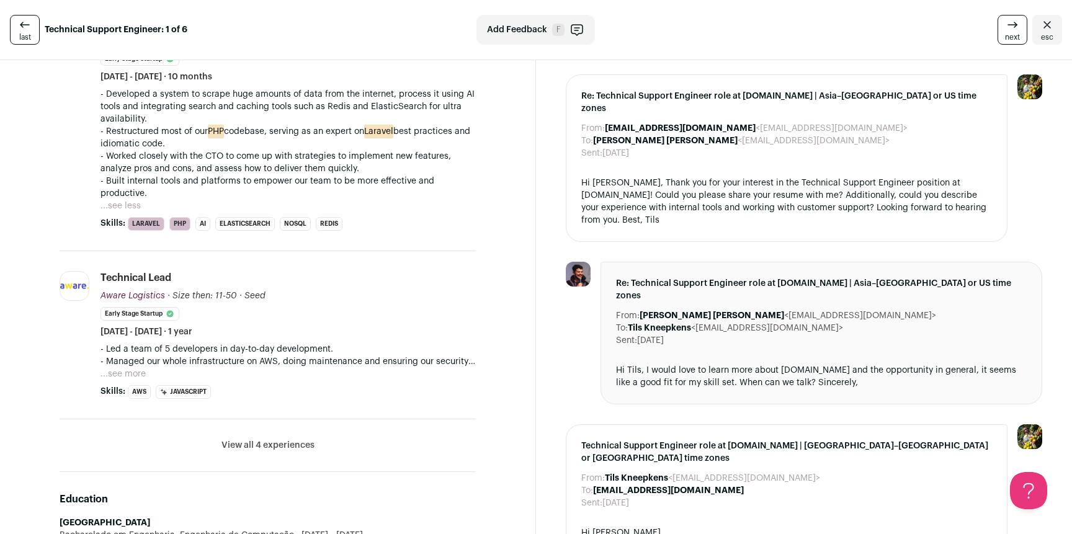
scroll to position [677, 0]
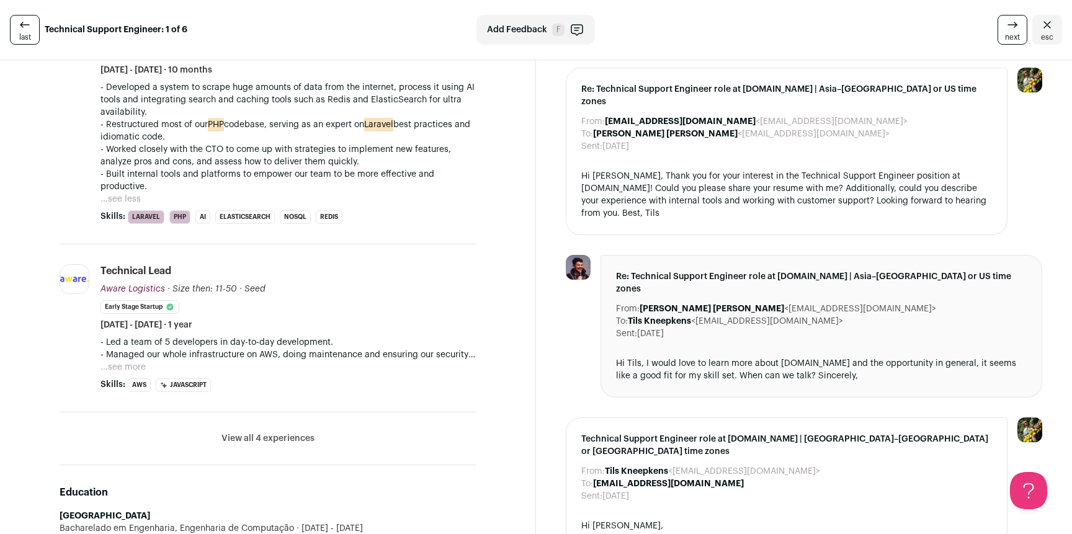
click at [138, 373] on button "...see more" at bounding box center [122, 367] width 45 height 12
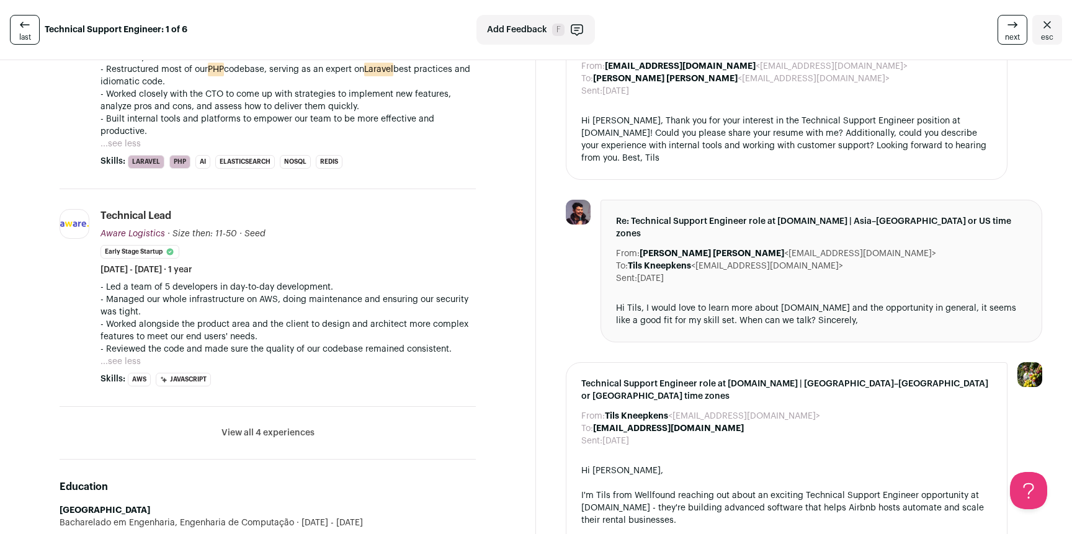
scroll to position [733, 0]
click at [298, 436] on button "View all 4 experiences" at bounding box center [267, 432] width 93 height 12
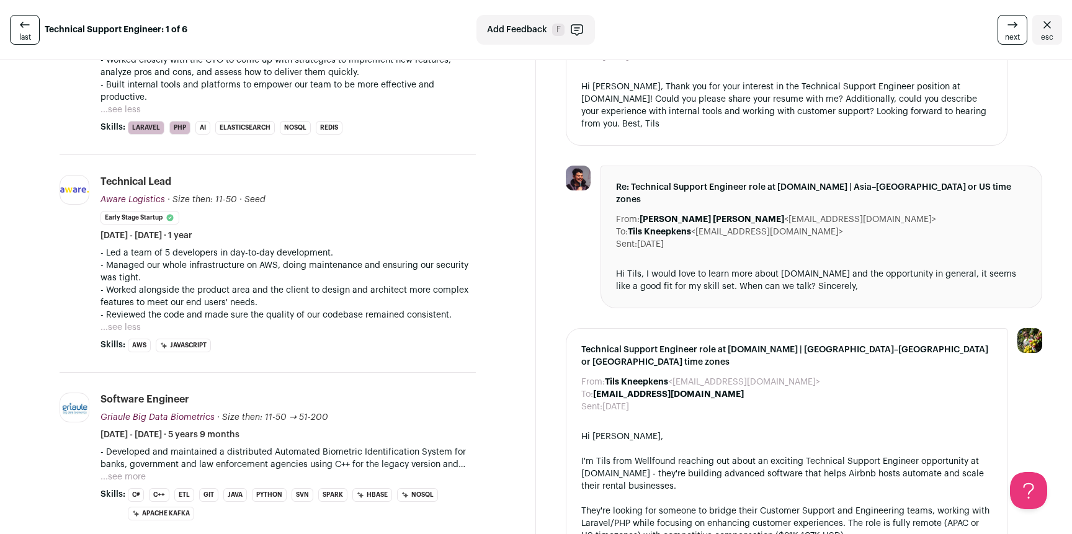
scroll to position [957, 0]
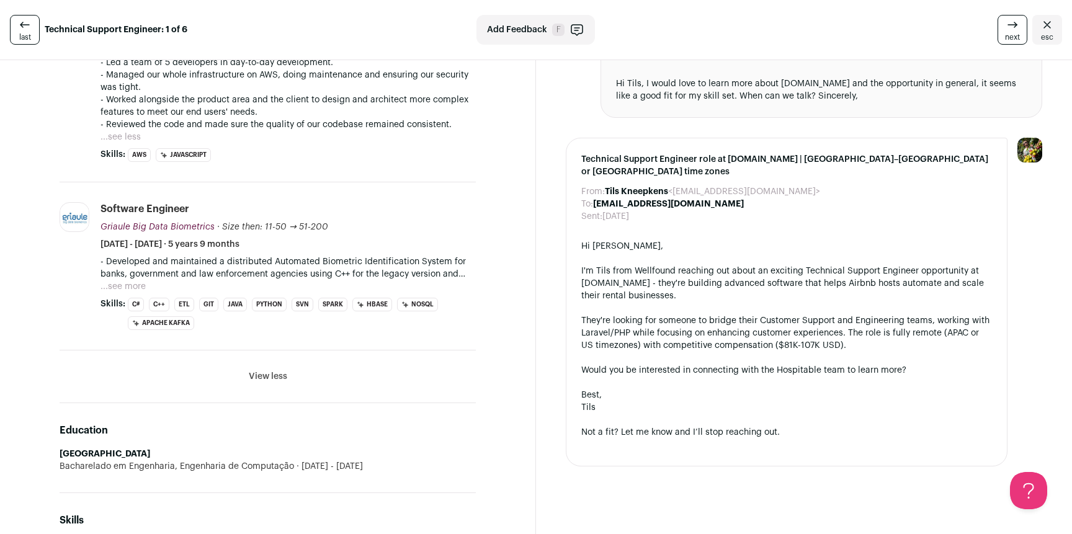
click at [123, 293] on button "...see more" at bounding box center [122, 286] width 45 height 12
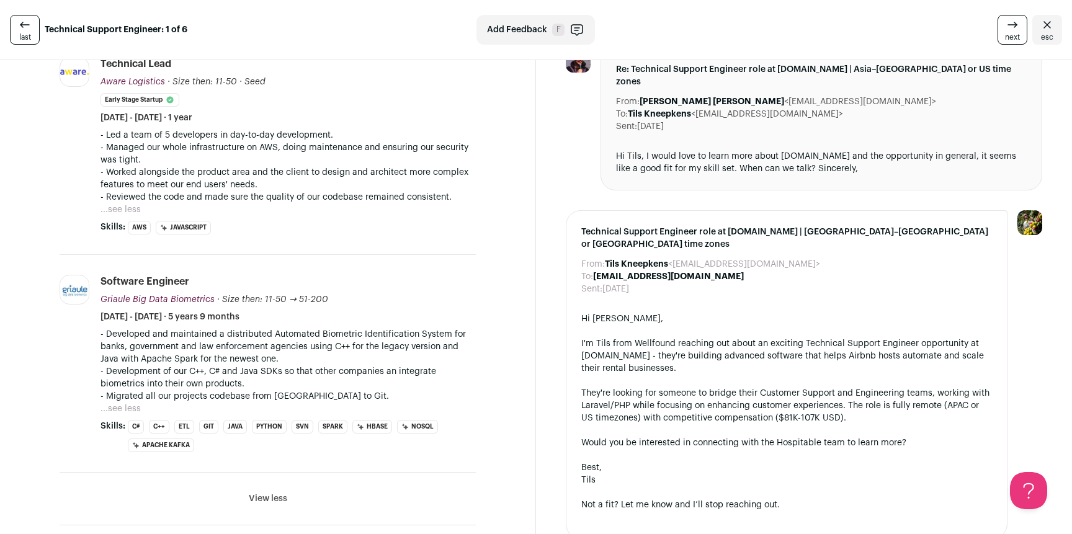
scroll to position [0, 0]
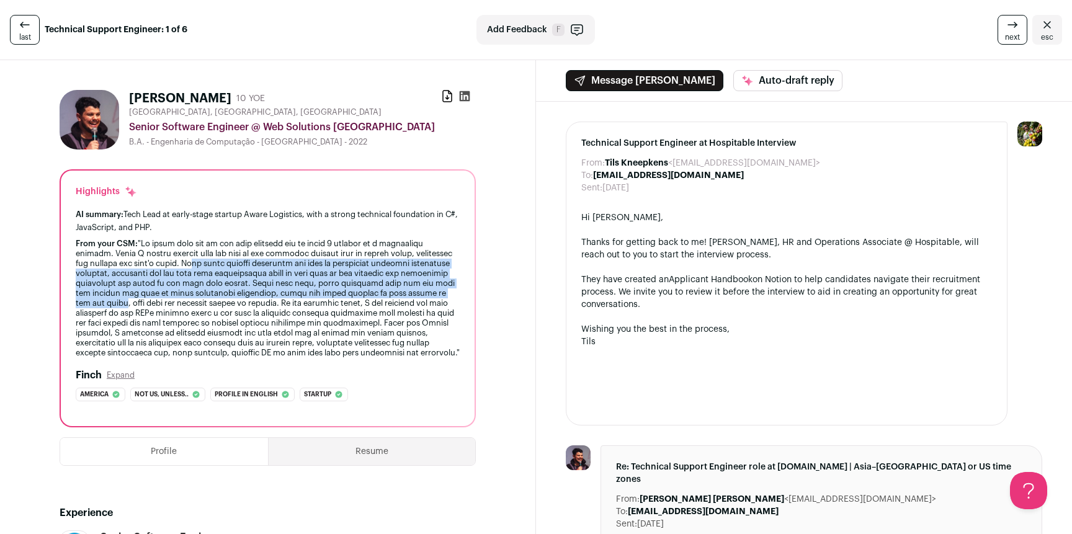
drag, startPoint x: 239, startPoint y: 264, endPoint x: 250, endPoint y: 308, distance: 44.7
click at [250, 308] on div "From your CSM:" at bounding box center [268, 298] width 384 height 119
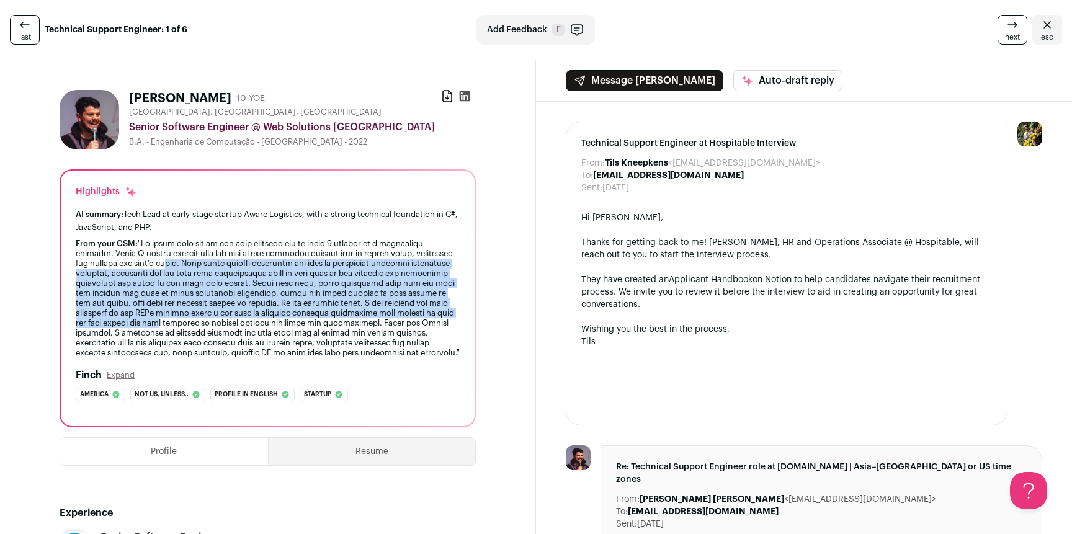
drag, startPoint x: 318, startPoint y: 322, endPoint x: 213, endPoint y: 267, distance: 117.9
click at [213, 267] on div "From your CSM:" at bounding box center [268, 298] width 384 height 119
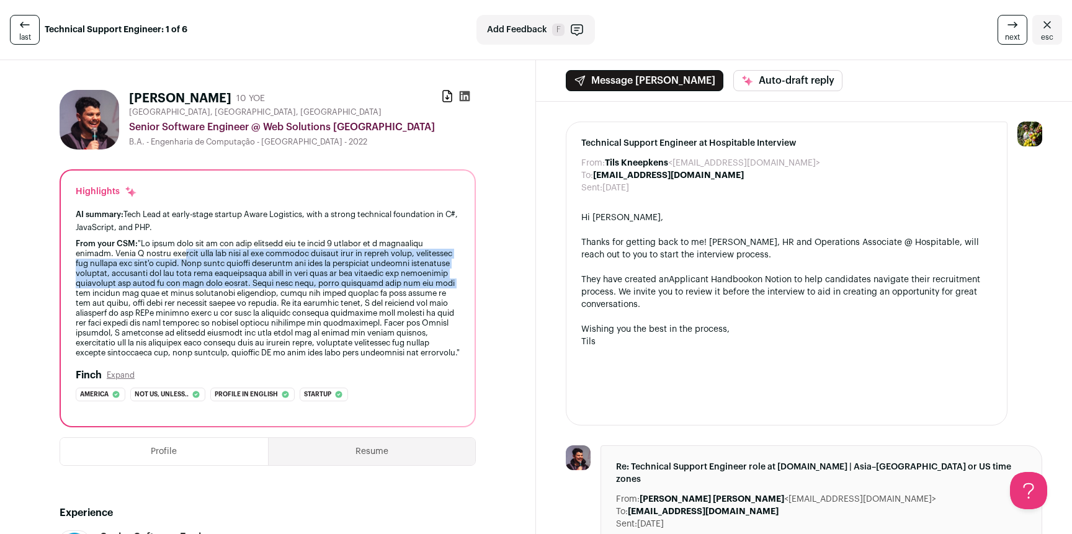
drag, startPoint x: 178, startPoint y: 250, endPoint x: 184, endPoint y: 296, distance: 46.2
click at [184, 296] on div "From your CSM:" at bounding box center [268, 298] width 384 height 119
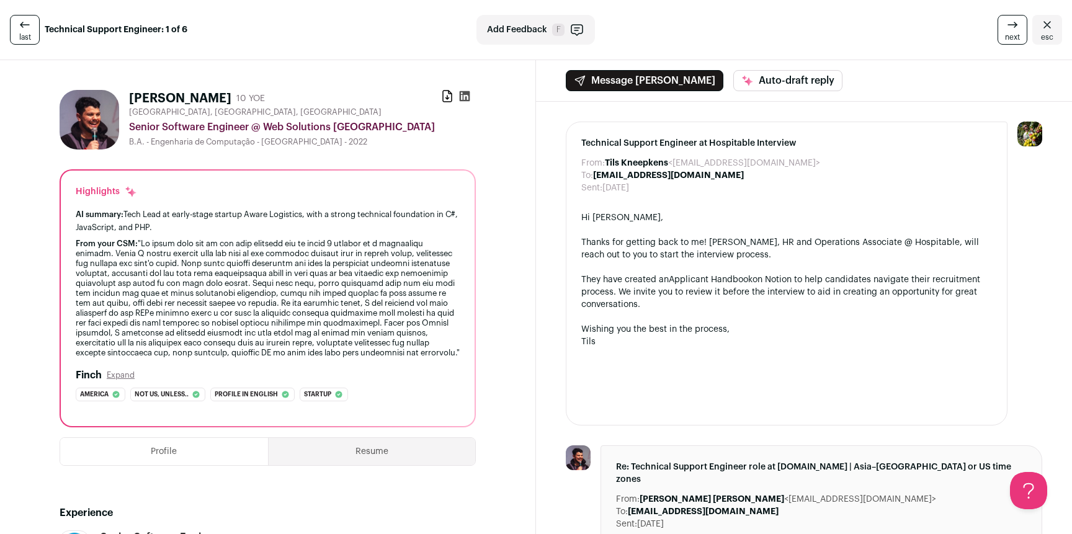
click at [184, 296] on div "From your CSM:" at bounding box center [268, 298] width 384 height 119
click at [1040, 25] on icon "Close" at bounding box center [1047, 24] width 15 height 15
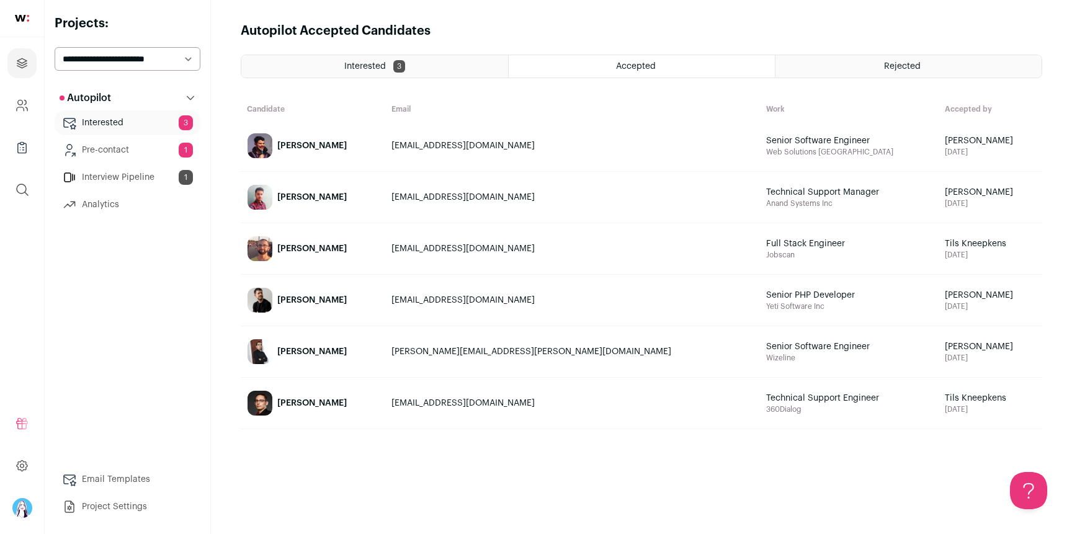
click at [305, 248] on div "[PERSON_NAME]" at bounding box center [311, 249] width 69 height 12
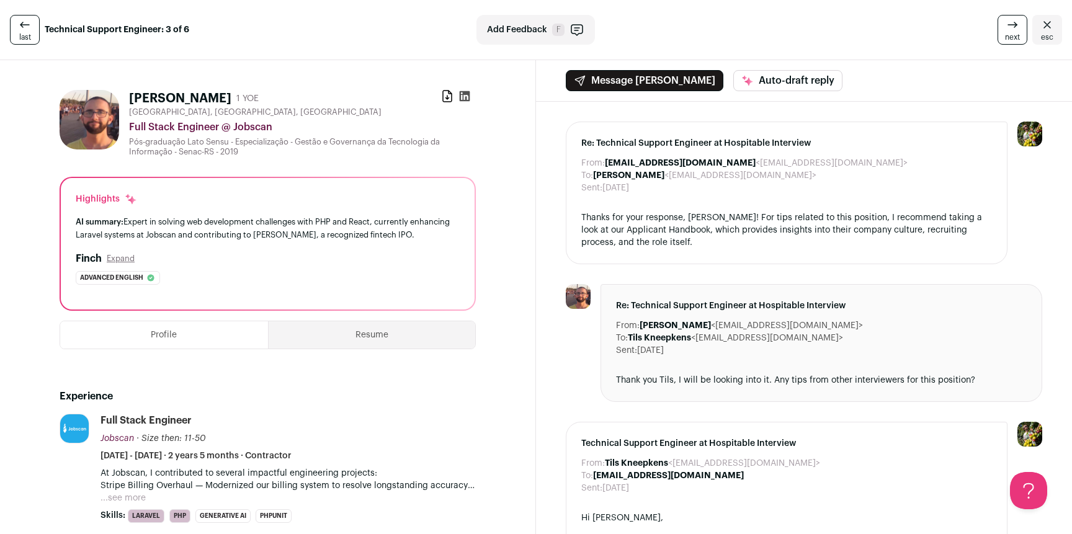
scroll to position [246, 0]
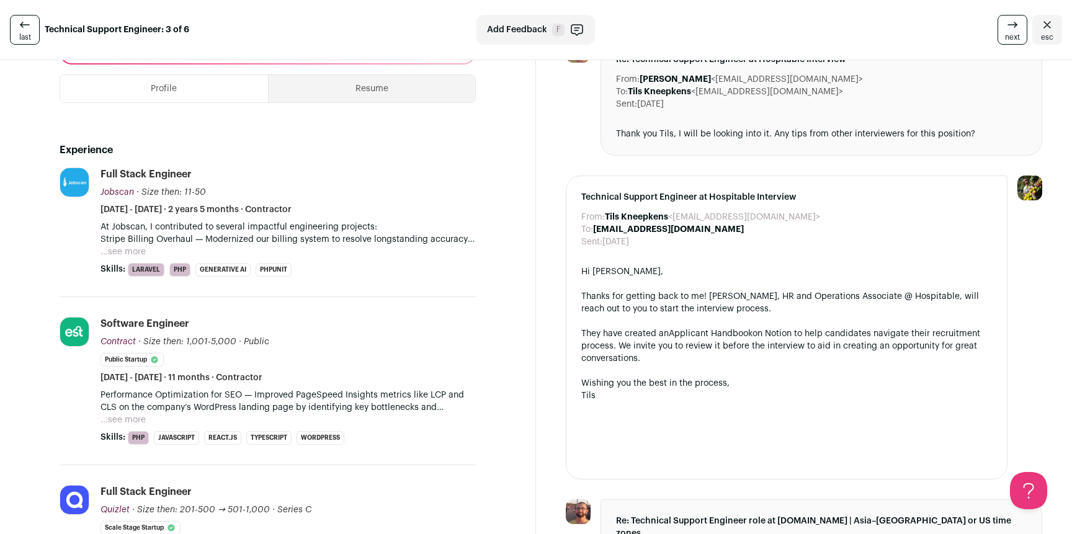
click at [136, 258] on li "Full Stack Engineer Jobscan Jobscan [DOMAIN_NAME] Add to company list Public / …" at bounding box center [287, 221] width 375 height 109
click at [131, 252] on button "...see more" at bounding box center [122, 252] width 45 height 12
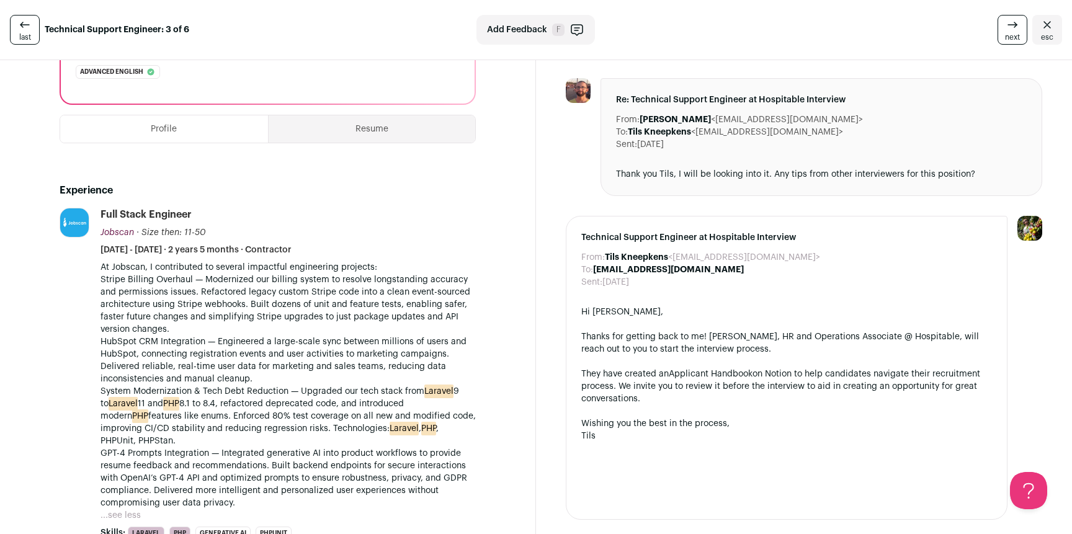
scroll to position [0, 0]
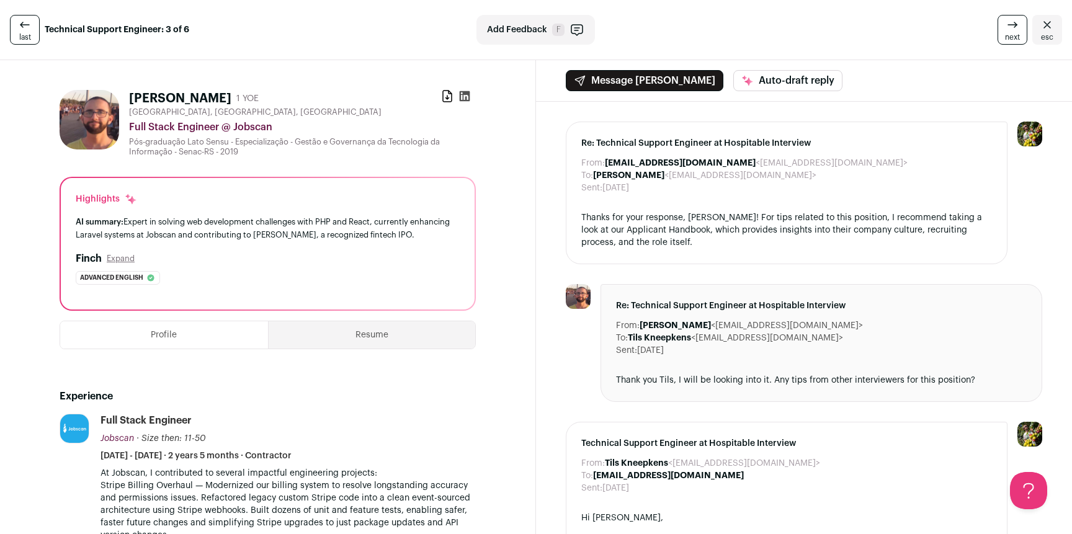
click at [1032, 23] on link "esc" at bounding box center [1047, 30] width 30 height 30
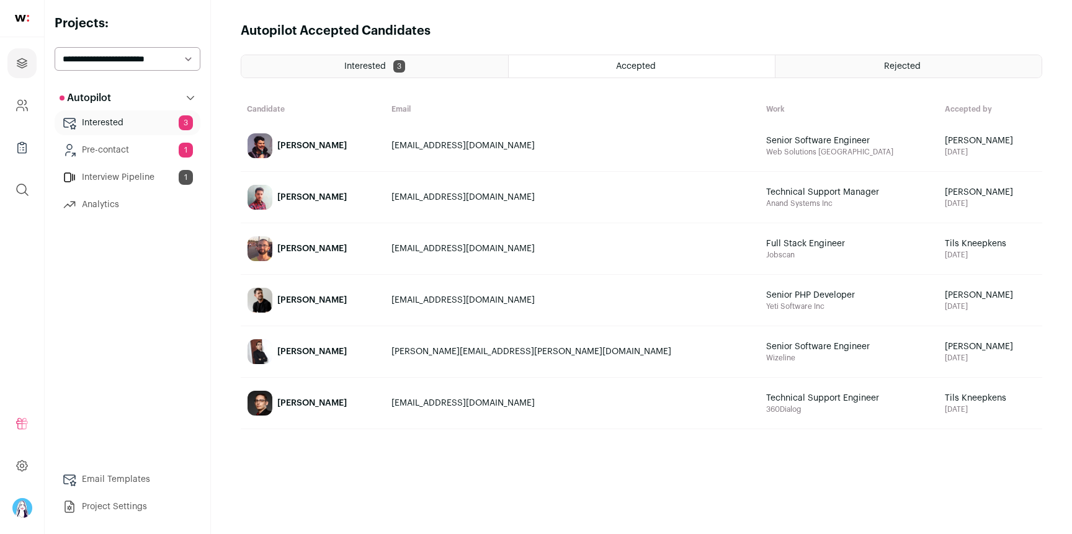
click at [336, 64] on div "Interested 3" at bounding box center [374, 66] width 267 height 22
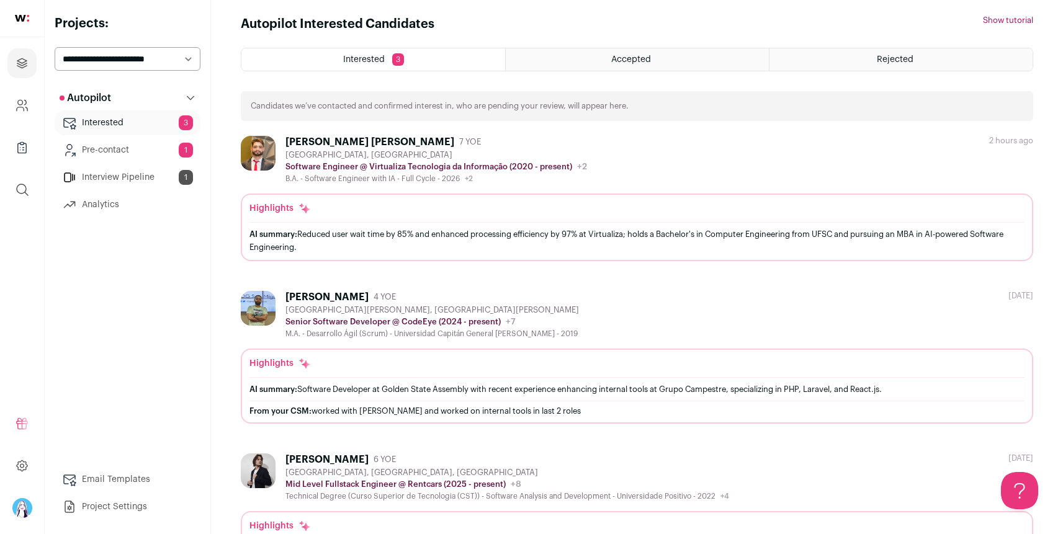
scroll to position [25, 0]
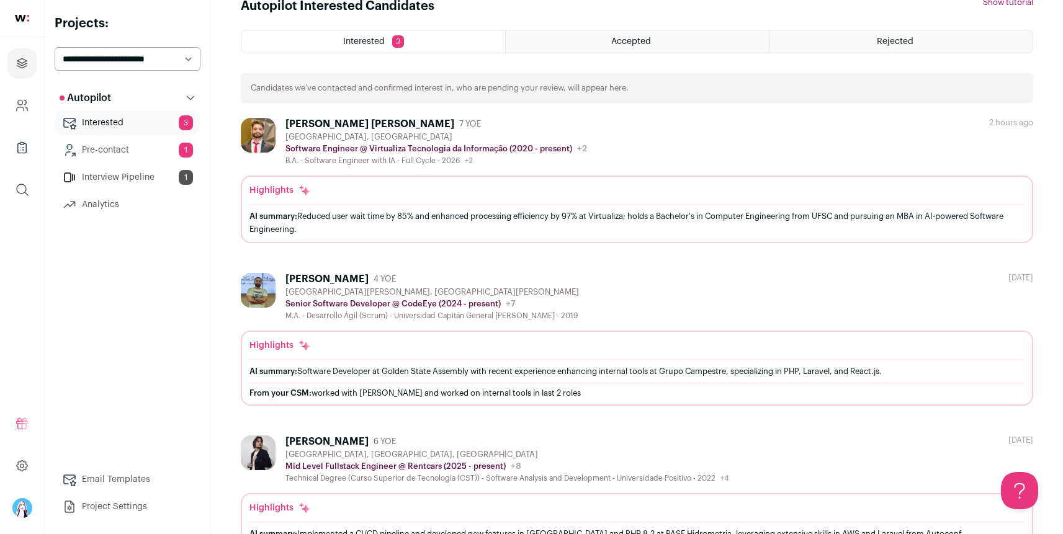
click at [535, 266] on ul "[PERSON_NAME] [PERSON_NAME] 7 YOE [GEOGRAPHIC_DATA], [GEOGRAPHIC_DATA] Software…" at bounding box center [637, 333] width 792 height 431
click at [346, 267] on ul "Hamilton Dias 7 YOE São Paulo, Brazil Software Engineer @ Virtualiza Tecnologia…" at bounding box center [637, 333] width 792 height 431
click at [322, 283] on div "Mauricio V." at bounding box center [326, 279] width 83 height 12
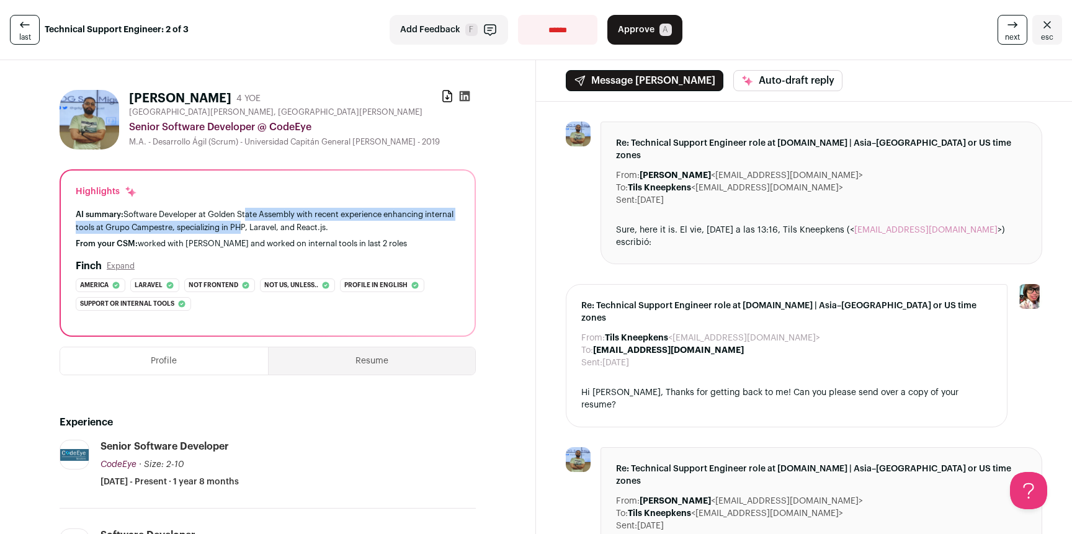
drag, startPoint x: 255, startPoint y: 223, endPoint x: 244, endPoint y: 220, distance: 11.6
click at [244, 220] on div "AI summary: Software Developer at Golden State Assembly with recent experience …" at bounding box center [268, 221] width 384 height 26
drag, startPoint x: 209, startPoint y: 216, endPoint x: 280, endPoint y: 225, distance: 71.2
click at [276, 225] on div "AI summary: Software Developer at Golden State Assembly with recent experience …" at bounding box center [268, 221] width 384 height 26
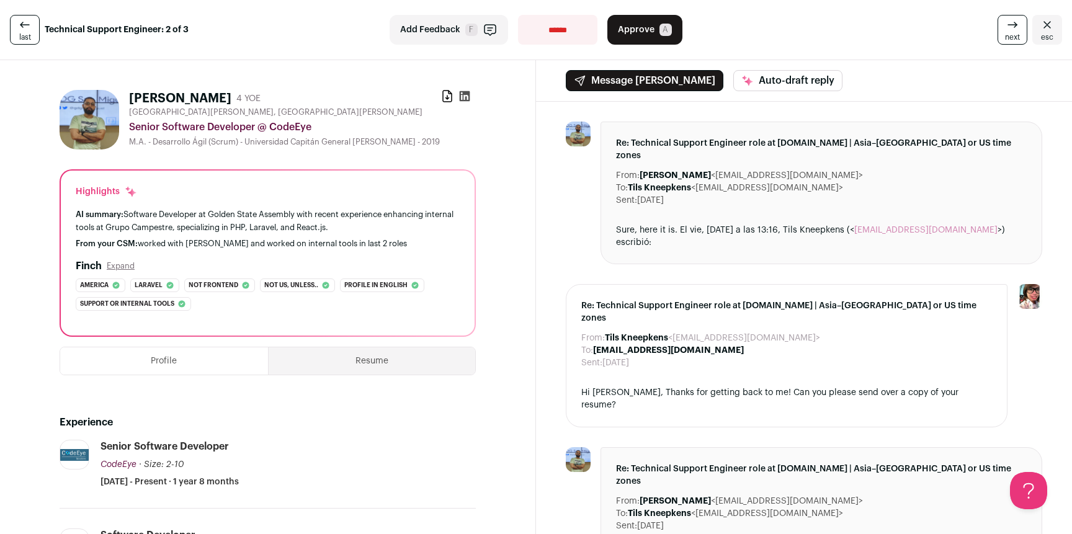
drag, startPoint x: 284, startPoint y: 224, endPoint x: 298, endPoint y: 224, distance: 14.3
click at [285, 224] on div "AI summary: Software Developer at Golden State Assembly with recent experience …" at bounding box center [268, 221] width 384 height 26
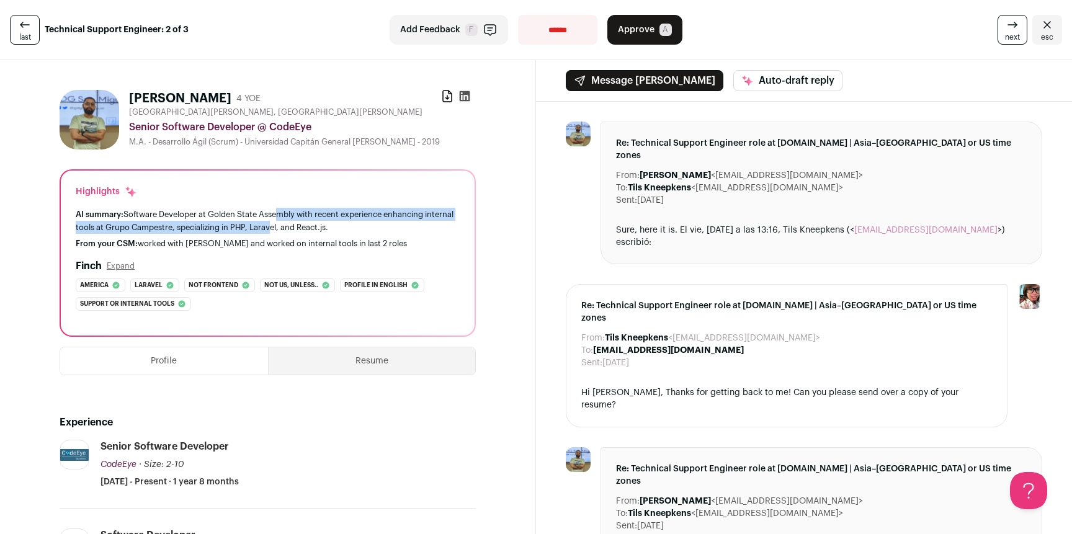
drag, startPoint x: 298, startPoint y: 224, endPoint x: 235, endPoint y: 217, distance: 63.6
click at [263, 220] on div "AI summary: Software Developer at Golden State Assembly with recent experience …" at bounding box center [268, 221] width 384 height 26
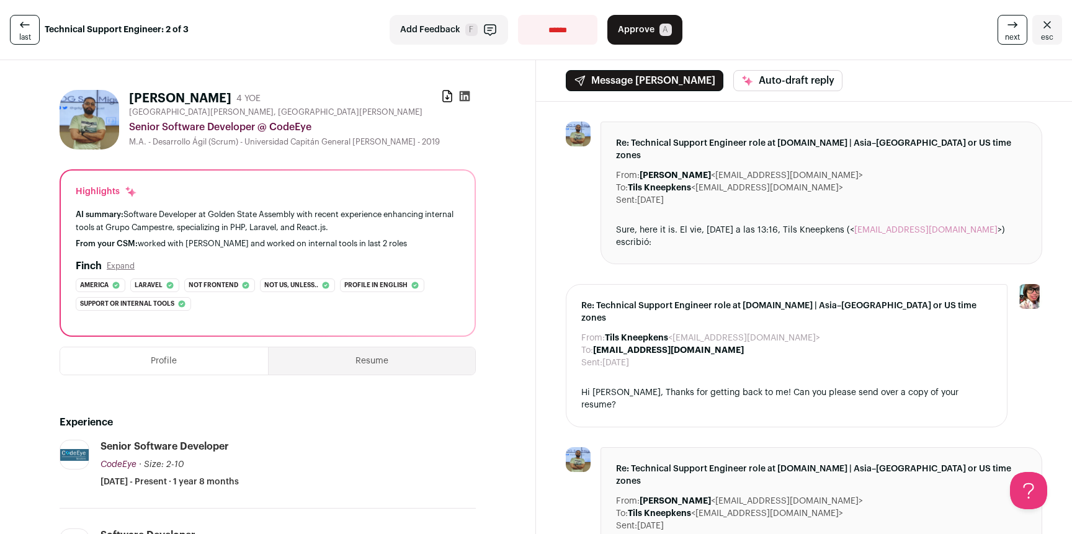
click at [235, 217] on div "AI summary: Software Developer at Golden State Assembly with recent experience …" at bounding box center [268, 221] width 384 height 26
drag, startPoint x: 97, startPoint y: 230, endPoint x: 354, endPoint y: 228, distance: 256.2
click at [335, 228] on div "AI summary: Software Developer at Golden State Assembly with recent experience …" at bounding box center [268, 221] width 384 height 26
click at [367, 228] on div "AI summary: Software Developer at Golden State Assembly with recent experience …" at bounding box center [268, 221] width 384 height 26
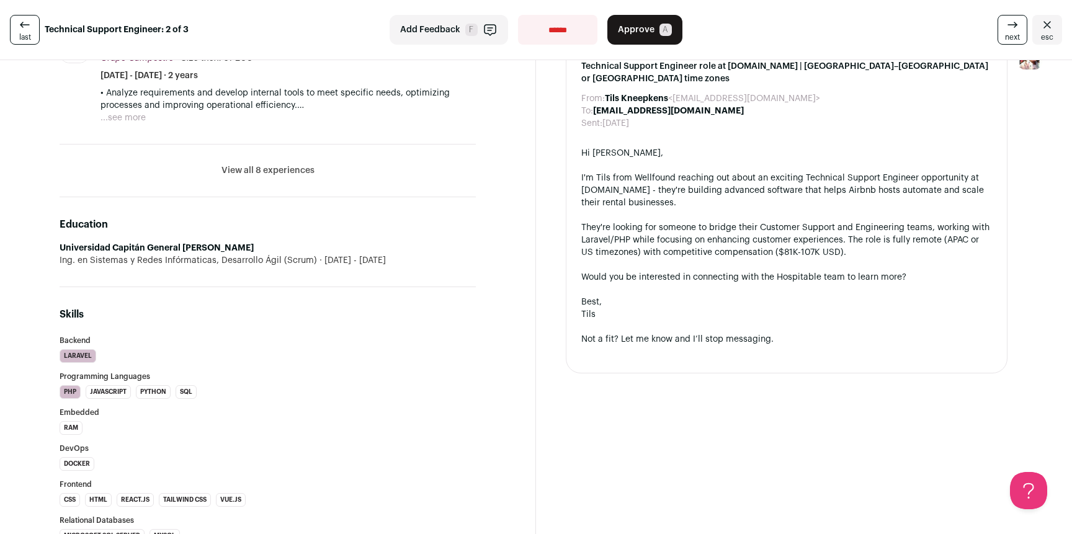
scroll to position [385, 0]
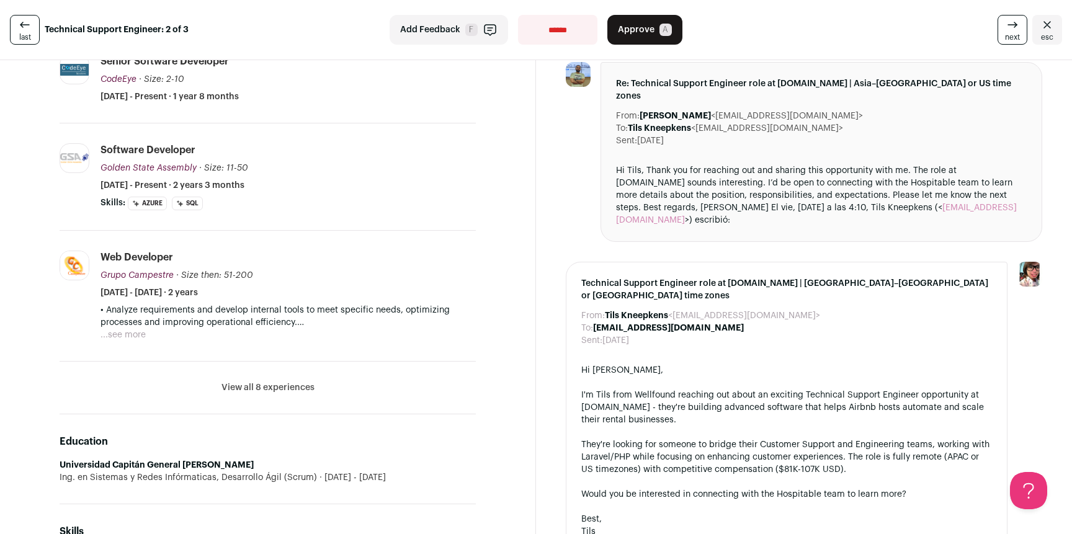
click at [258, 386] on button "View all 8 experiences" at bounding box center [267, 388] width 93 height 12
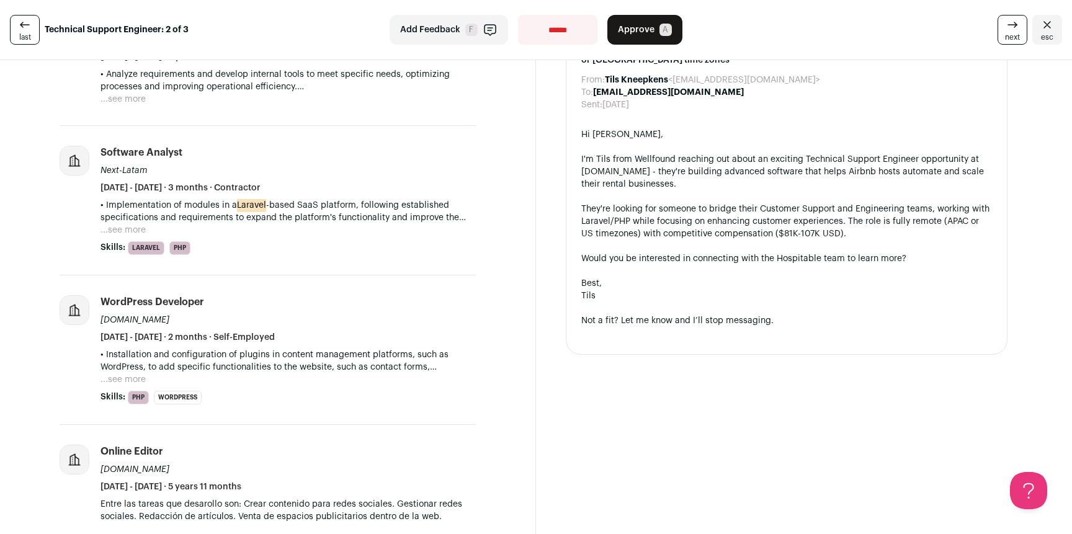
scroll to position [603, 0]
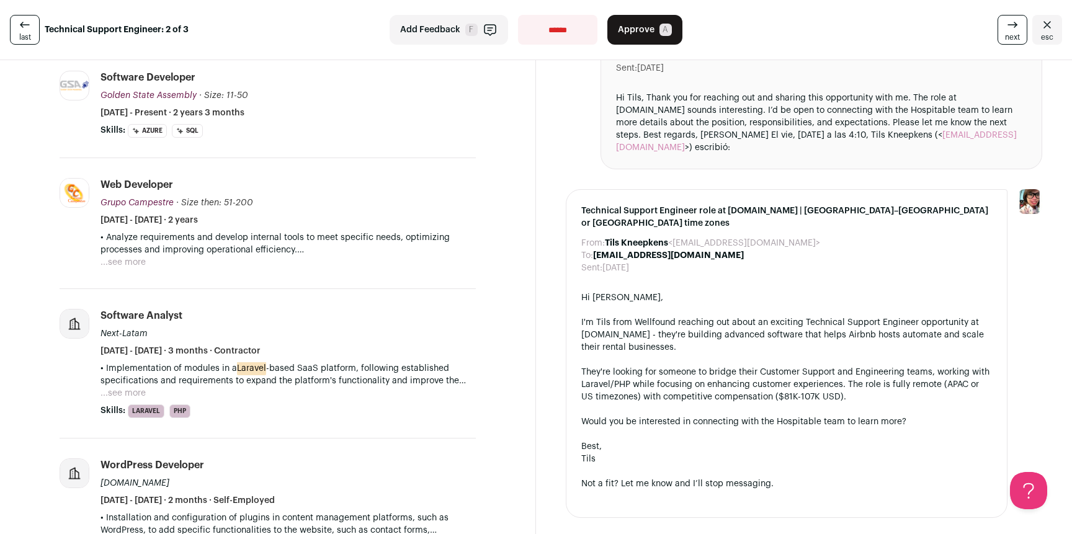
scroll to position [408, 0]
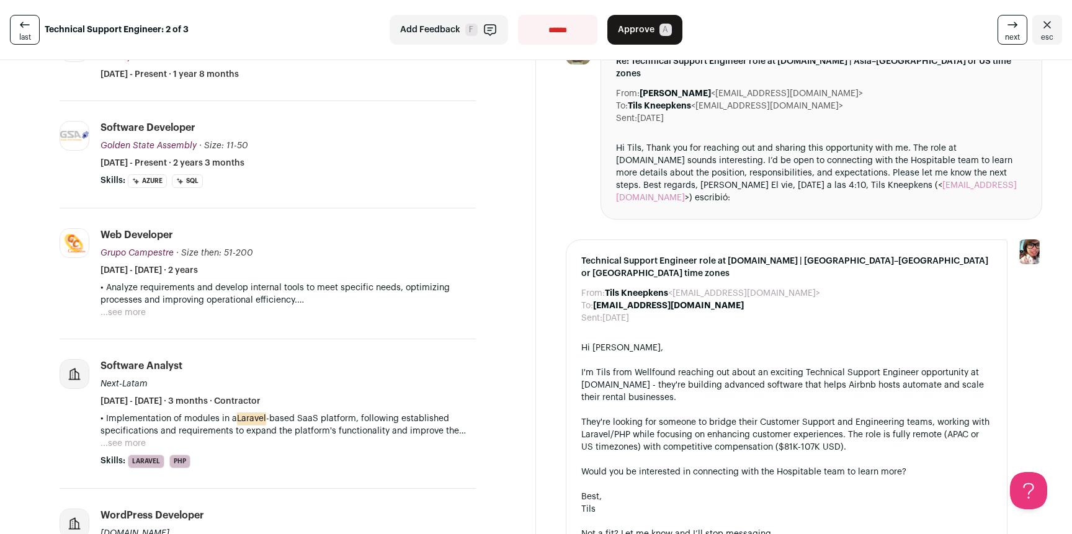
click at [127, 316] on button "...see more" at bounding box center [122, 312] width 45 height 12
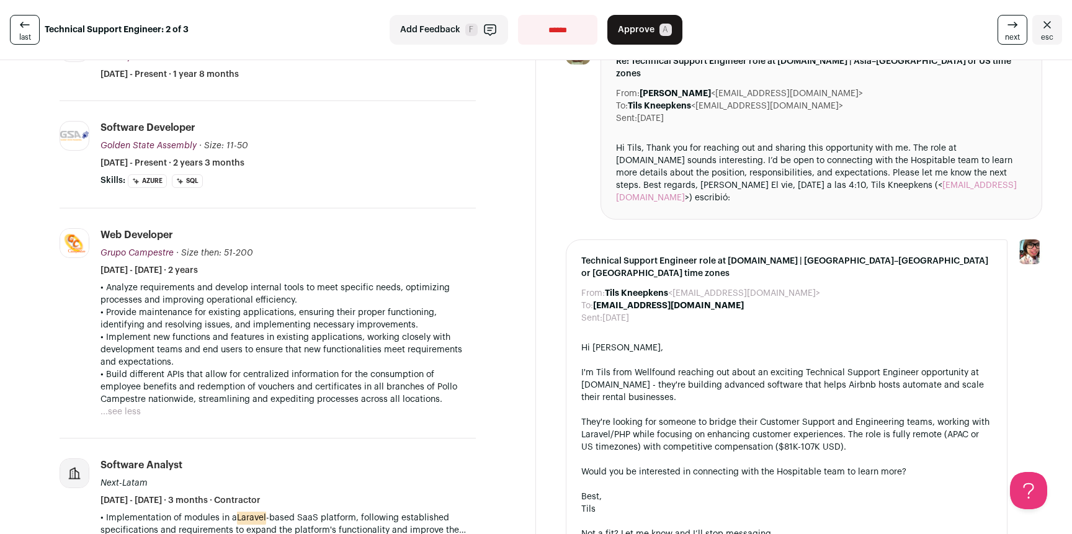
drag, startPoint x: 127, startPoint y: 287, endPoint x: 212, endPoint y: 363, distance: 114.2
click at [212, 363] on div "• Analyze requirements and develop internal tools to meet specific needs, optim…" at bounding box center [287, 344] width 375 height 124
click at [215, 364] on p "• Implement new functions and features in existing applications, working closel…" at bounding box center [287, 349] width 375 height 37
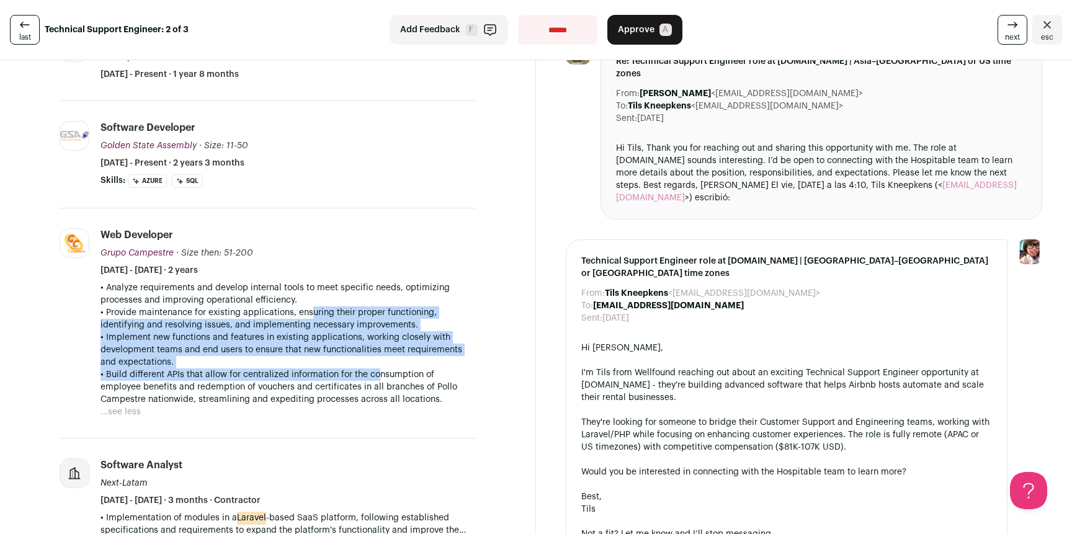
drag, startPoint x: 371, startPoint y: 373, endPoint x: 301, endPoint y: 306, distance: 97.0
click at [301, 306] on div "• Analyze requirements and develop internal tools to meet specific needs, optim…" at bounding box center [287, 344] width 375 height 124
click at [301, 306] on p "• Analyze requirements and develop internal tools to meet specific needs, optim…" at bounding box center [287, 294] width 375 height 25
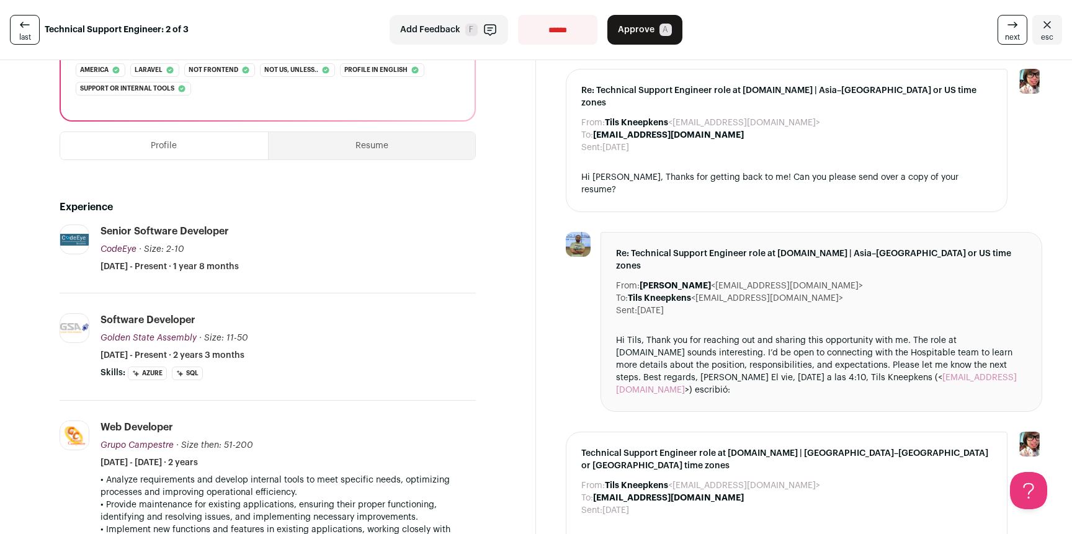
scroll to position [0, 0]
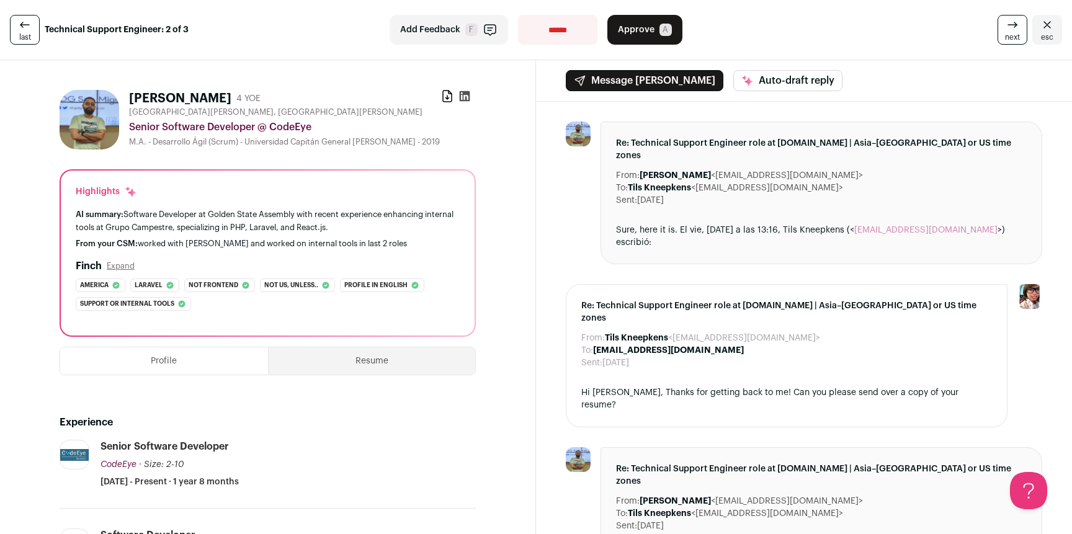
click at [465, 97] on icon at bounding box center [465, 96] width 11 height 11
click at [463, 97] on icon at bounding box center [464, 96] width 12 height 12
click at [444, 97] on icon at bounding box center [447, 96] width 9 height 11
click at [542, 30] on select "**********" at bounding box center [557, 30] width 79 height 30
select select "**********"
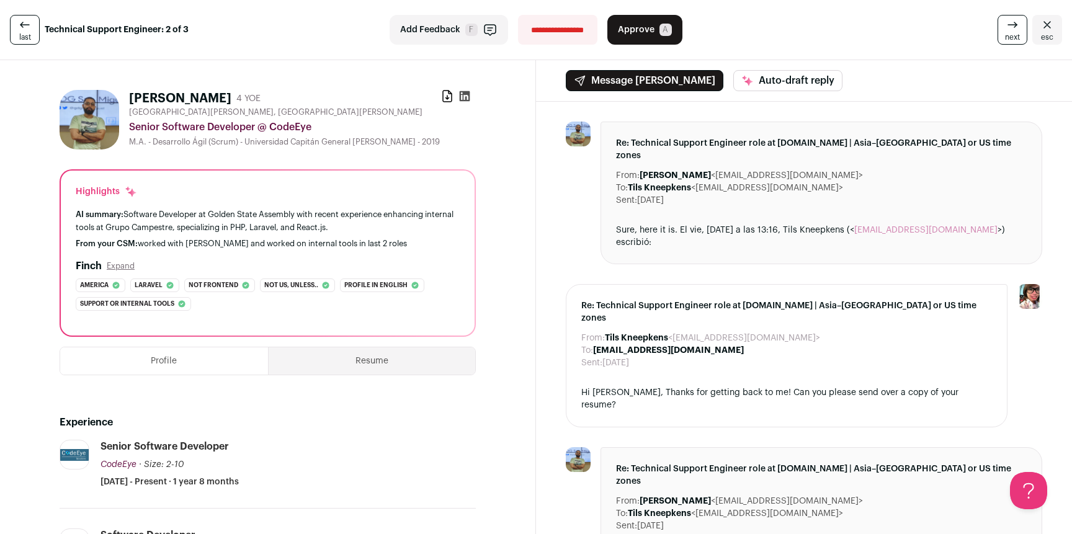
click at [518, 15] on select "**********" at bounding box center [557, 30] width 79 height 30
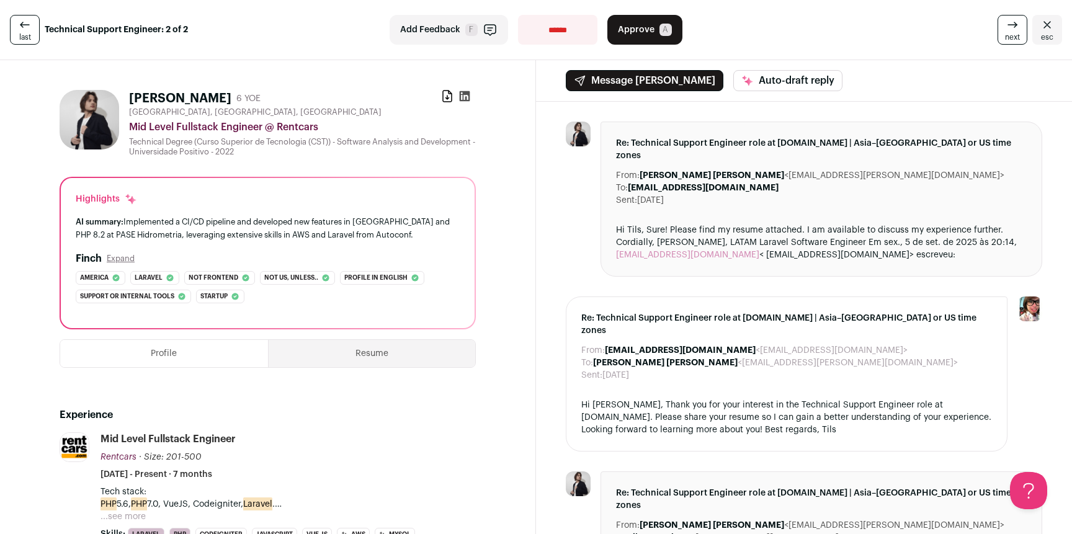
click at [1005, 38] on span "next" at bounding box center [1012, 37] width 15 height 10
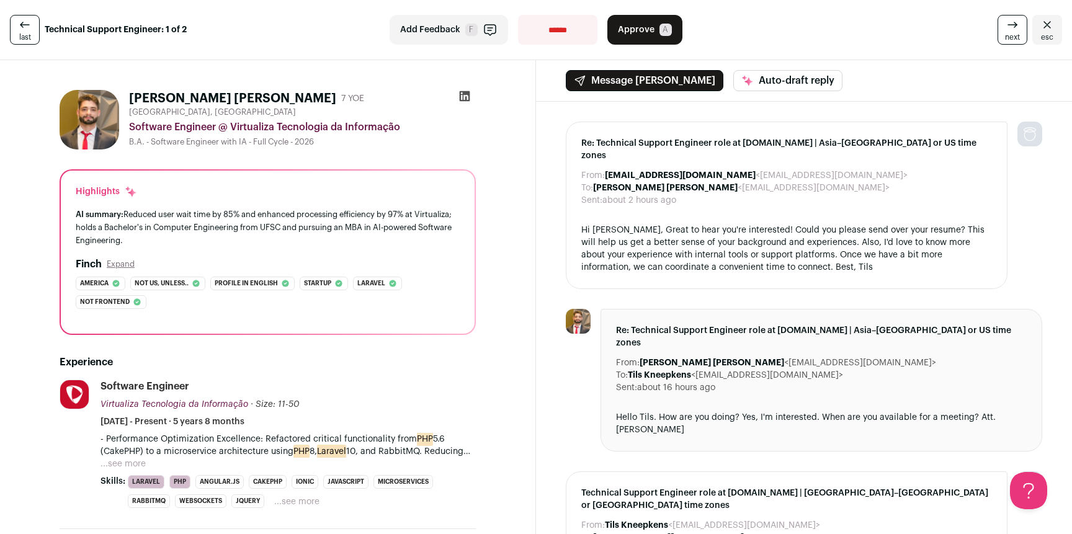
click at [461, 96] on icon at bounding box center [464, 96] width 12 height 12
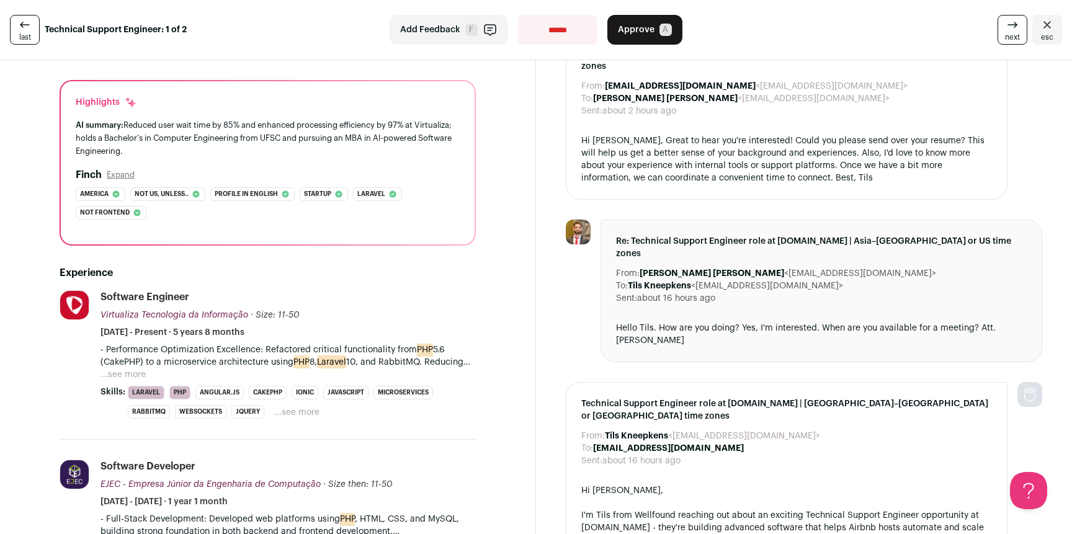
scroll to position [245, 0]
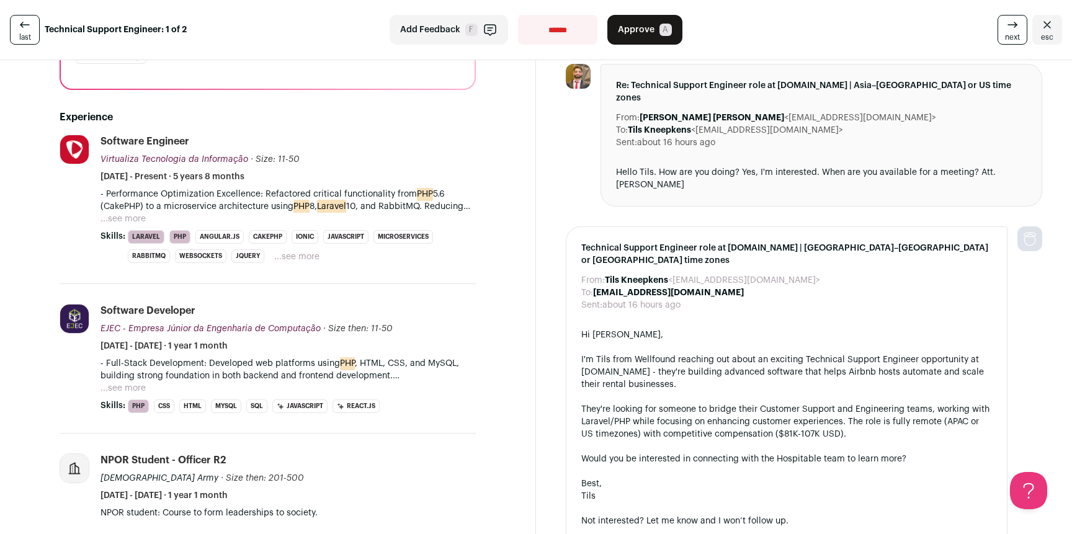
click at [652, 403] on div "They're looking for someone to bridge their Customer Support and Engineering te…" at bounding box center [786, 421] width 411 height 37
click at [550, 163] on div "From: Tils Kneepkens <hospitable@wellfound.us> To: Hamilton Dias <hamiltondias1…" at bounding box center [804, 216] width 536 height 718
click at [121, 216] on button "...see more" at bounding box center [122, 219] width 45 height 12
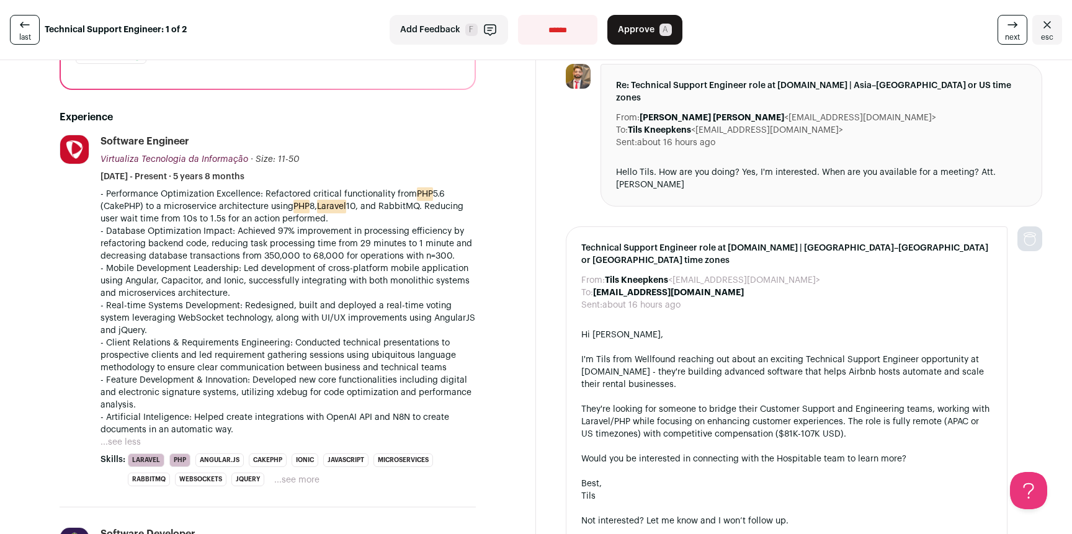
click at [539, 190] on div "From: Tils Kneepkens <hospitable@wellfound.us> To: Hamilton Dias <hamiltondias1…" at bounding box center [804, 216] width 536 height 718
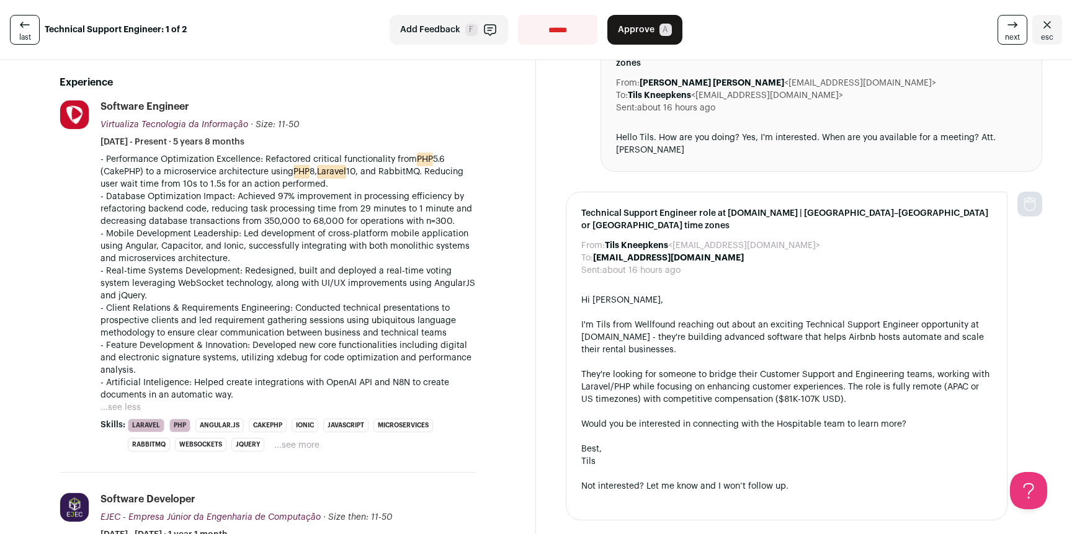
scroll to position [286, 0]
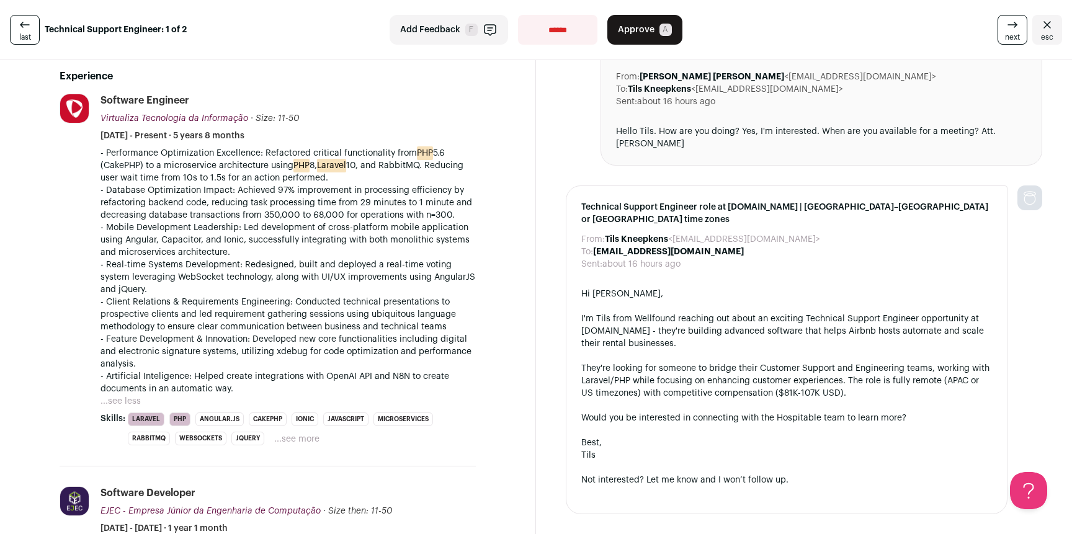
click at [547, 161] on div "From: Tils Kneepkens <hospitable@wellfound.us> To: Hamilton Dias <hamiltondias1…" at bounding box center [804, 175] width 536 height 718
click at [546, 171] on div "From: Tils Kneepkens <hospitable@wellfound.us> To: Hamilton Dias <hamiltondias1…" at bounding box center [804, 175] width 536 height 718
click at [552, 133] on div "From: Tils Kneepkens <hospitable@wellfound.us> To: Hamilton Dias <hamiltondias1…" at bounding box center [804, 175] width 536 height 718
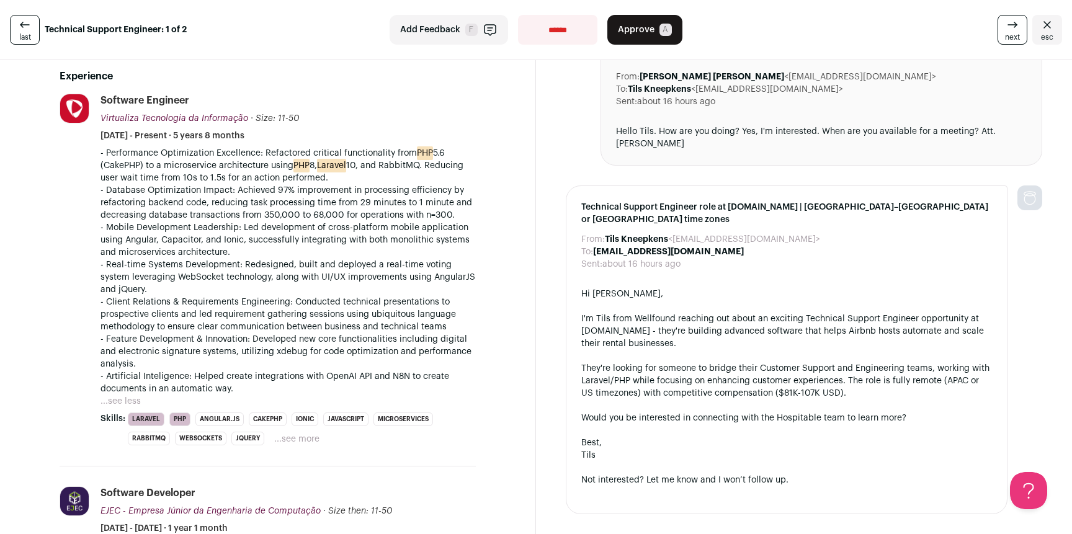
click at [536, 138] on div "From: Tils Kneepkens <hospitable@wellfound.us> To: Hamilton Dias <hamiltondias1…" at bounding box center [804, 175] width 536 height 718
click at [543, 138] on div "From: Tils Kneepkens <hospitable@wellfound.us> To: Hamilton Dias <hamiltondias1…" at bounding box center [804, 175] width 536 height 718
click at [556, 138] on div "From: Tils Kneepkens <hospitable@wellfound.us> To: Hamilton Dias <hamiltondias1…" at bounding box center [804, 175] width 536 height 718
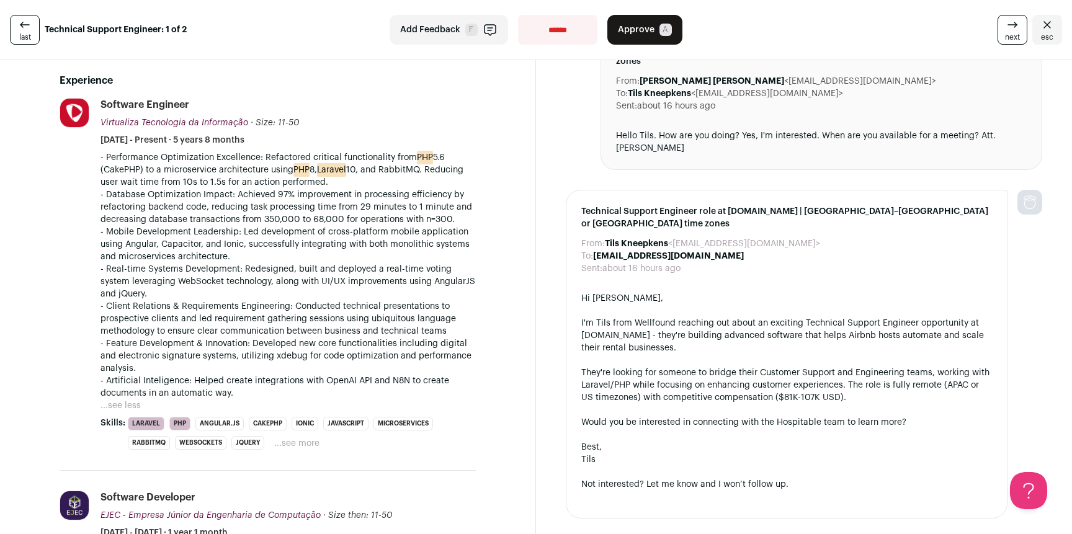
scroll to position [289, 0]
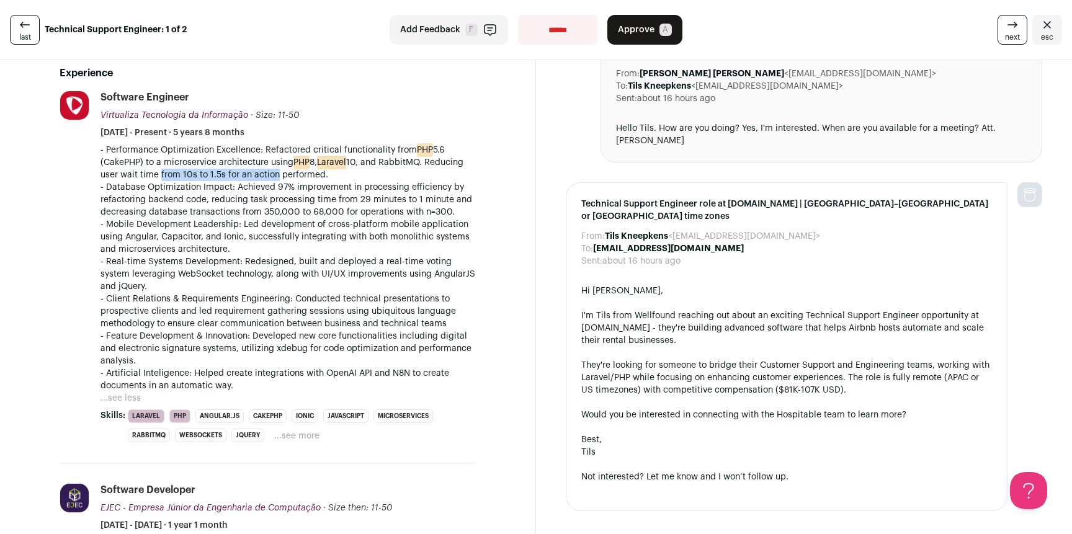
drag, startPoint x: 156, startPoint y: 171, endPoint x: 293, endPoint y: 169, distance: 137.7
click at [269, 169] on p "- Performance Optimization Excellence: Refactored critical functionality from P…" at bounding box center [287, 162] width 375 height 37
drag, startPoint x: 293, startPoint y: 169, endPoint x: 232, endPoint y: 157, distance: 62.7
click at [233, 157] on p "- Performance Optimization Excellence: Refactored critical functionality from P…" at bounding box center [287, 162] width 375 height 37
click at [232, 157] on p "- Performance Optimization Excellence: Refactored critical functionality from P…" at bounding box center [287, 162] width 375 height 37
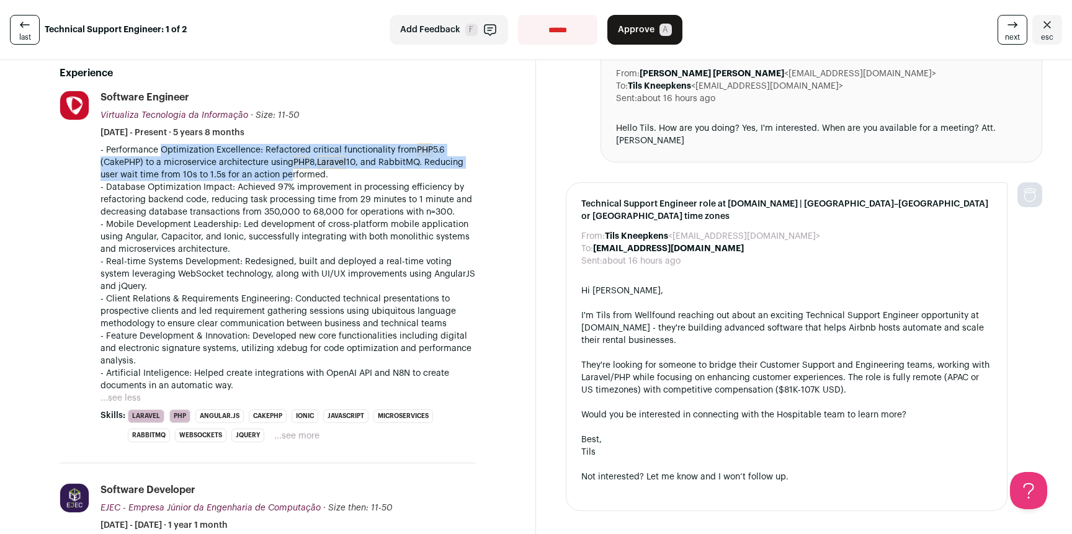
drag, startPoint x: 156, startPoint y: 151, endPoint x: 282, endPoint y: 172, distance: 127.8
click at [282, 172] on p "- Performance Optimization Excellence: Refactored critical functionality from P…" at bounding box center [287, 162] width 375 height 37
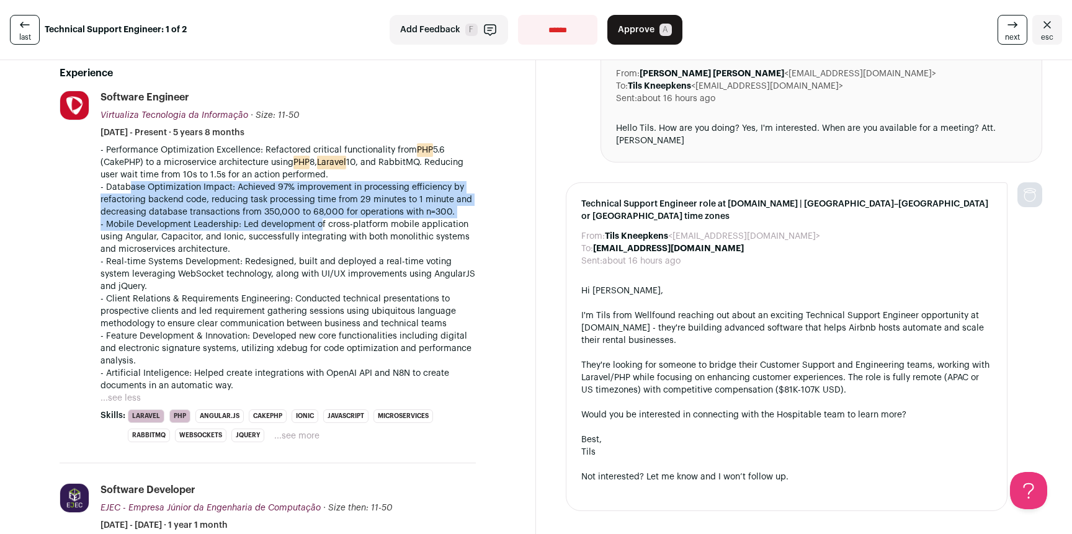
drag, startPoint x: 132, startPoint y: 191, endPoint x: 336, endPoint y: 221, distance: 206.3
click at [330, 223] on div "- Performance Optimization Excellence: Refactored critical functionality from P…" at bounding box center [287, 268] width 375 height 248
drag, startPoint x: 337, startPoint y: 220, endPoint x: 292, endPoint y: 187, distance: 56.0
click at [292, 187] on div "- Performance Optimization Excellence: Refactored critical functionality from P…" at bounding box center [287, 268] width 375 height 248
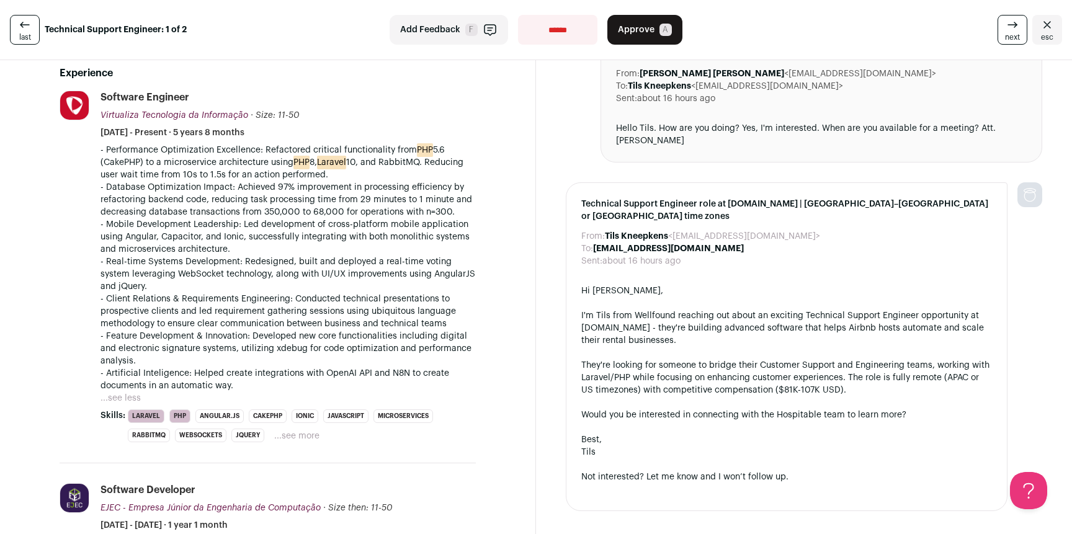
click at [292, 187] on p "- Database Optimization Impact: Achieved 97% improvement in processing efficien…" at bounding box center [287, 199] width 375 height 37
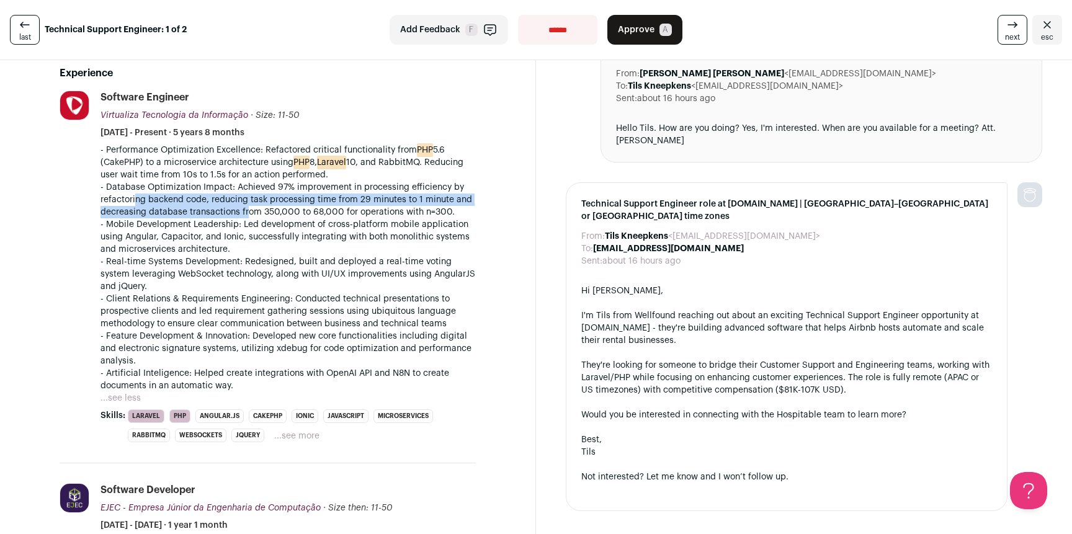
drag, startPoint x: 135, startPoint y: 201, endPoint x: 251, endPoint y: 213, distance: 117.2
click at [250, 213] on p "- Database Optimization Impact: Achieved 97% improvement in processing efficien…" at bounding box center [287, 199] width 375 height 37
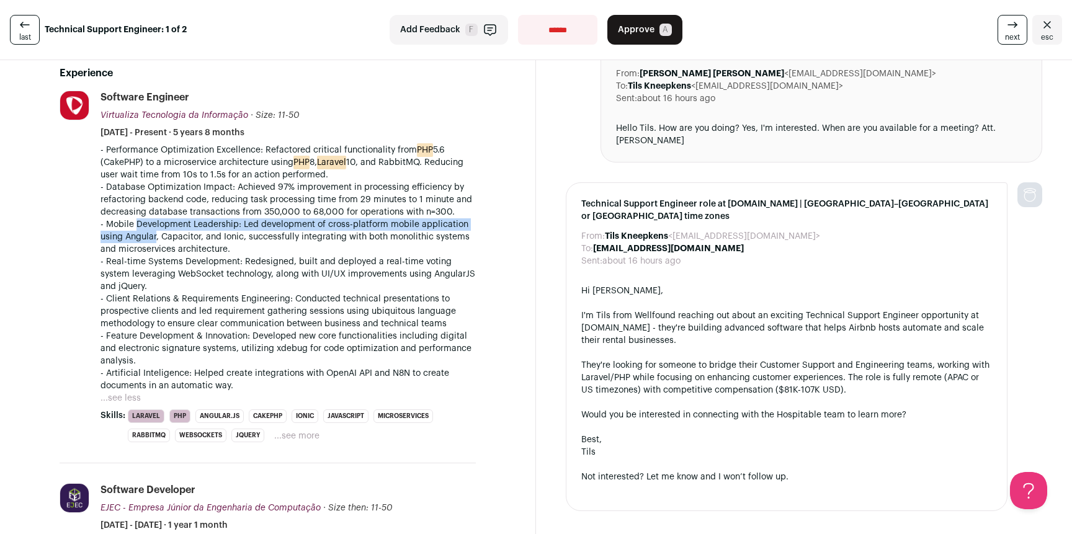
drag, startPoint x: 138, startPoint y: 228, endPoint x: 158, endPoint y: 243, distance: 25.3
click at [156, 242] on p "- Mobile Development Leadership: Led development of cross-platform mobile appli…" at bounding box center [287, 236] width 375 height 37
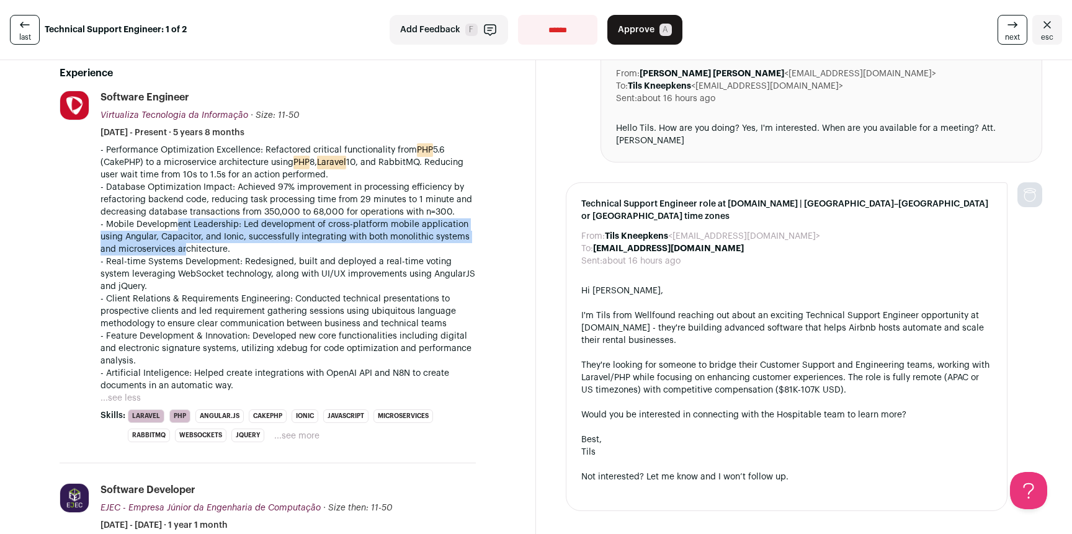
drag, startPoint x: 187, startPoint y: 245, endPoint x: 172, endPoint y: 220, distance: 29.2
click at [172, 220] on p "- Mobile Development Leadership: Led development of cross-platform mobile appli…" at bounding box center [287, 236] width 375 height 37
click at [174, 221] on p "- Mobile Development Leadership: Led development of cross-platform mobile appli…" at bounding box center [287, 236] width 375 height 37
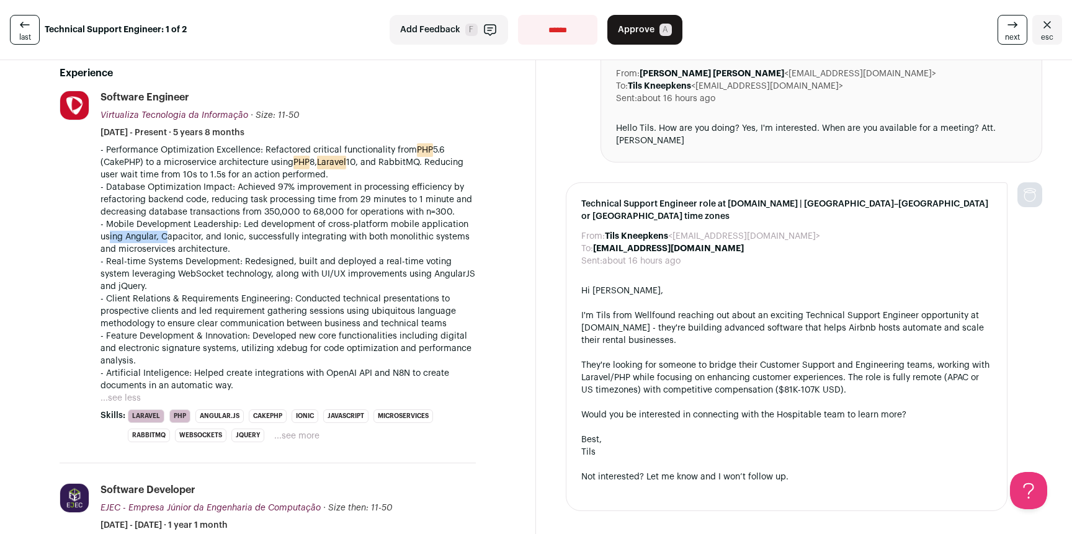
drag, startPoint x: 109, startPoint y: 235, endPoint x: 181, endPoint y: 244, distance: 72.6
click at [181, 244] on p "- Mobile Development Leadership: Led development of cross-platform mobile appli…" at bounding box center [287, 236] width 375 height 37
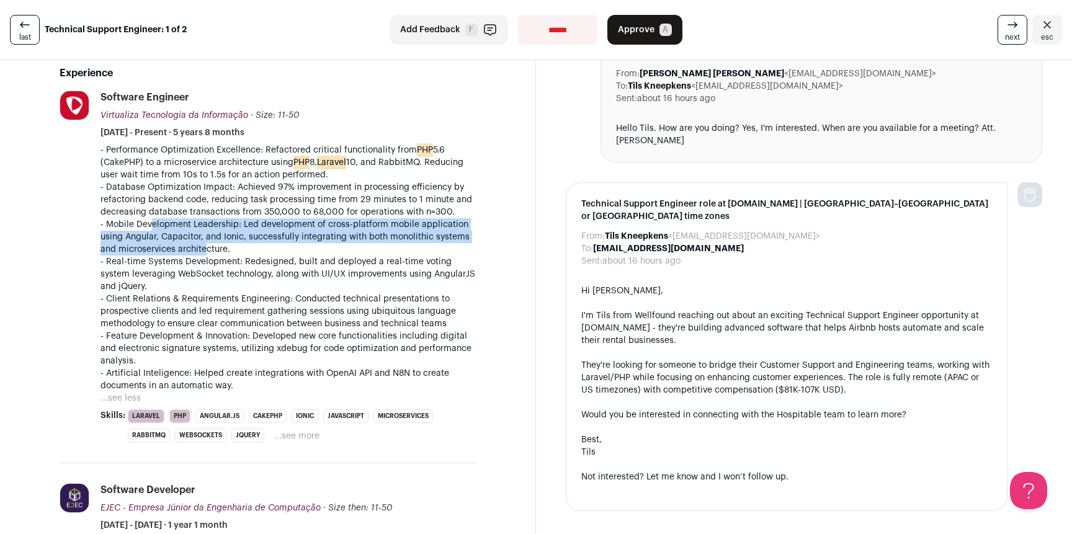
drag, startPoint x: 205, startPoint y: 248, endPoint x: 151, endPoint y: 226, distance: 57.9
click at [151, 226] on p "- Mobile Development Leadership: Led development of cross-platform mobile appli…" at bounding box center [287, 236] width 375 height 37
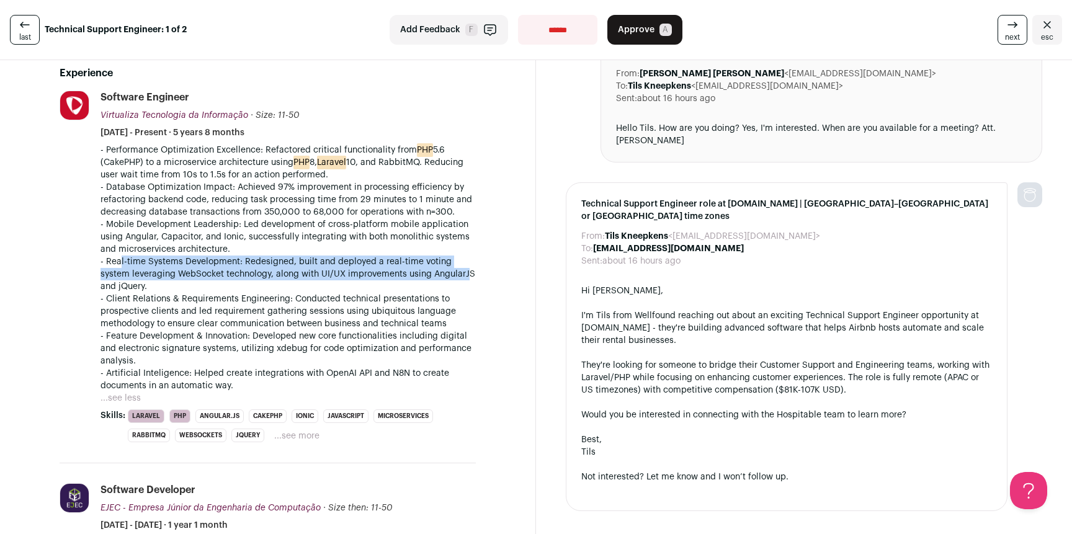
drag, startPoint x: 119, startPoint y: 259, endPoint x: 160, endPoint y: 282, distance: 46.6
click at [135, 285] on p "- Real-time Systems Development: Redesigned, built and deployed a real-time vot…" at bounding box center [287, 274] width 375 height 37
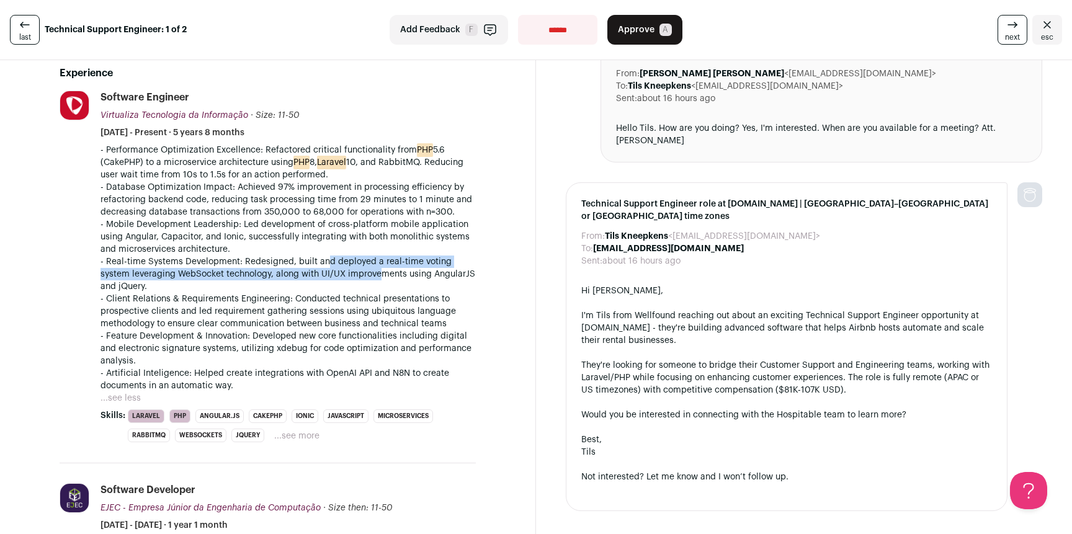
drag, startPoint x: 382, startPoint y: 277, endPoint x: 324, endPoint y: 263, distance: 59.3
click at [324, 263] on p "- Real-time Systems Development: Redesigned, built and deployed a real-time vot…" at bounding box center [287, 274] width 375 height 37
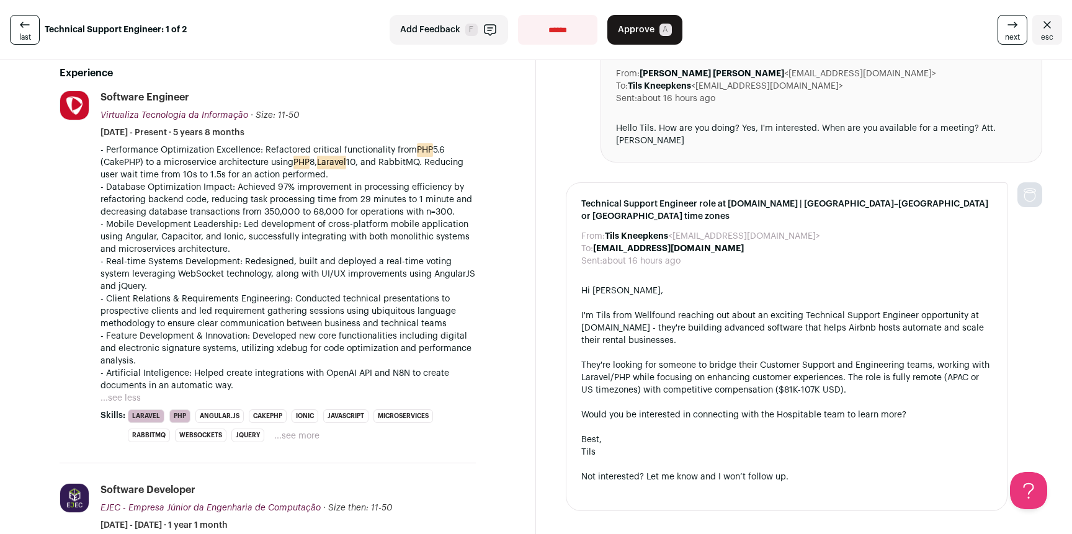
click at [324, 262] on p "- Real-time Systems Development: Redesigned, built and deployed a real-time vot…" at bounding box center [287, 274] width 375 height 37
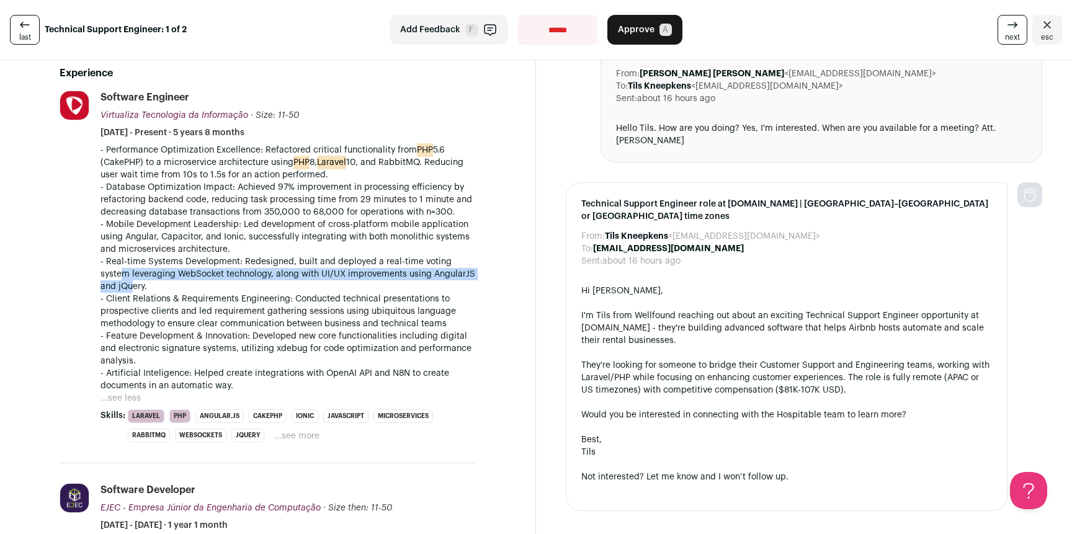
drag, startPoint x: 119, startPoint y: 271, endPoint x: 180, endPoint y: 285, distance: 62.3
click at [174, 284] on p "- Real-time Systems Development: Redesigned, built and deployed a real-time vot…" at bounding box center [287, 274] width 375 height 37
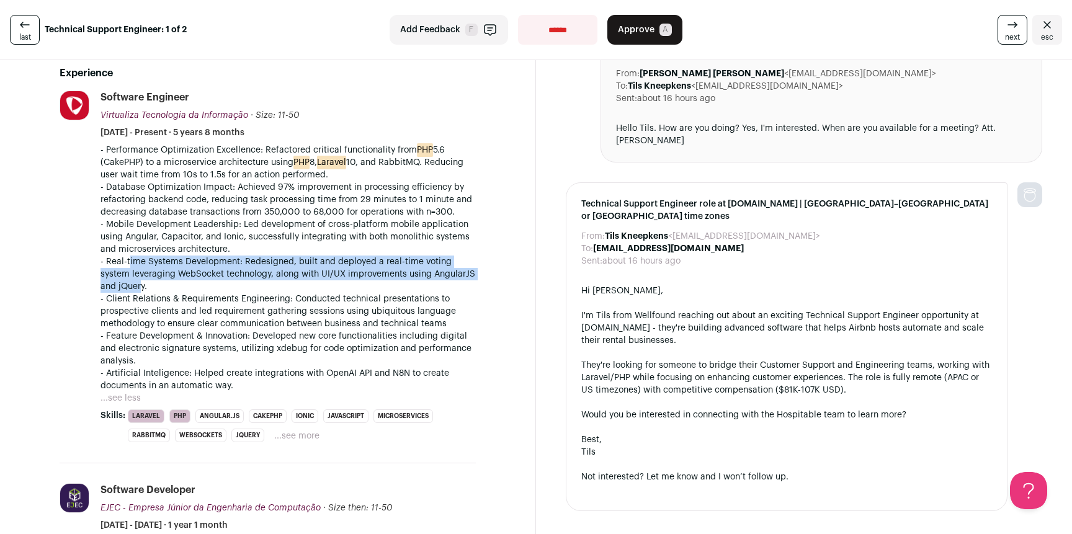
drag, startPoint x: 182, startPoint y: 285, endPoint x: 128, endPoint y: 264, distance: 58.3
click at [128, 264] on p "- Real-time Systems Development: Redesigned, built and deployed a real-time vot…" at bounding box center [287, 274] width 375 height 37
click at [128, 285] on p "- Real-time Systems Development: Redesigned, built and deployed a real-time vot…" at bounding box center [287, 274] width 375 height 37
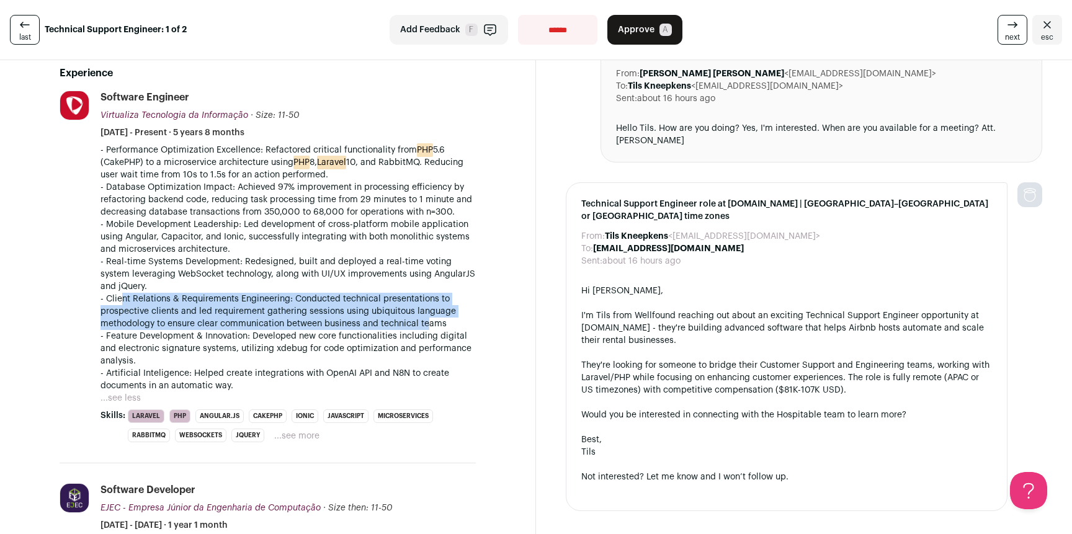
drag, startPoint x: 120, startPoint y: 300, endPoint x: 427, endPoint y: 325, distance: 308.7
click at [427, 325] on p "- Client Relations & Requirements Engineering: Conducted technical presentation…" at bounding box center [287, 311] width 375 height 37
drag, startPoint x: 426, startPoint y: 325, endPoint x: 225, endPoint y: 298, distance: 203.4
click at [225, 298] on p "- Client Relations & Requirements Engineering: Conducted technical presentation…" at bounding box center [287, 311] width 375 height 37
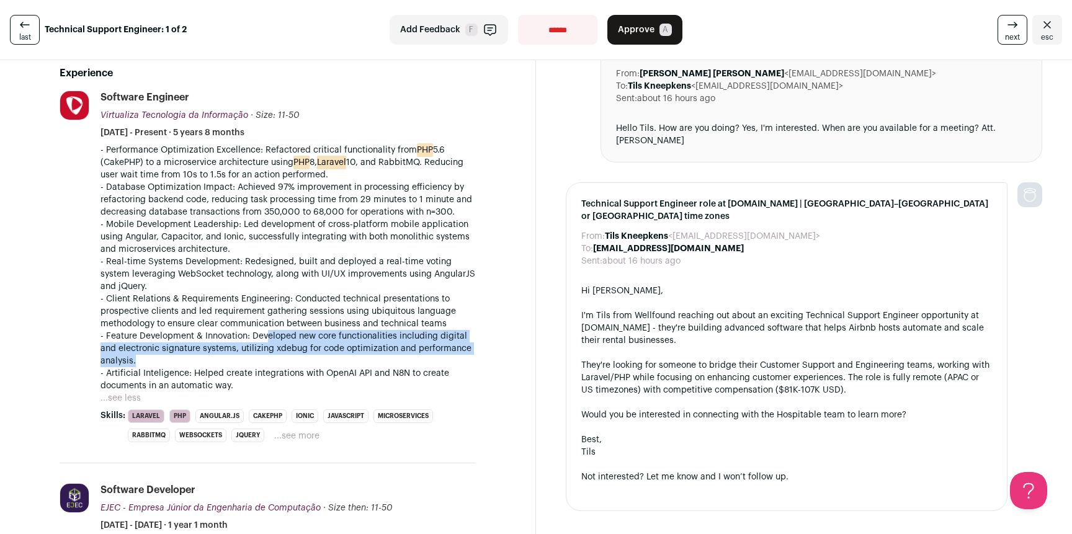
drag, startPoint x: 269, startPoint y: 331, endPoint x: 399, endPoint y: 356, distance: 132.7
click at [357, 356] on p "- Feature Development & Innovation: Developed new core functionalities includin…" at bounding box center [287, 348] width 375 height 37
drag, startPoint x: 399, startPoint y: 355, endPoint x: 349, endPoint y: 335, distance: 54.3
click at [349, 335] on p "- Feature Development & Innovation: Developed new core functionalities includin…" at bounding box center [287, 348] width 375 height 37
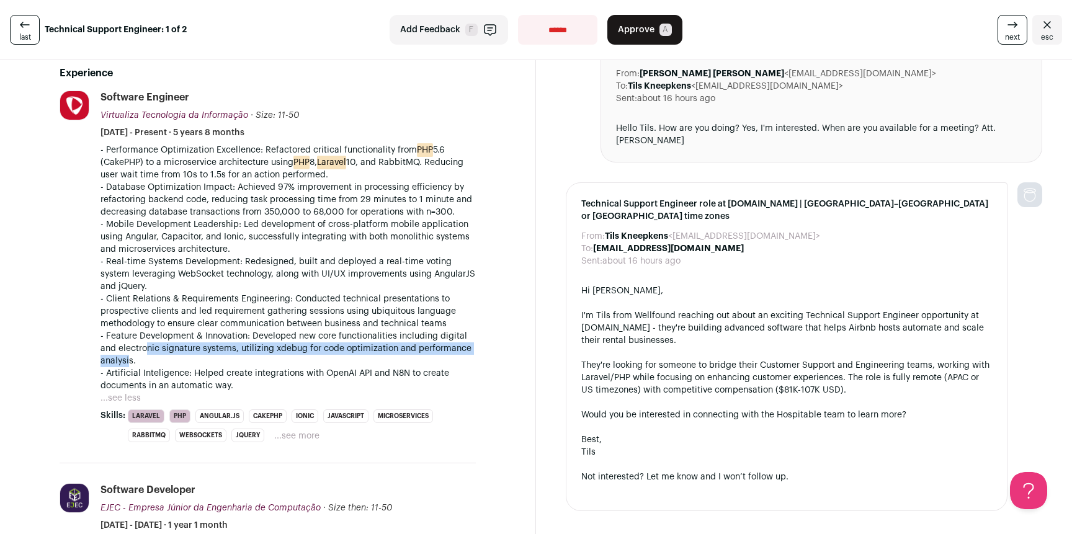
drag, startPoint x: 144, startPoint y: 347, endPoint x: 126, endPoint y: 356, distance: 20.3
click at [127, 356] on p "- Feature Development & Innovation: Developed new core functionalities includin…" at bounding box center [287, 348] width 375 height 37
drag, startPoint x: 121, startPoint y: 367, endPoint x: 120, endPoint y: 344, distance: 23.0
click at [120, 344] on div "- Performance Optimization Excellence: Refactored critical functionality from P…" at bounding box center [287, 268] width 375 height 248
click at [120, 344] on p "- Feature Development & Innovation: Developed new core functionalities includin…" at bounding box center [287, 348] width 375 height 37
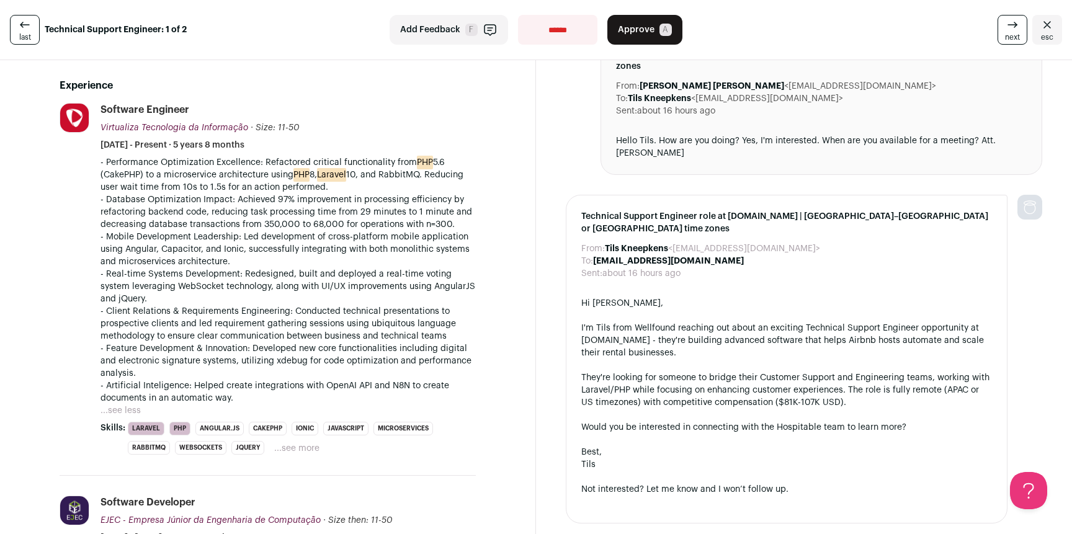
scroll to position [0, 0]
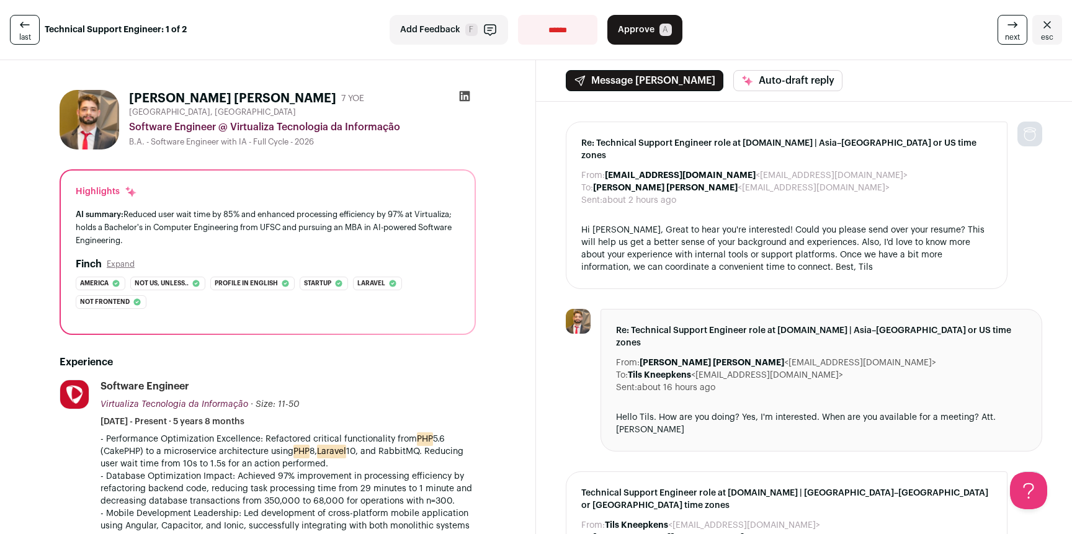
click at [25, 22] on icon at bounding box center [24, 24] width 15 height 15
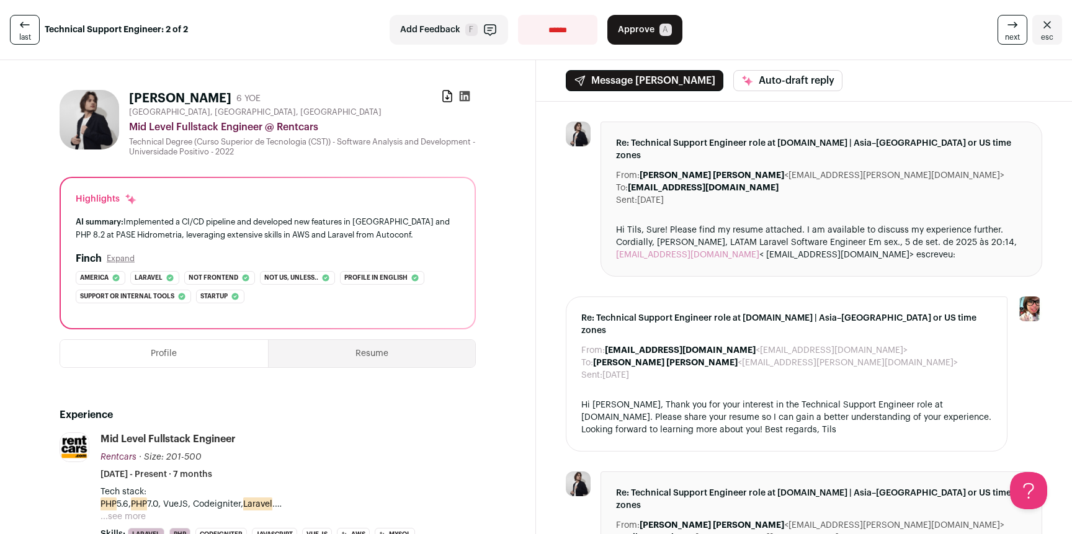
click at [461, 97] on icon at bounding box center [465, 96] width 11 height 11
click at [561, 29] on select "**********" at bounding box center [557, 30] width 79 height 30
select select "**********"
click at [518, 15] on select "**********" at bounding box center [557, 30] width 79 height 30
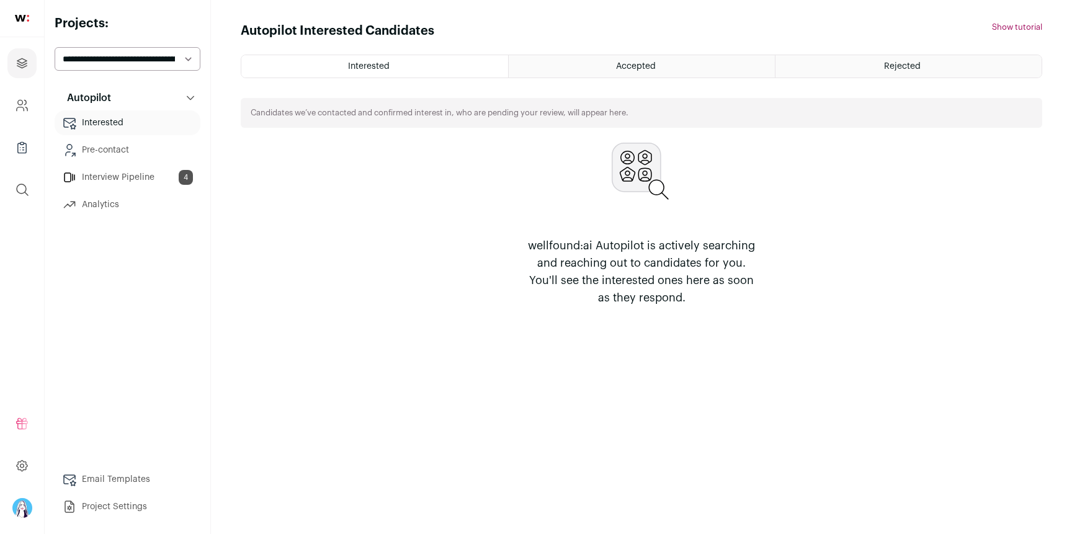
click at [116, 57] on select "**********" at bounding box center [128, 59] width 146 height 24
select select "*****"
click at [55, 47] on select "**********" at bounding box center [128, 59] width 146 height 24
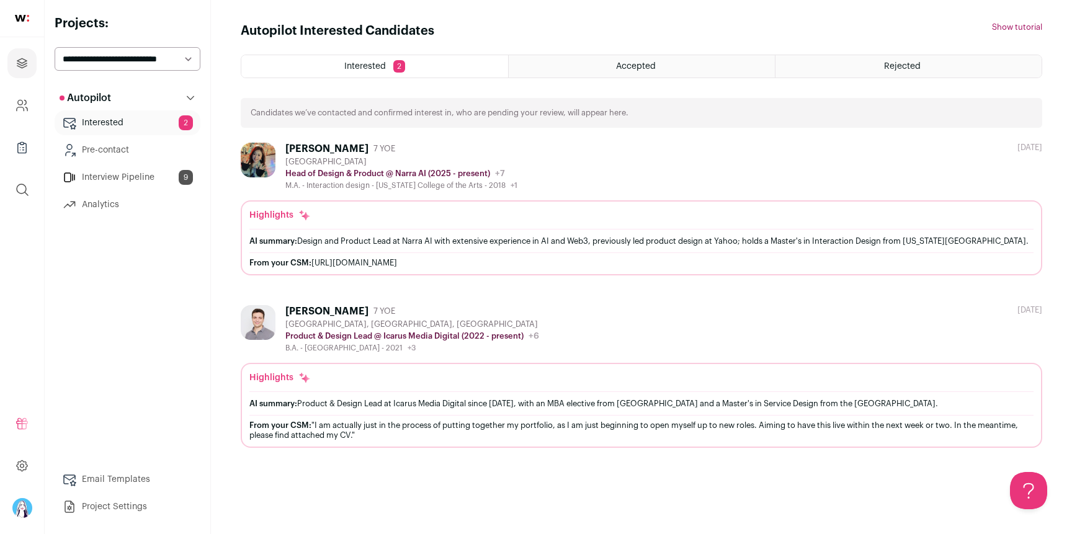
click at [111, 177] on link "Interview Pipeline 9" at bounding box center [128, 177] width 146 height 25
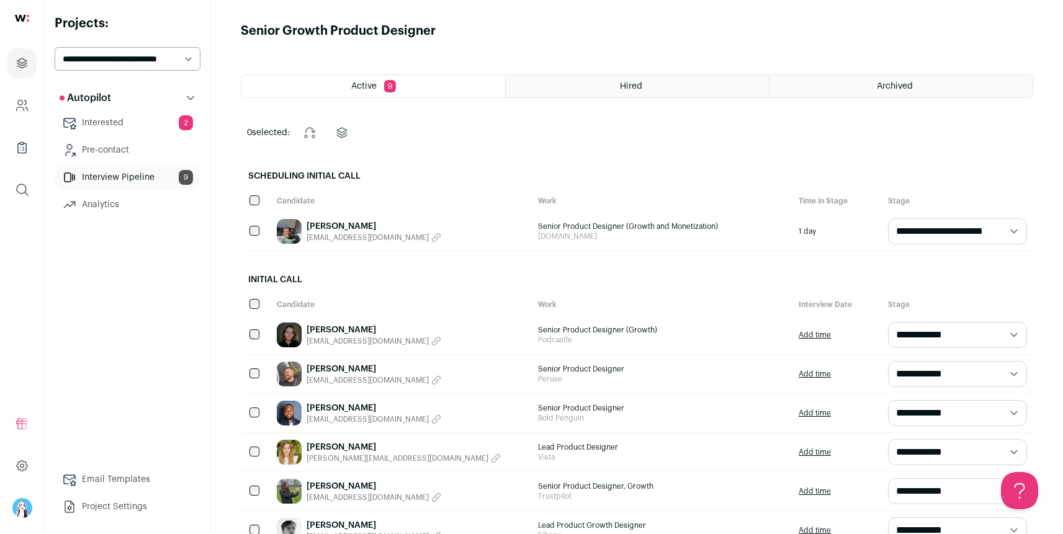
scroll to position [112, 0]
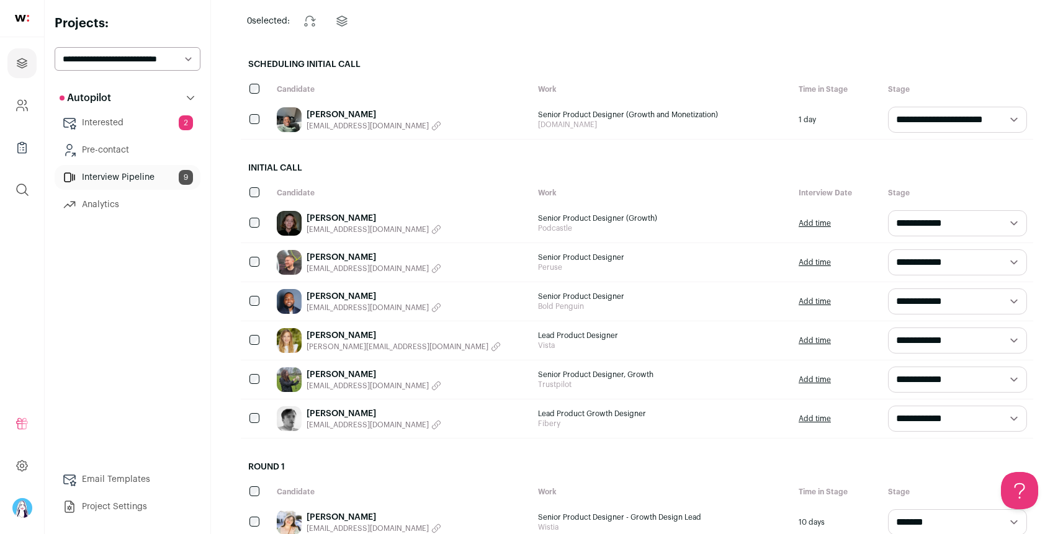
click at [167, 58] on select "**********" at bounding box center [128, 59] width 146 height 24
select select "*****"
click at [55, 47] on select "**********" at bounding box center [128, 59] width 146 height 24
click at [613, 78] on div "Work" at bounding box center [662, 89] width 261 height 22
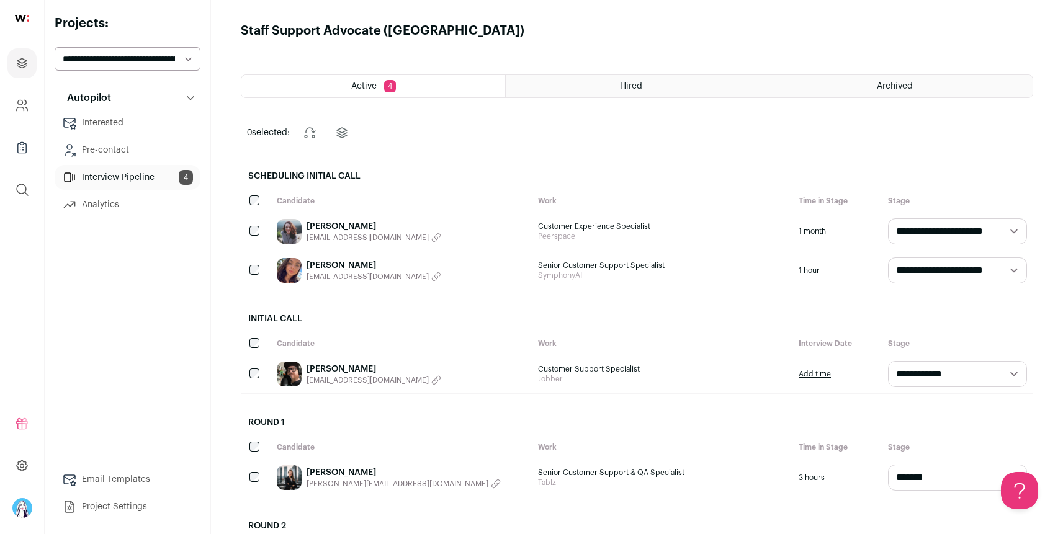
click at [153, 63] on select "**********" at bounding box center [128, 59] width 146 height 24
select select "*****"
click at [55, 47] on select "**********" at bounding box center [128, 59] width 146 height 24
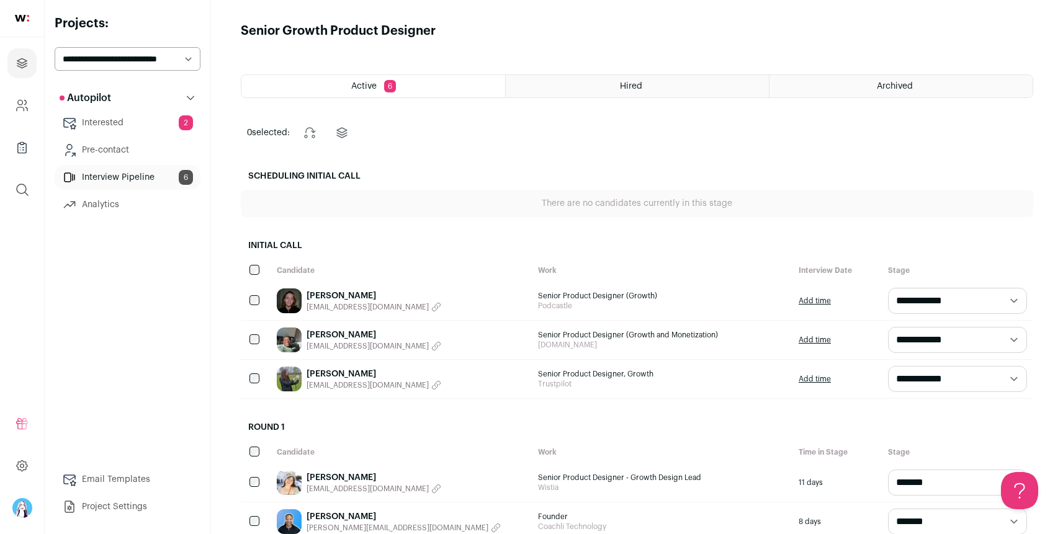
click at [179, 56] on select "**********" at bounding box center [128, 59] width 146 height 24
select select "*****"
click at [55, 47] on select "**********" at bounding box center [128, 59] width 146 height 24
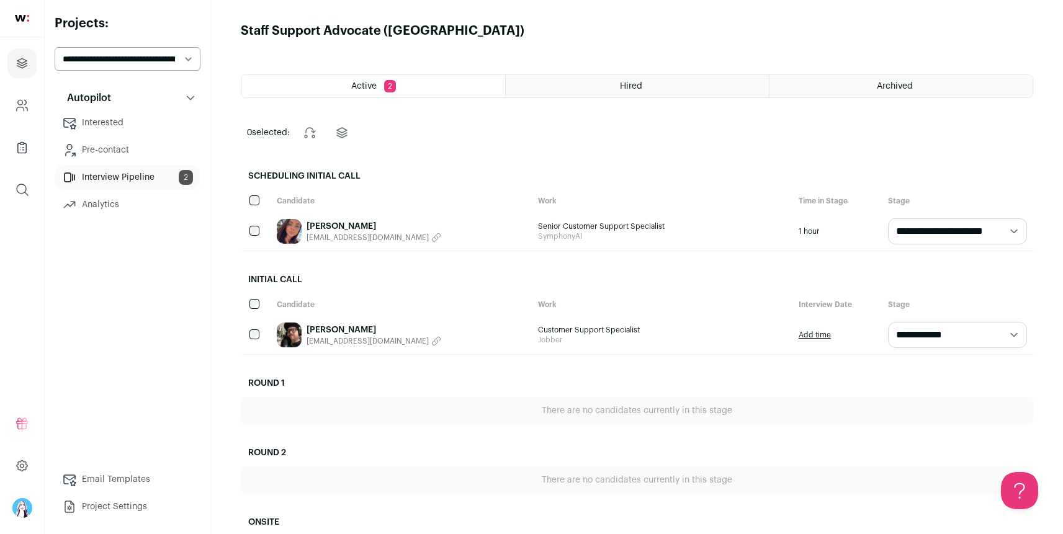
click at [563, 30] on header "Staff Support Advocate ([GEOGRAPHIC_DATA])" at bounding box center [637, 30] width 792 height 17
click at [164, 43] on div "**********" at bounding box center [128, 267] width 146 height 504
click at [162, 45] on div "**********" at bounding box center [128, 267] width 146 height 504
click at [159, 67] on select "**********" at bounding box center [128, 59] width 146 height 24
select select "*****"
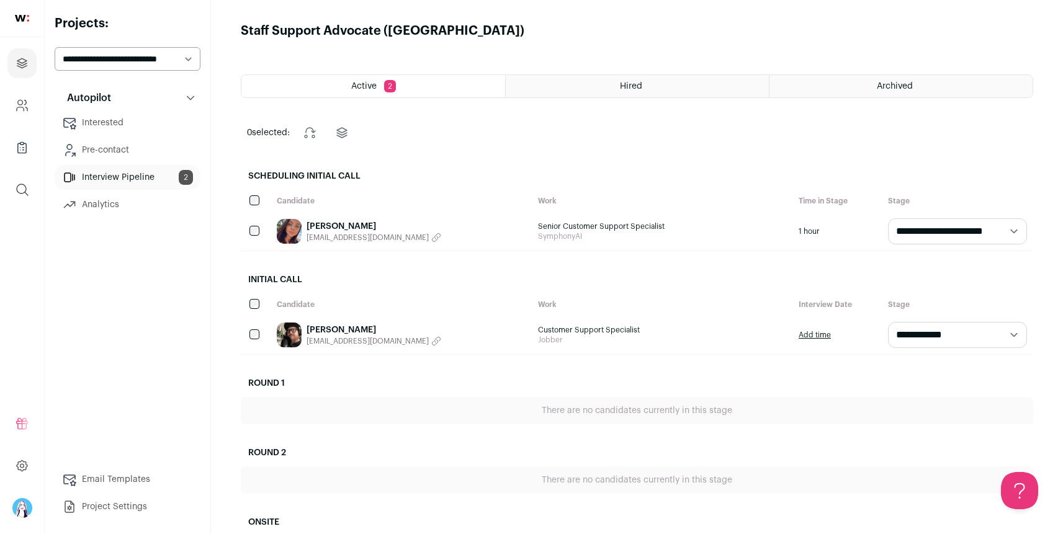
click at [55, 47] on select "**********" at bounding box center [128, 59] width 146 height 24
click at [586, 41] on main "Staff Support Advocate ([GEOGRAPHIC_DATA]) Active 2 Hired Archived 0 selected: …" at bounding box center [637, 327] width 852 height 655
